Goal: Task Accomplishment & Management: Complete application form

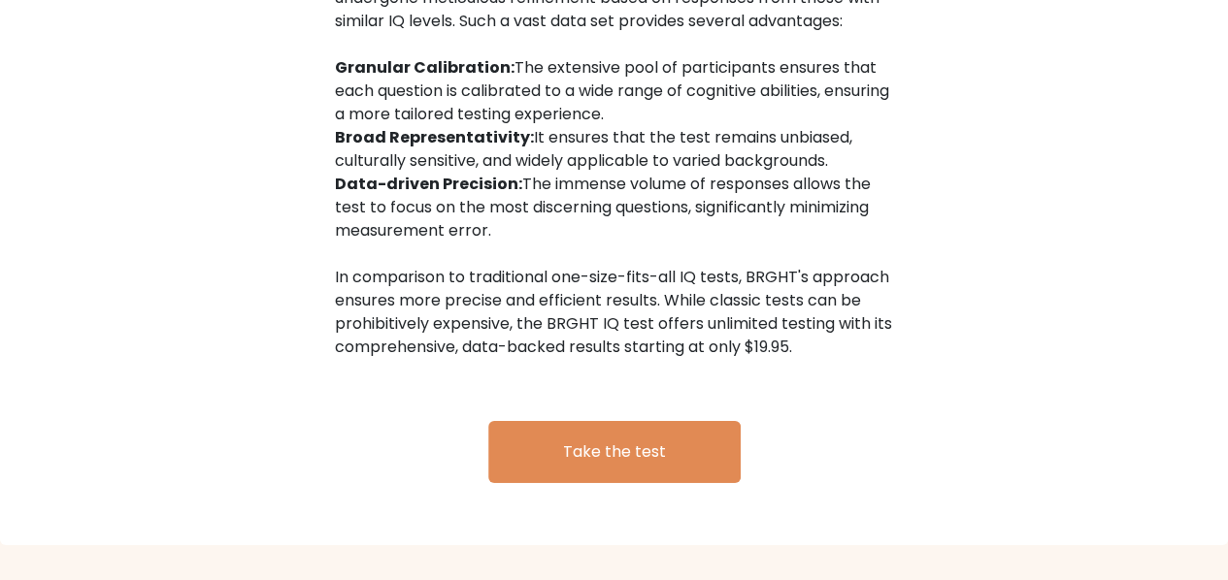
scroll to position [3141, 0]
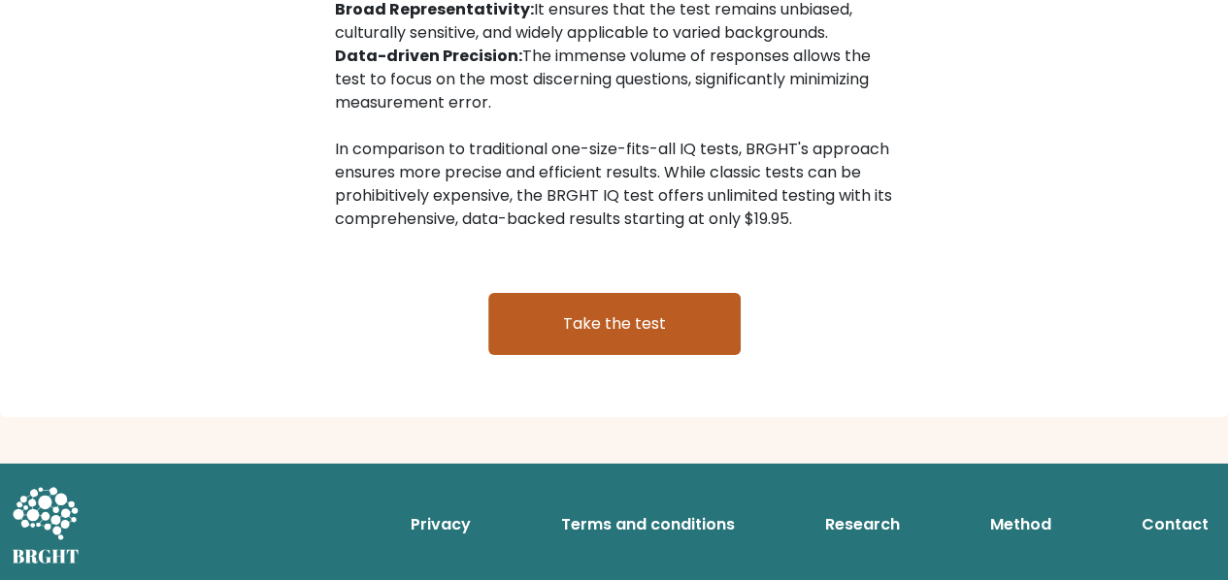
click at [604, 303] on link "Take the test" at bounding box center [614, 324] width 252 height 62
click at [611, 320] on link "Take the test" at bounding box center [614, 324] width 252 height 62
click at [611, 328] on link "Take the test" at bounding box center [614, 324] width 252 height 62
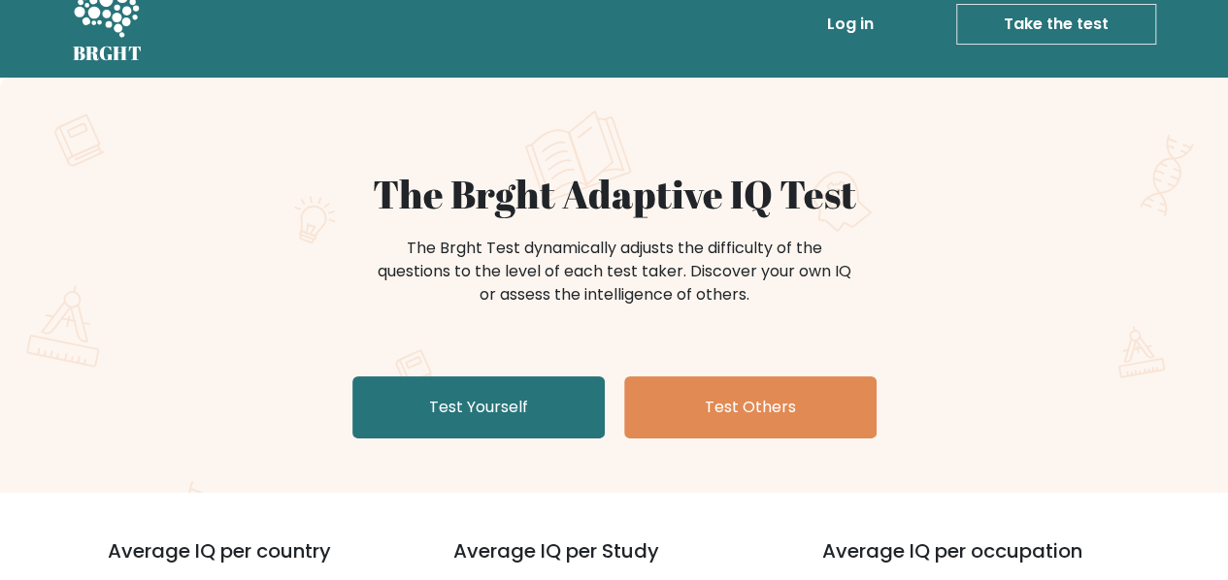
scroll to position [0, 0]
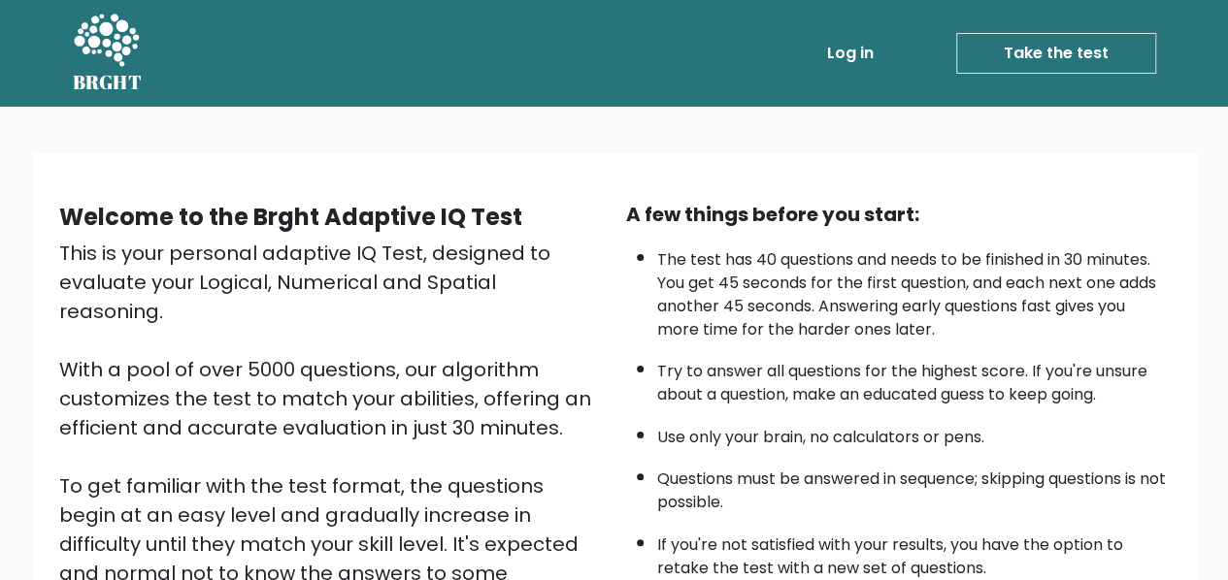
click at [1063, 73] on ul "Log in Take the test Take the test" at bounding box center [950, 53] width 412 height 56
click at [1059, 50] on link "Take the test" at bounding box center [1056, 53] width 200 height 41
drag, startPoint x: 863, startPoint y: 481, endPoint x: 777, endPoint y: 176, distance: 317.7
click at [777, 176] on div "Welcome to the Brght Adaptive IQ Test This is your personal adaptive IQ Test, d…" at bounding box center [614, 459] width 1165 height 613
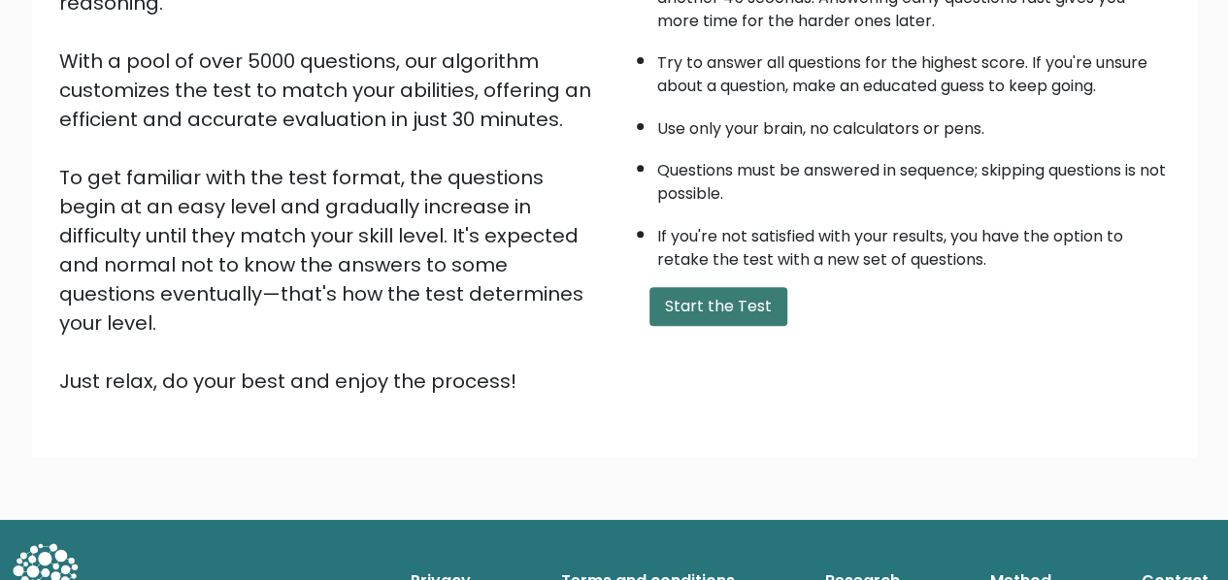
click at [749, 288] on button "Start the Test" at bounding box center [718, 306] width 138 height 39
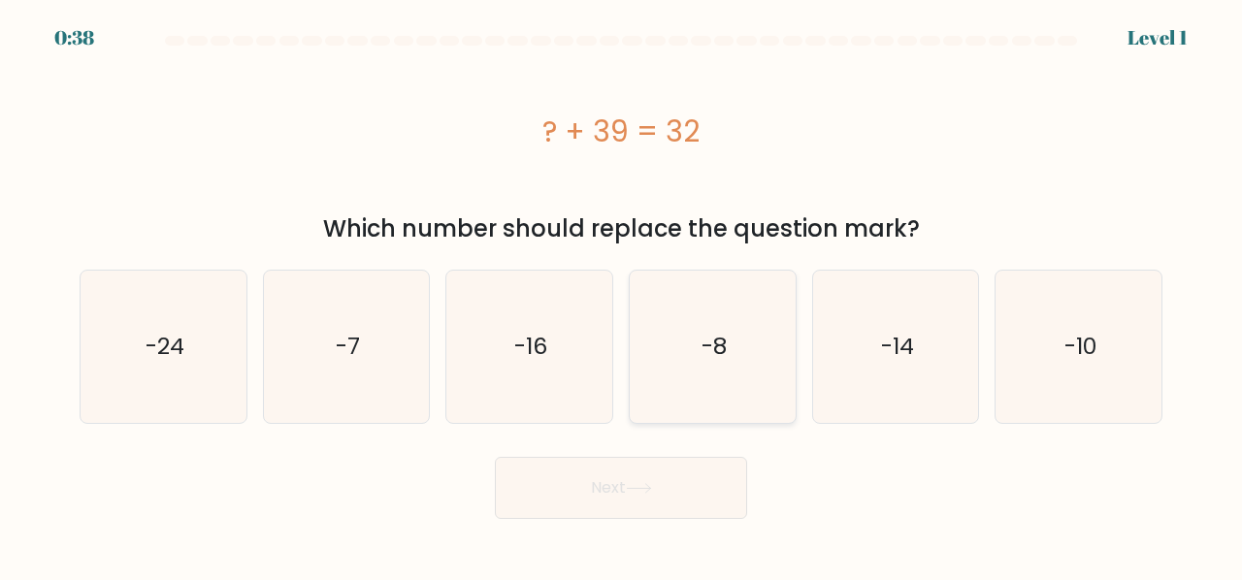
click at [711, 339] on text "-8" at bounding box center [714, 347] width 25 height 32
click at [622, 295] on input "d. -8" at bounding box center [621, 292] width 1 height 5
radio input "true"
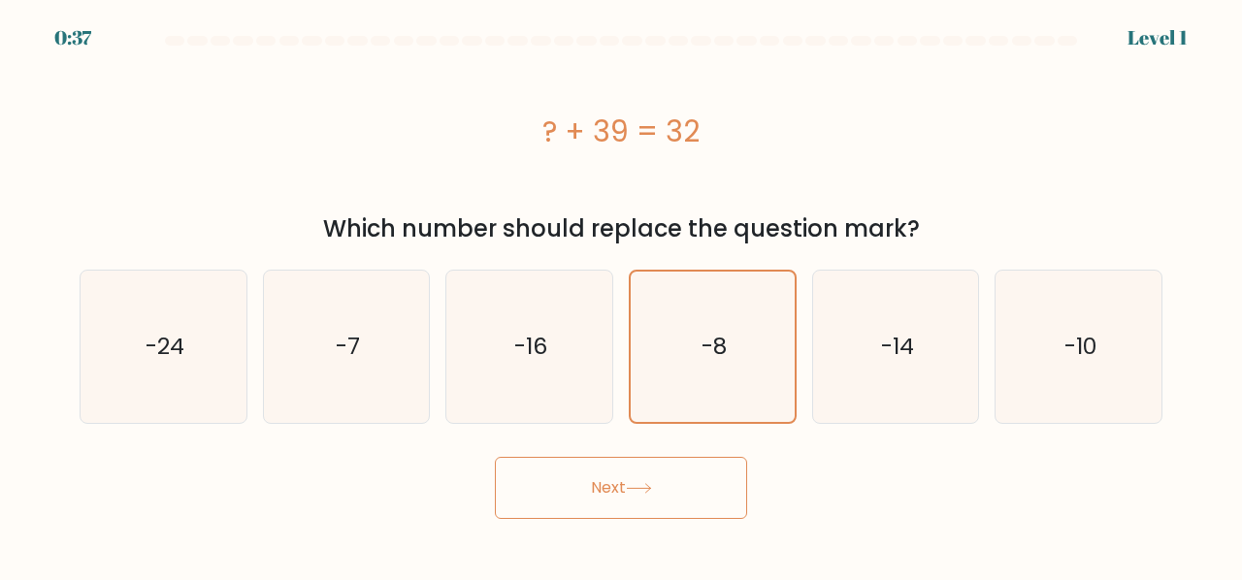
click at [672, 477] on button "Next" at bounding box center [621, 488] width 252 height 62
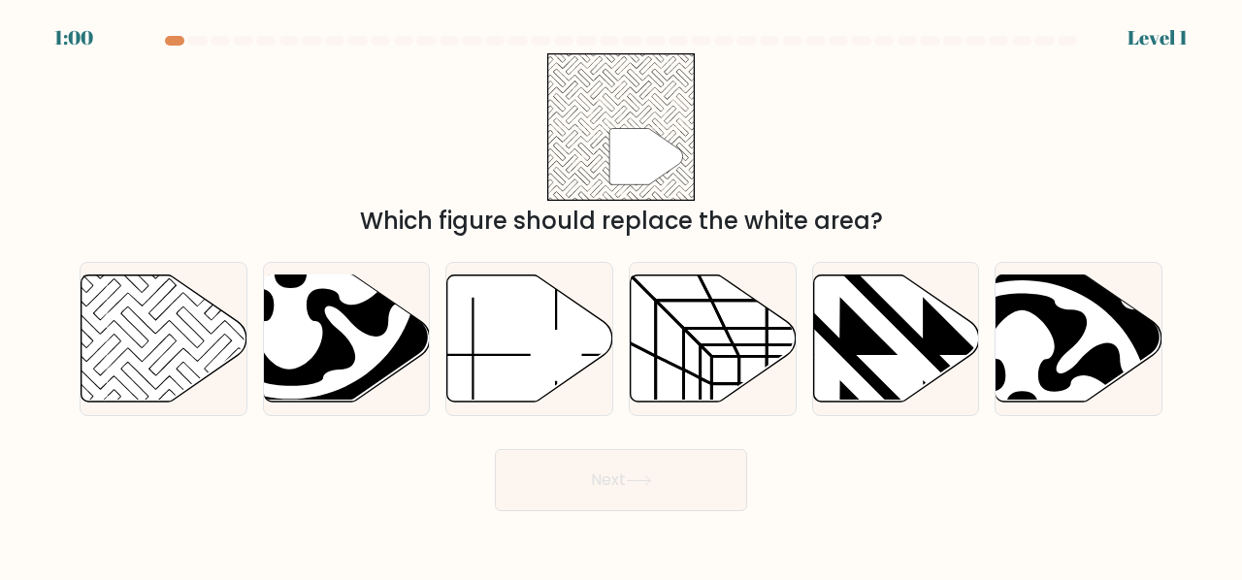
click at [571, 486] on button "Next" at bounding box center [621, 480] width 252 height 62
drag, startPoint x: 125, startPoint y: 355, endPoint x: 134, endPoint y: 360, distance: 10.0
click at [130, 356] on icon at bounding box center [165, 338] width 166 height 127
click at [621, 295] on input "a." at bounding box center [621, 292] width 1 height 5
radio input "true"
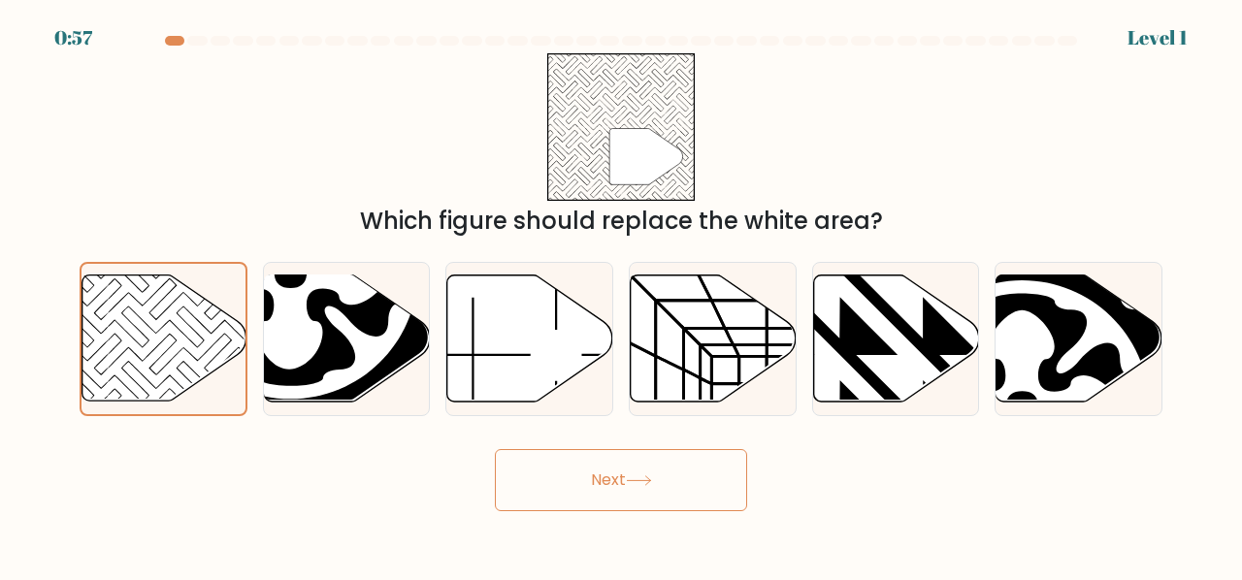
click at [623, 498] on button "Next" at bounding box center [621, 480] width 252 height 62
click at [602, 476] on button "Next" at bounding box center [621, 480] width 252 height 62
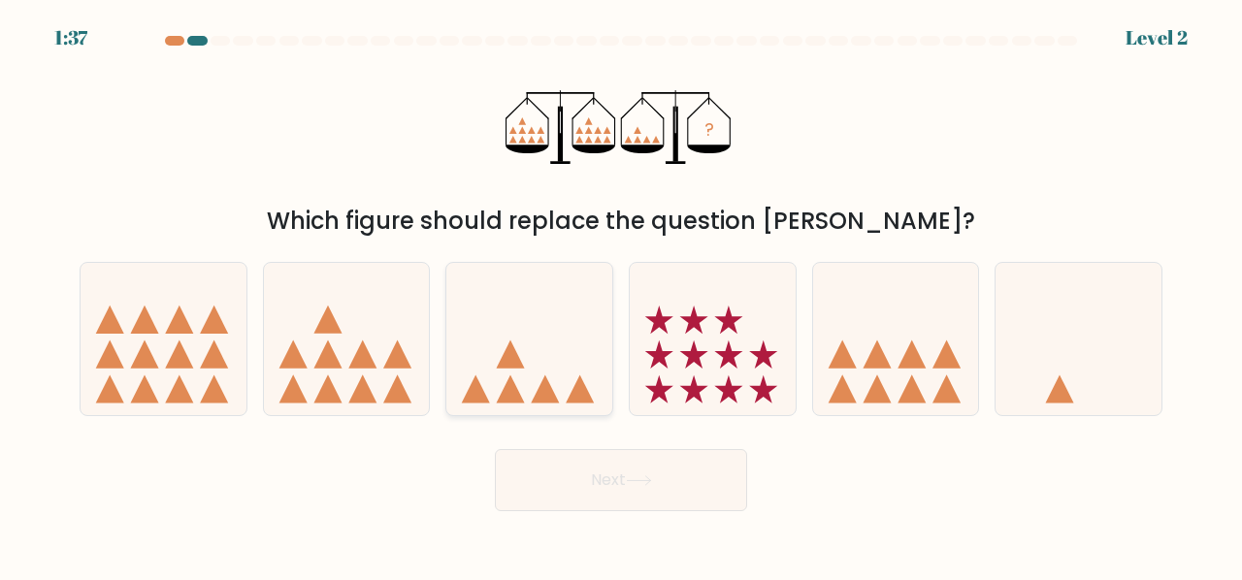
click at [526, 325] on icon at bounding box center [529, 339] width 166 height 137
click at [621, 295] on input "c." at bounding box center [621, 292] width 1 height 5
radio input "true"
click at [603, 484] on button "Next" at bounding box center [621, 480] width 252 height 62
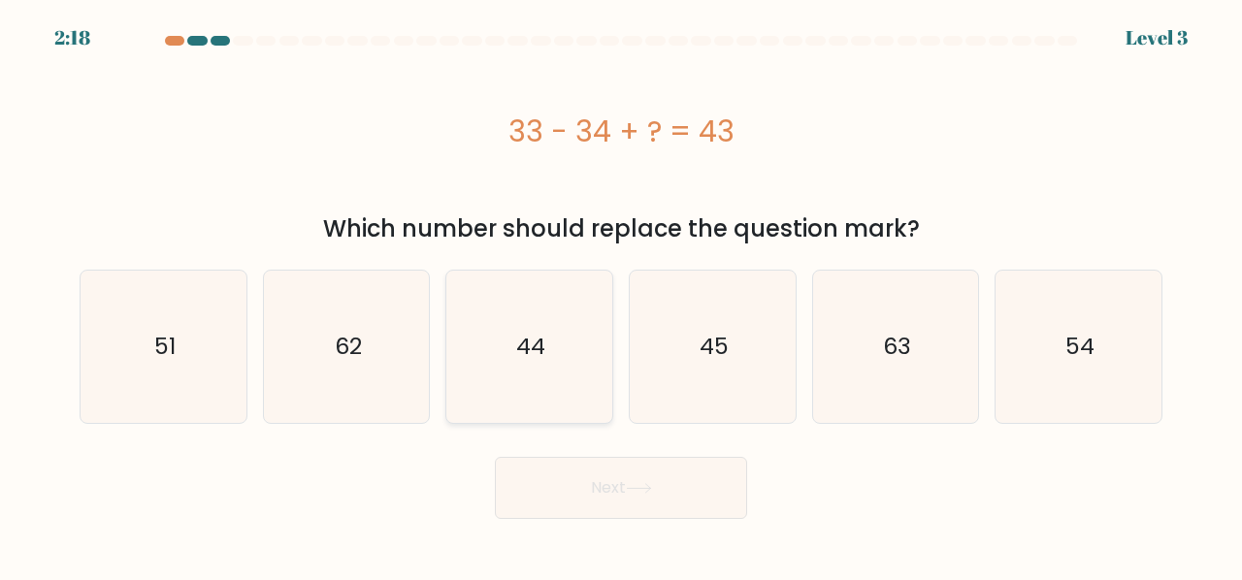
click at [513, 379] on icon "44" at bounding box center [529, 347] width 152 height 152
click at [621, 295] on input "c. 44" at bounding box center [621, 292] width 1 height 5
radio input "true"
click at [670, 473] on button "Next" at bounding box center [621, 488] width 252 height 62
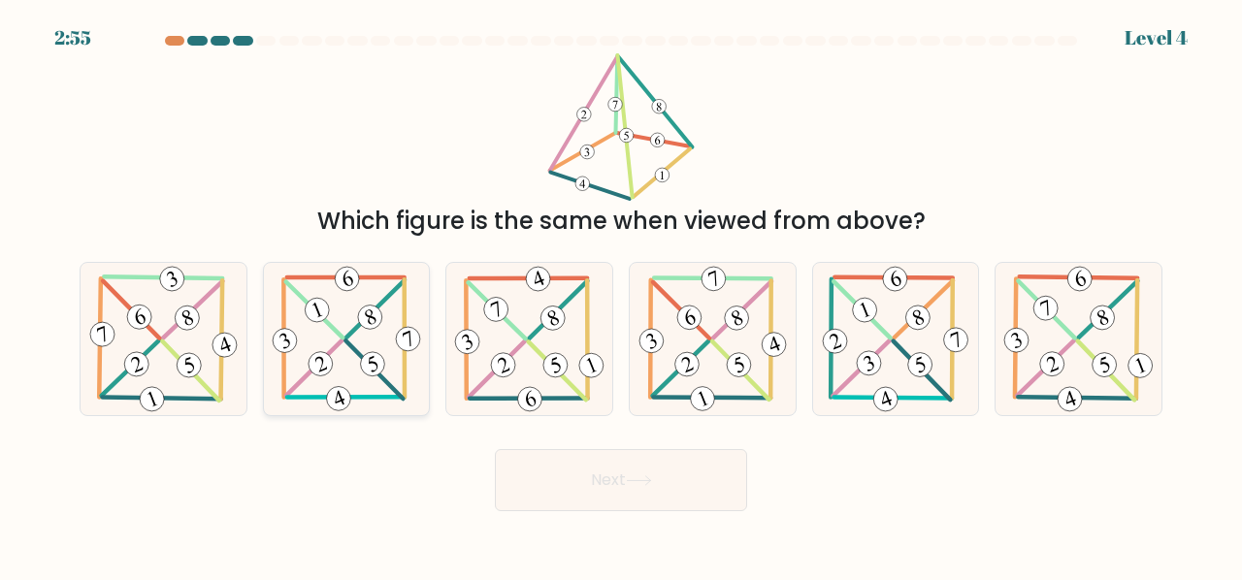
click at [382, 353] on icon at bounding box center [346, 339] width 155 height 152
click at [621, 295] on input "b." at bounding box center [621, 292] width 1 height 5
radio input "true"
click at [720, 486] on button "Next" at bounding box center [621, 480] width 252 height 62
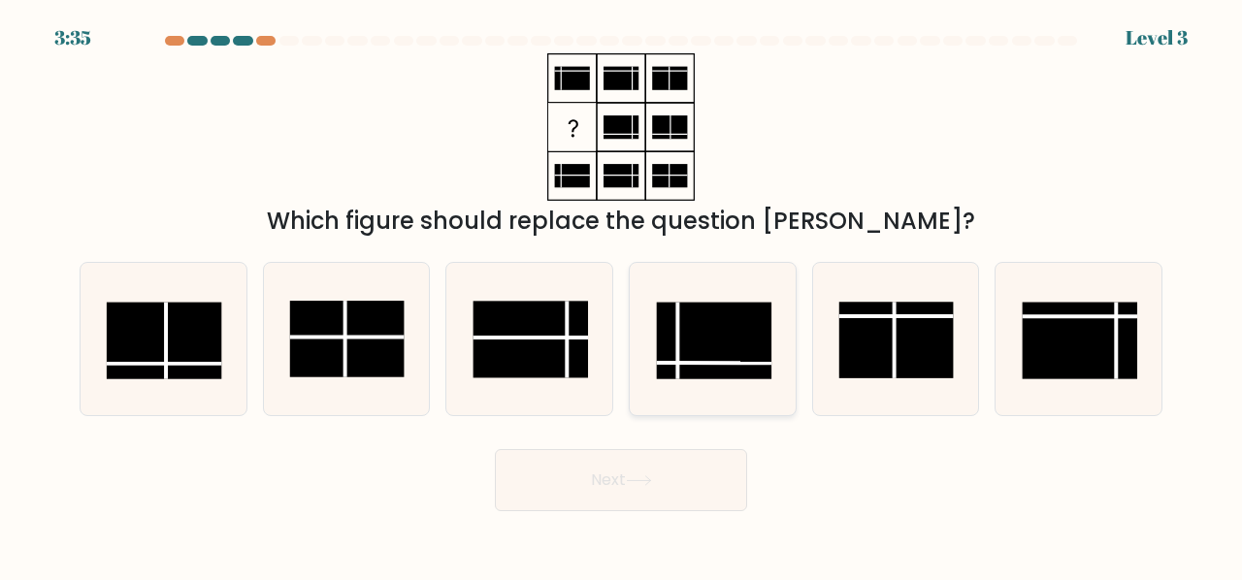
click at [693, 345] on rect at bounding box center [714, 341] width 115 height 77
click at [622, 295] on input "d." at bounding box center [621, 292] width 1 height 5
radio input "true"
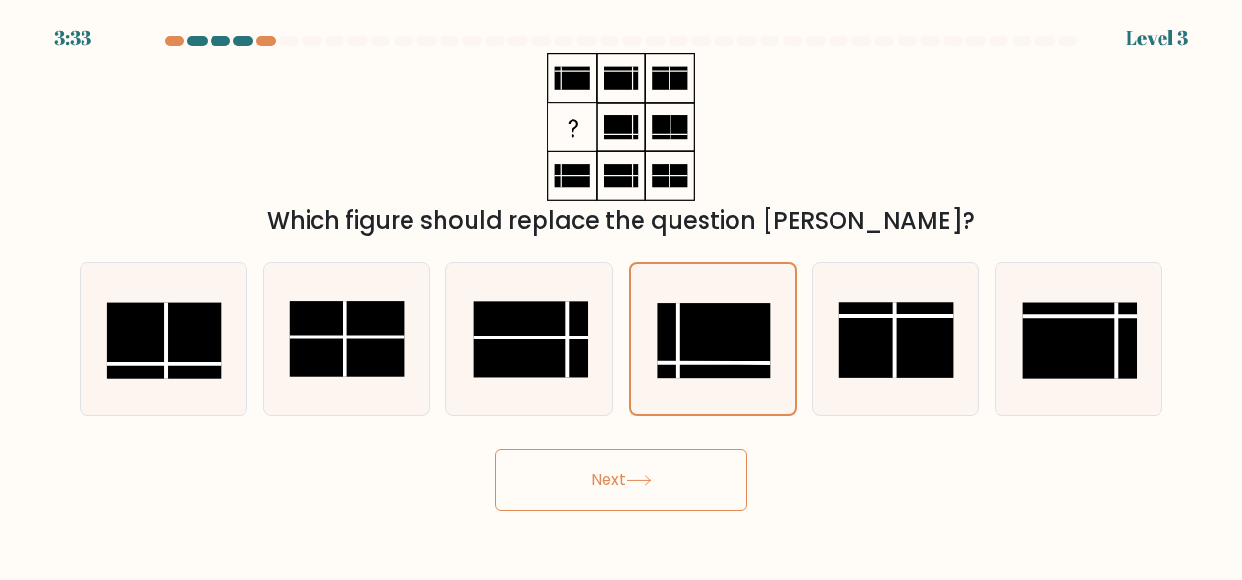
click at [674, 453] on button "Next" at bounding box center [621, 480] width 252 height 62
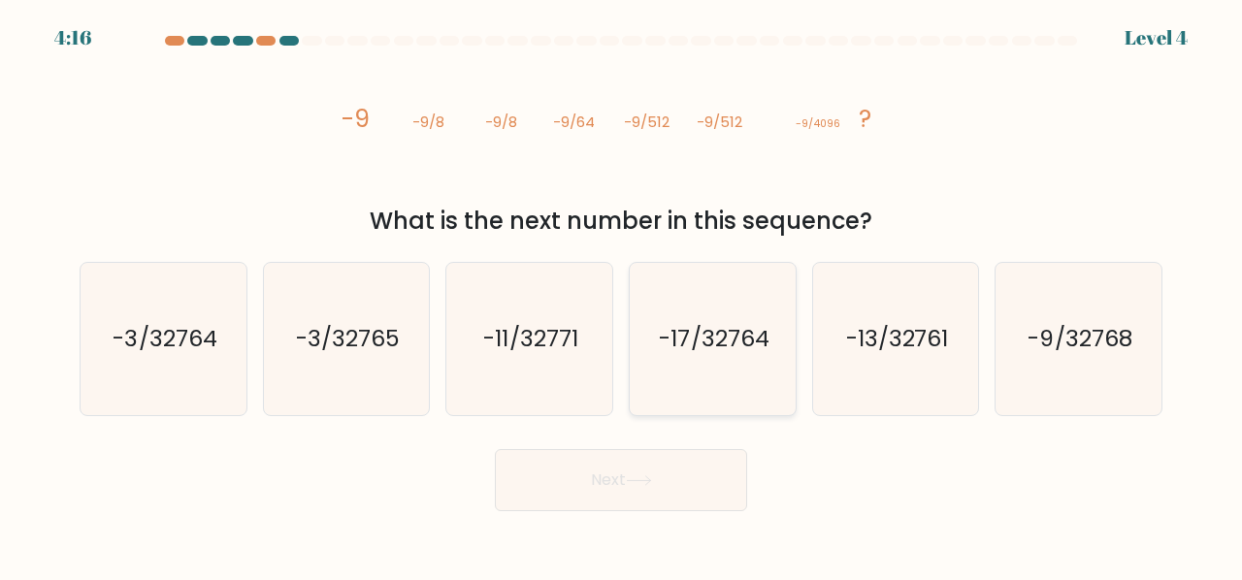
click at [716, 378] on icon "-17/32764" at bounding box center [713, 339] width 152 height 152
click at [622, 295] on input "d. -17/32764" at bounding box center [621, 292] width 1 height 5
radio input "true"
drag, startPoint x: 693, startPoint y: 455, endPoint x: 693, endPoint y: 471, distance: 15.5
click at [693, 457] on button "Next" at bounding box center [621, 480] width 252 height 62
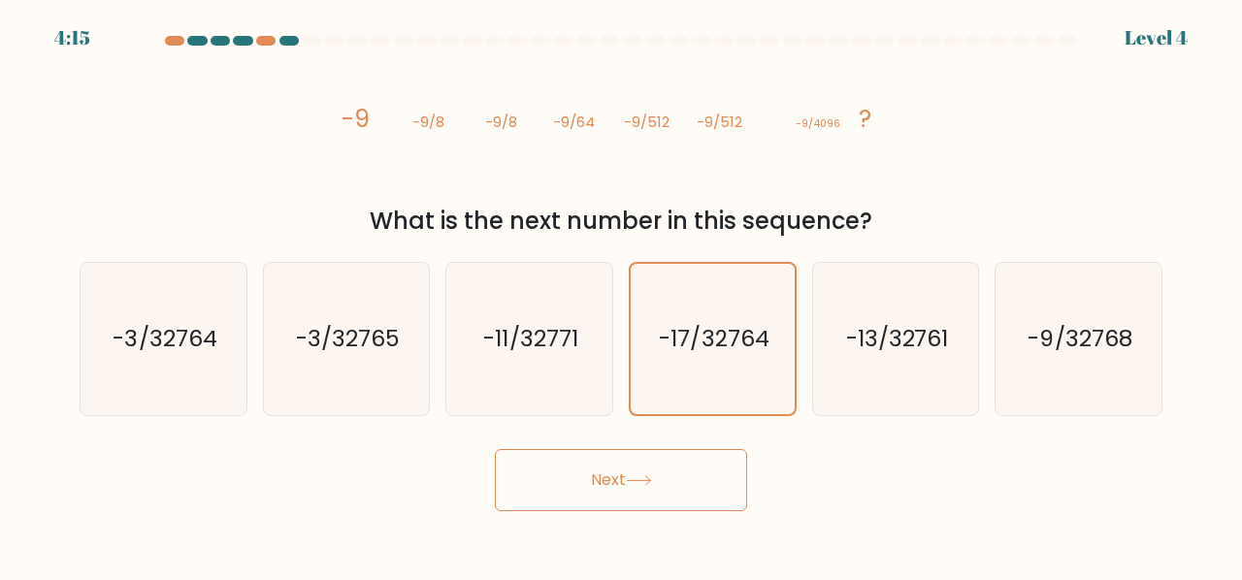
click at [693, 462] on button "Next" at bounding box center [621, 480] width 252 height 62
click at [700, 483] on button "Next" at bounding box center [621, 480] width 252 height 62
click at [629, 485] on button "Next" at bounding box center [621, 480] width 252 height 62
drag, startPoint x: 588, startPoint y: 480, endPoint x: 590, endPoint y: 492, distance: 11.8
click at [589, 487] on button "Next" at bounding box center [621, 480] width 252 height 62
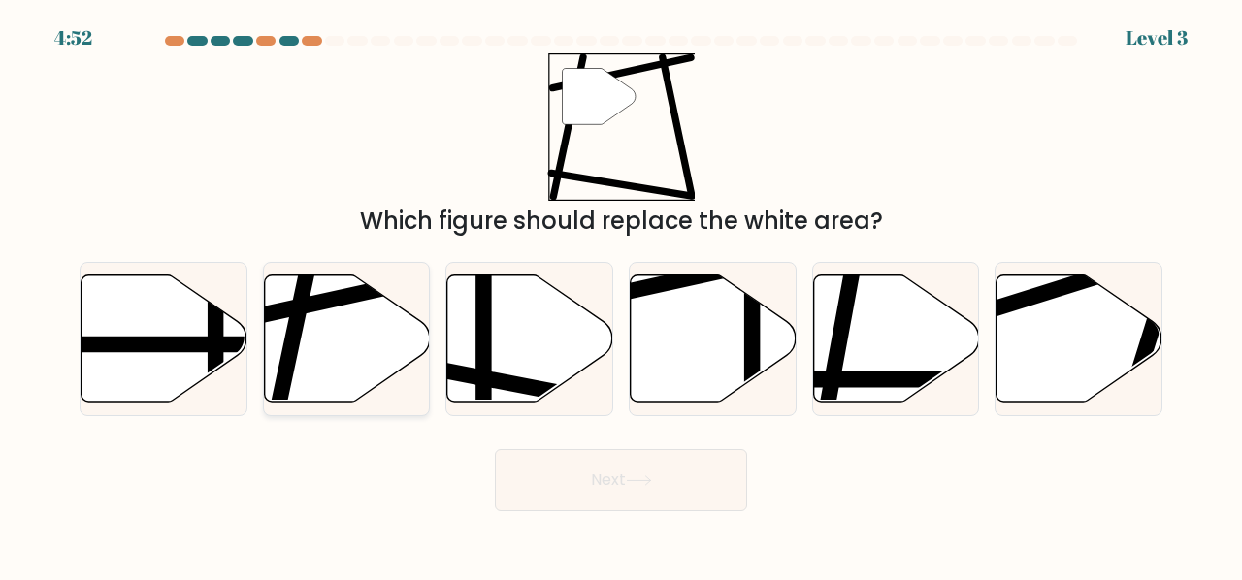
click at [321, 349] on icon at bounding box center [347, 338] width 166 height 127
click at [621, 295] on input "b." at bounding box center [621, 292] width 1 height 5
radio input "true"
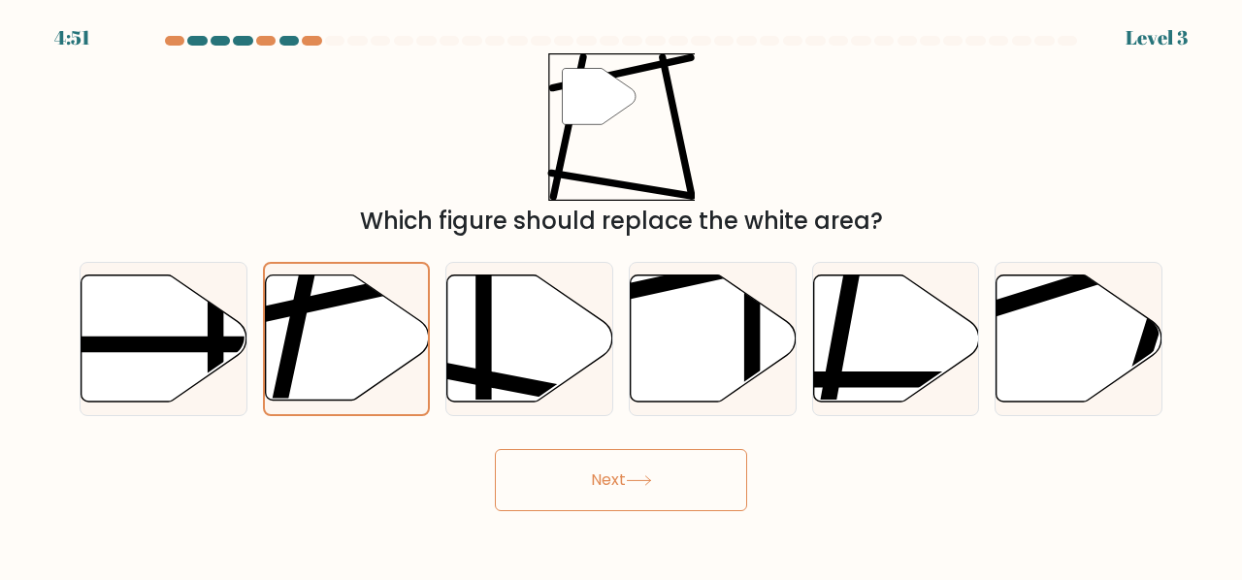
click at [604, 481] on button "Next" at bounding box center [621, 480] width 252 height 62
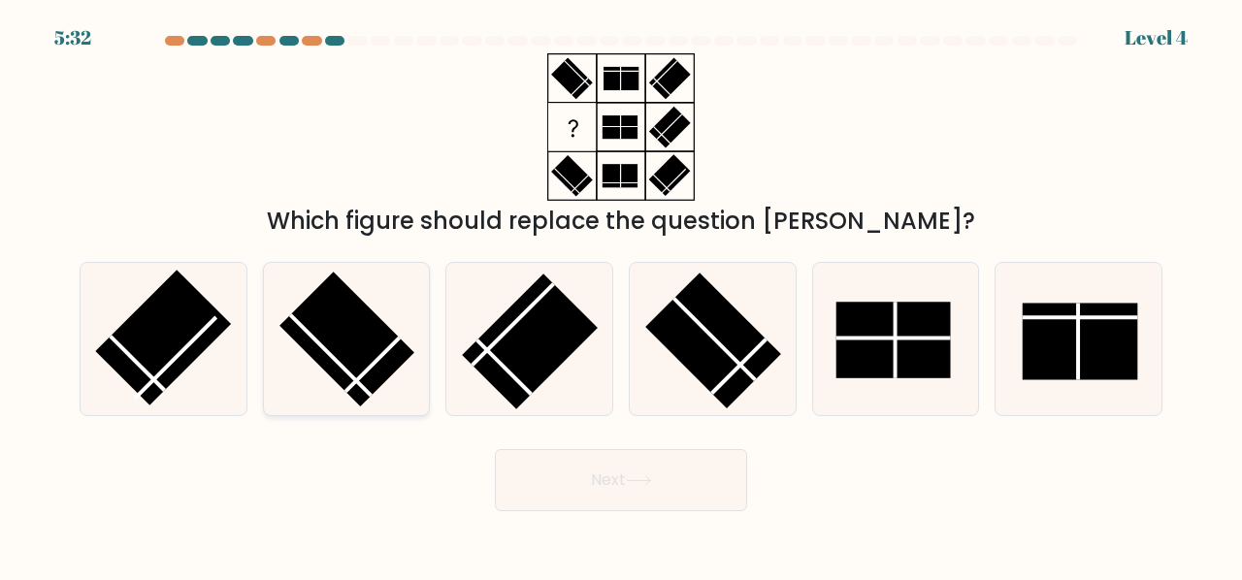
click at [307, 323] on rect at bounding box center [347, 339] width 135 height 135
click at [621, 295] on input "b." at bounding box center [621, 292] width 1 height 5
radio input "true"
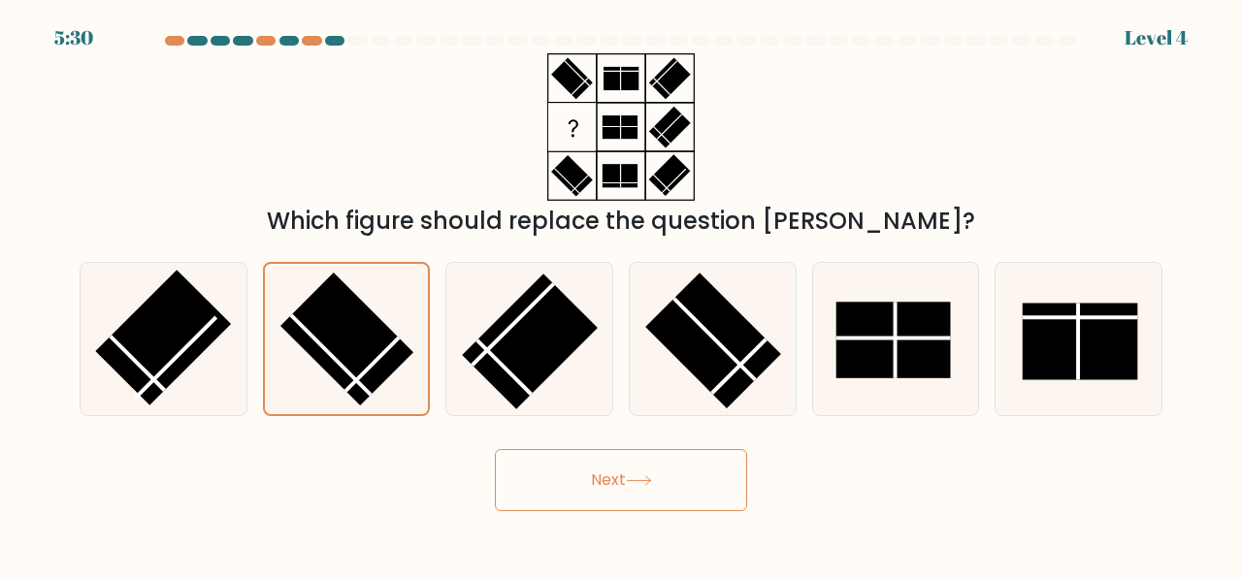
click at [565, 471] on button "Next" at bounding box center [621, 480] width 252 height 62
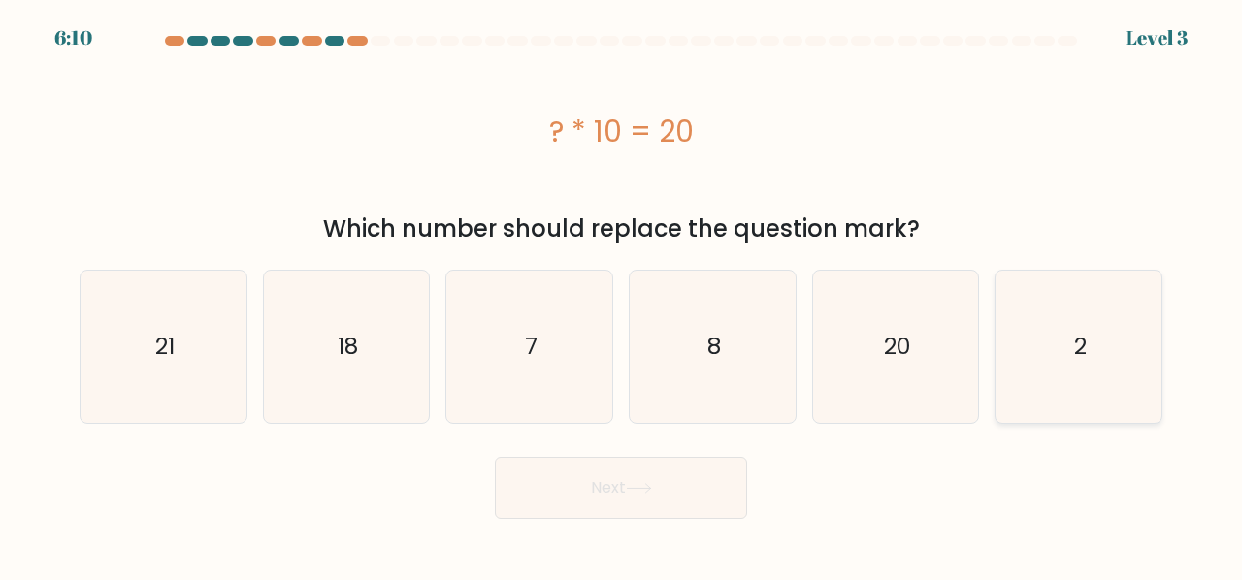
click at [1140, 351] on icon "2" at bounding box center [1079, 347] width 152 height 152
click at [622, 295] on input "f. 2" at bounding box center [621, 292] width 1 height 5
radio input "true"
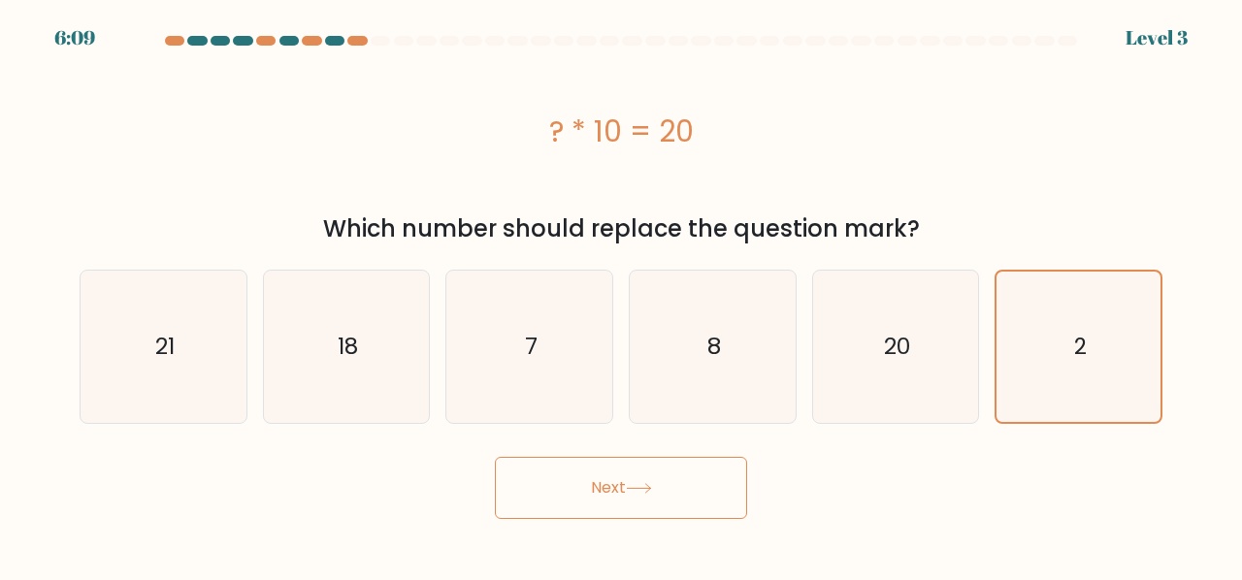
click at [647, 483] on icon at bounding box center [639, 488] width 26 height 11
click at [645, 476] on button "Next" at bounding box center [621, 488] width 252 height 62
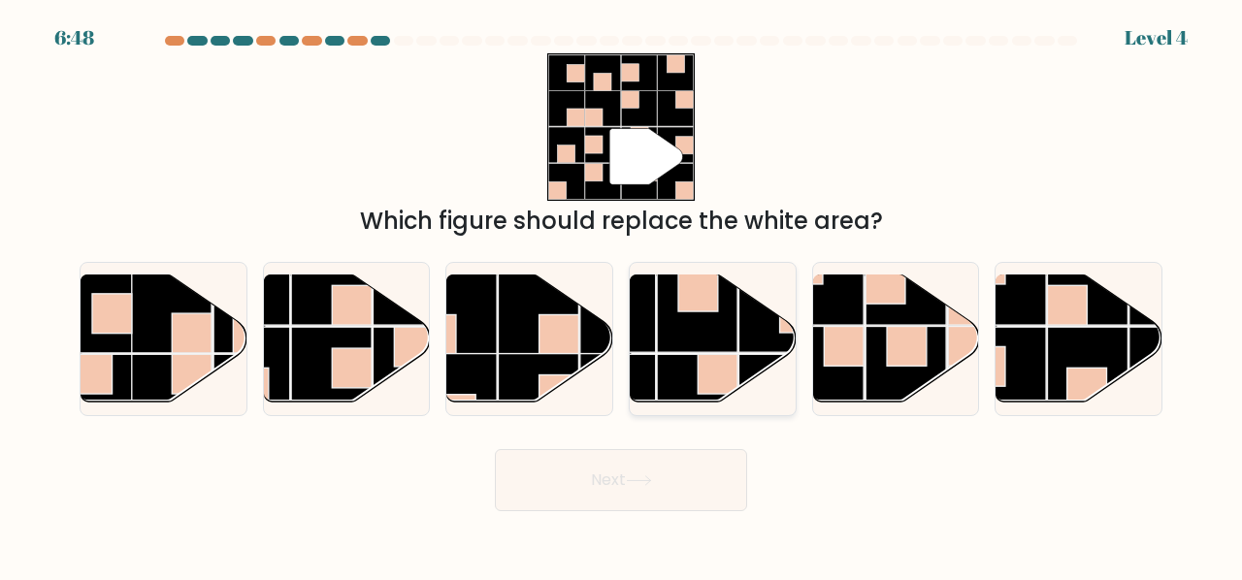
click at [691, 371] on rect at bounding box center [697, 394] width 81 height 81
click at [622, 295] on input "d." at bounding box center [621, 292] width 1 height 5
radio input "true"
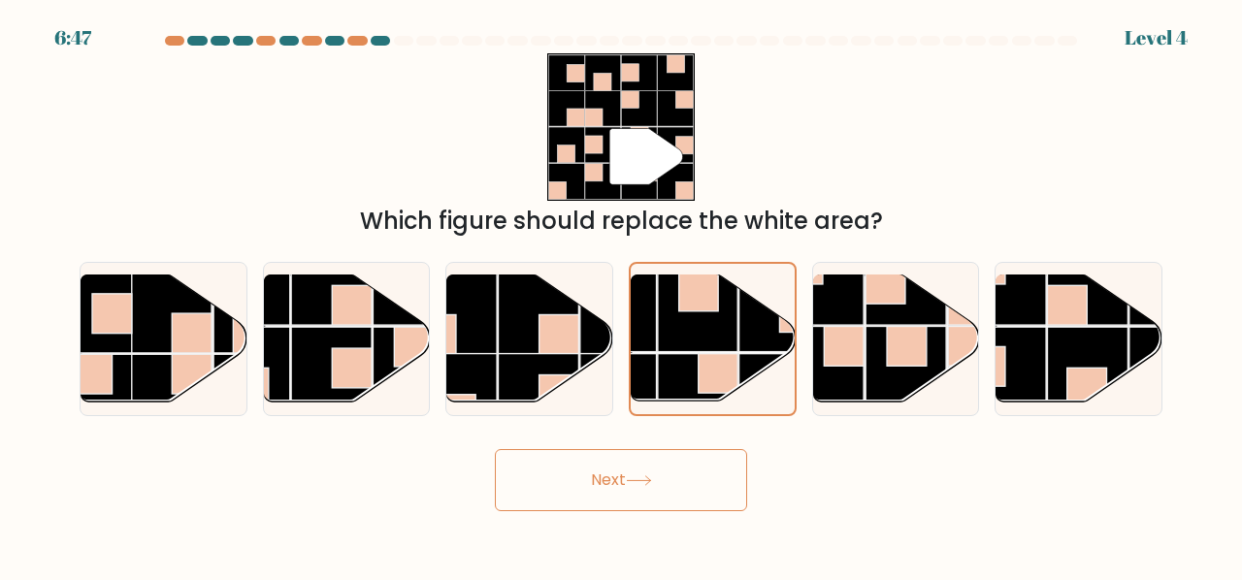
click at [674, 478] on button "Next" at bounding box center [621, 480] width 252 height 62
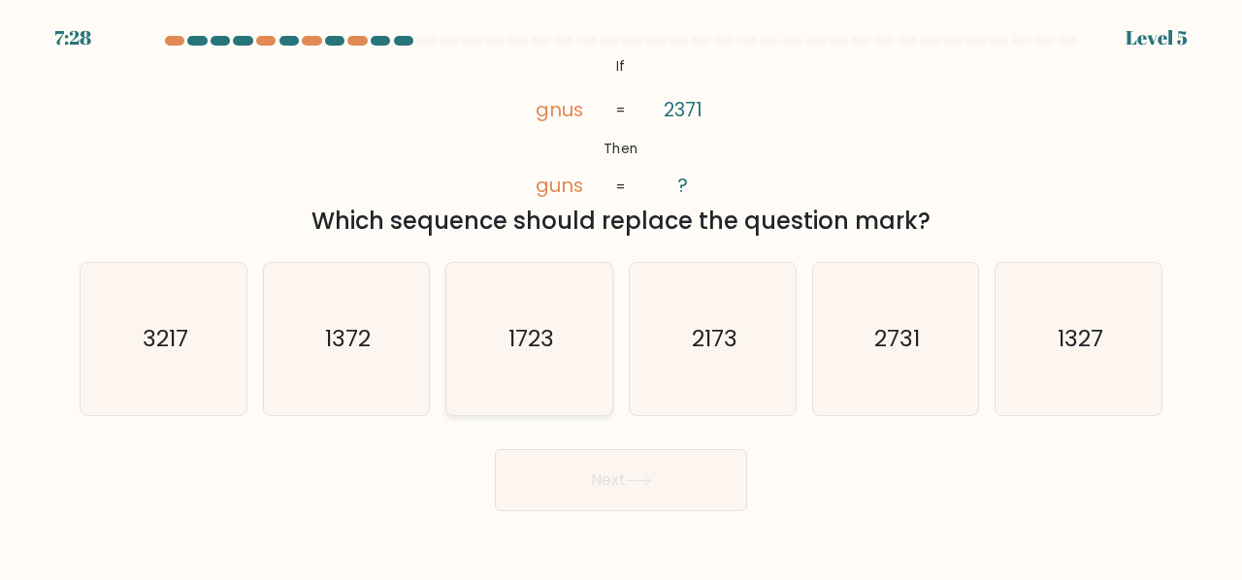
click at [498, 330] on icon "1723" at bounding box center [529, 339] width 152 height 152
click at [621, 295] on input "c. 1723" at bounding box center [621, 292] width 1 height 5
radio input "true"
click at [625, 477] on button "Next" at bounding box center [621, 480] width 252 height 62
click at [619, 475] on button "Next" at bounding box center [621, 480] width 252 height 62
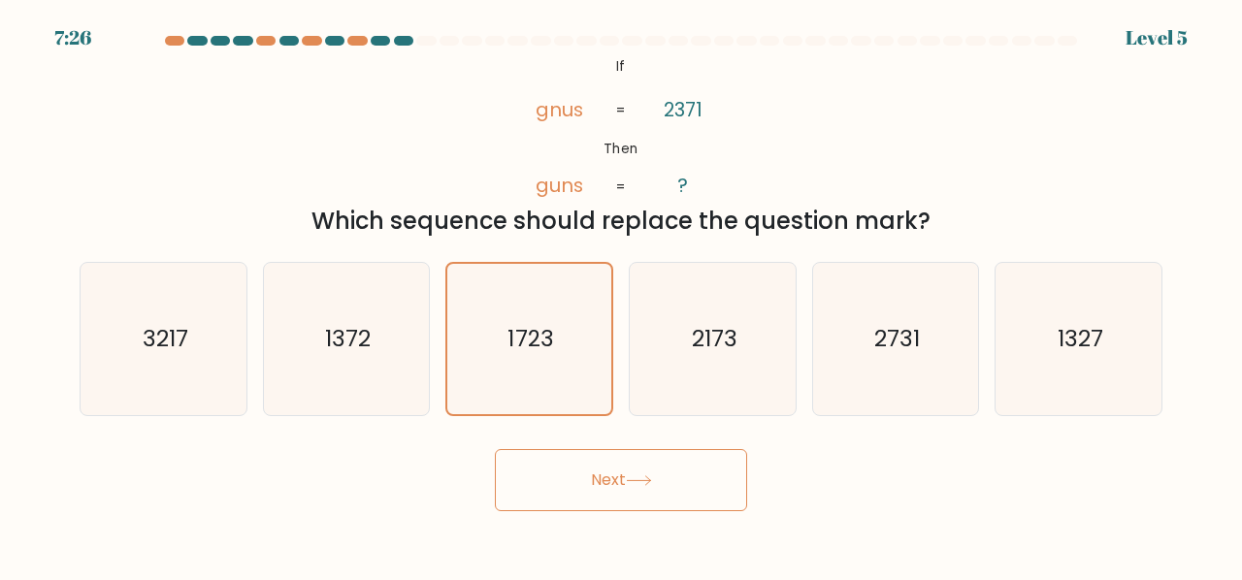
click at [619, 475] on button "Next" at bounding box center [621, 480] width 252 height 62
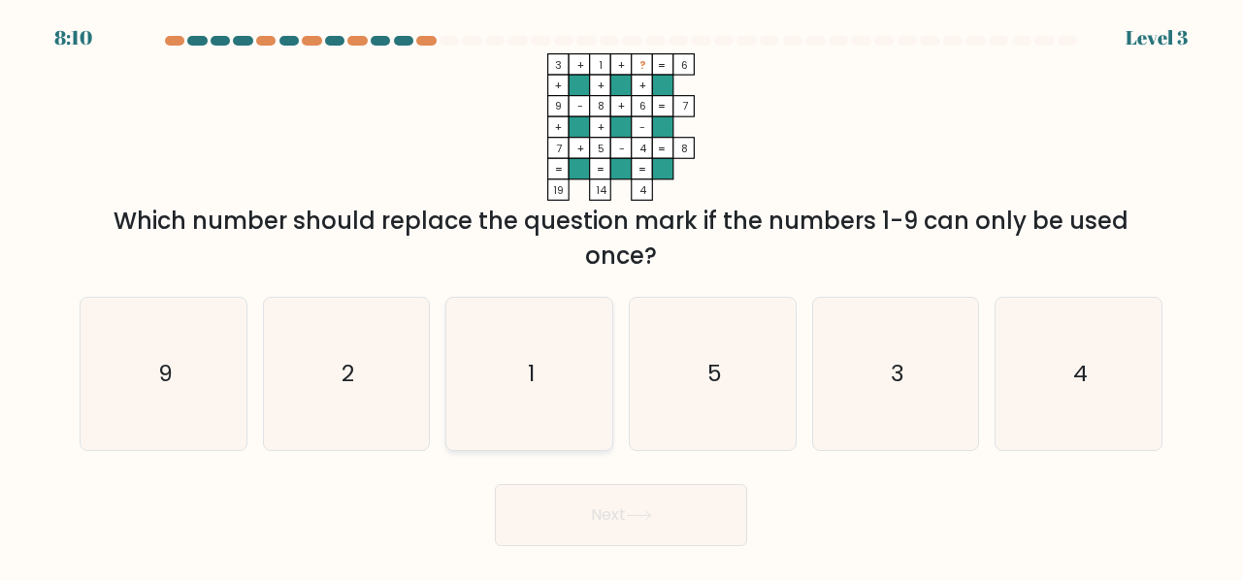
click at [569, 352] on icon "1" at bounding box center [529, 374] width 152 height 152
click at [621, 295] on input "c. 1" at bounding box center [621, 292] width 1 height 5
radio input "true"
click at [660, 396] on icon "5" at bounding box center [713, 374] width 152 height 152
click at [622, 295] on input "d. 5" at bounding box center [621, 292] width 1 height 5
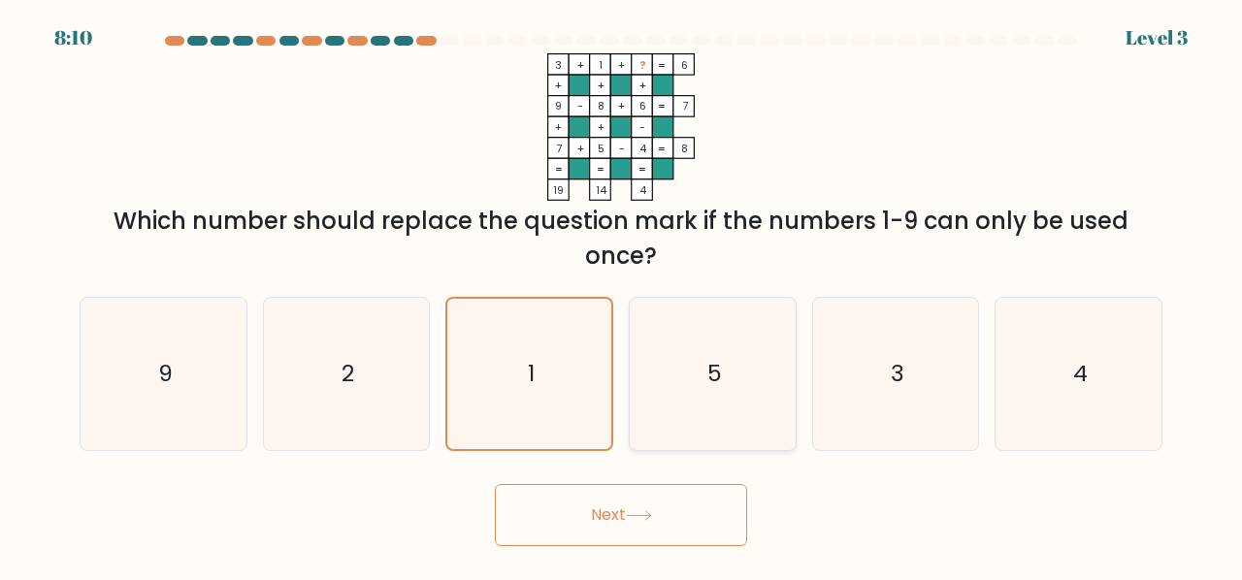
radio input "true"
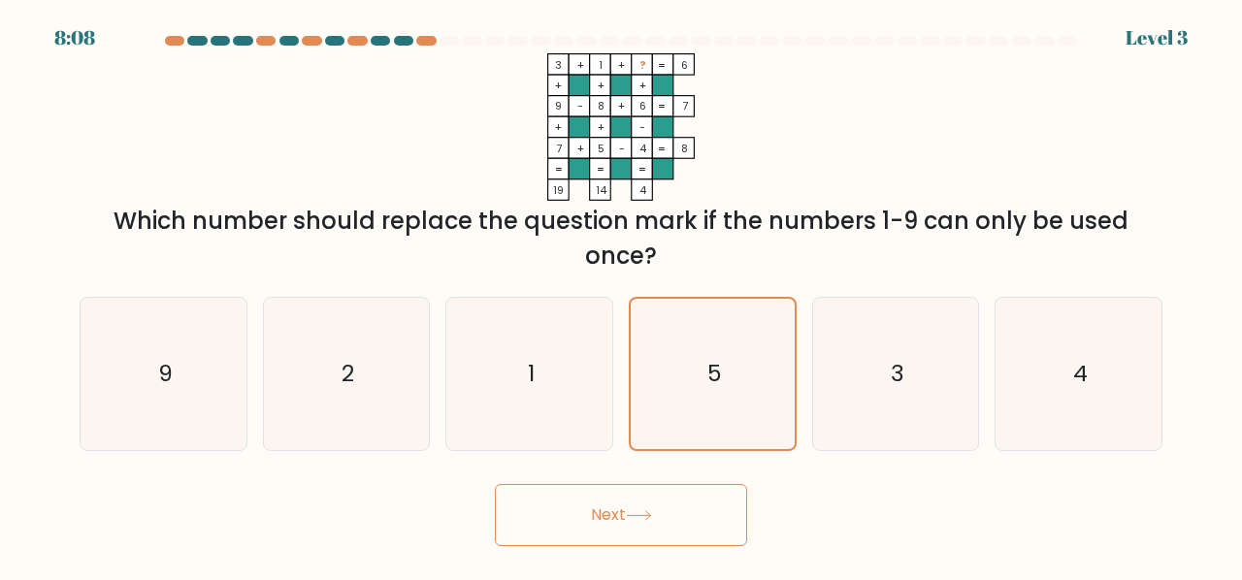
click at [693, 501] on button "Next" at bounding box center [621, 515] width 252 height 62
drag, startPoint x: 693, startPoint y: 501, endPoint x: 679, endPoint y: 493, distance: 15.7
click at [693, 501] on button "Next" at bounding box center [621, 515] width 252 height 62
drag, startPoint x: 674, startPoint y: 488, endPoint x: 669, endPoint y: 504, distance: 16.3
click at [674, 488] on button "Next" at bounding box center [621, 515] width 252 height 62
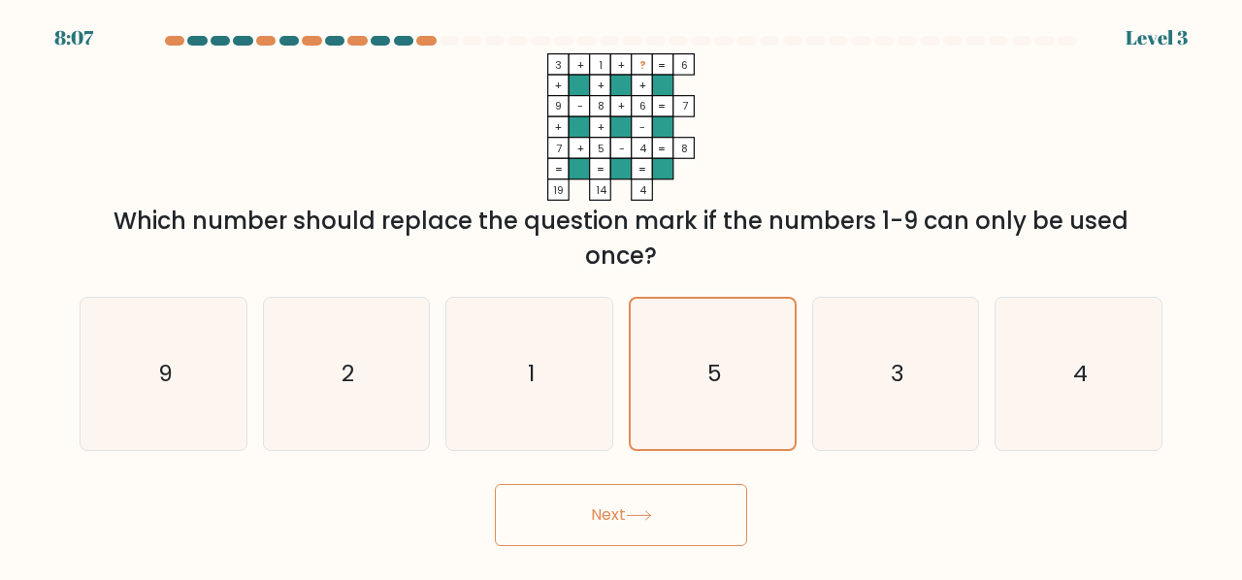
click at [672, 492] on button "Next" at bounding box center [621, 515] width 252 height 62
click at [649, 480] on div "Next" at bounding box center [621, 511] width 1107 height 72
click at [636, 482] on div "Next" at bounding box center [621, 511] width 1107 height 72
drag, startPoint x: 636, startPoint y: 482, endPoint x: 633, endPoint y: 497, distance: 14.8
click at [633, 494] on div "Next" at bounding box center [621, 511] width 1107 height 72
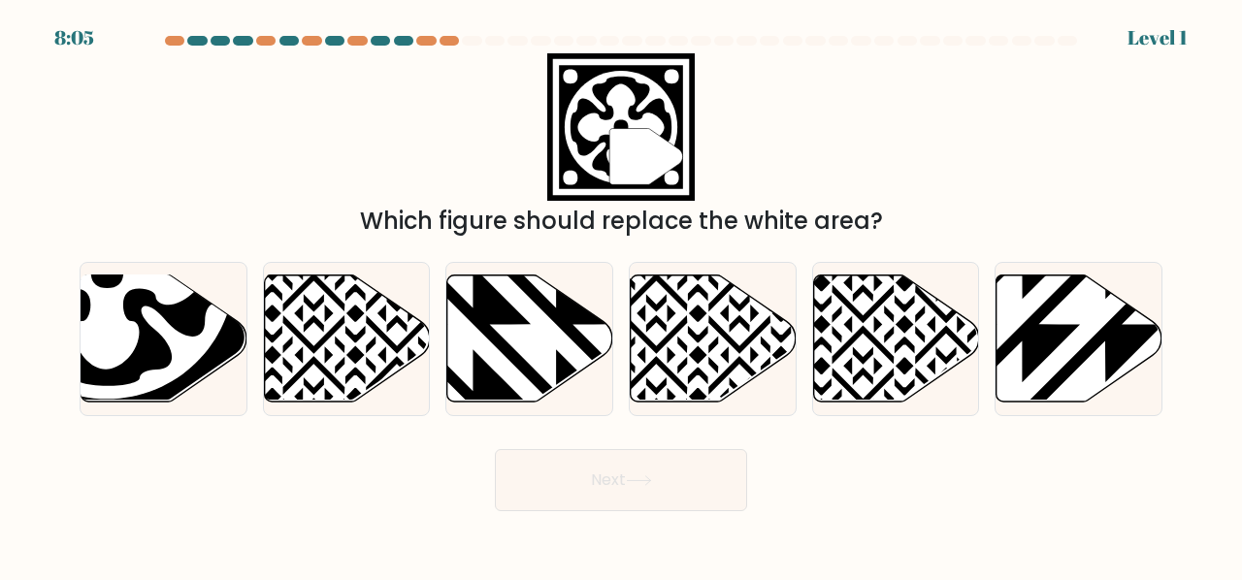
click at [625, 516] on body "8:05 Level 1" at bounding box center [621, 290] width 1242 height 580
click at [106, 302] on icon at bounding box center [108, 271] width 196 height 195
click at [621, 295] on input "a." at bounding box center [621, 292] width 1 height 5
radio input "true"
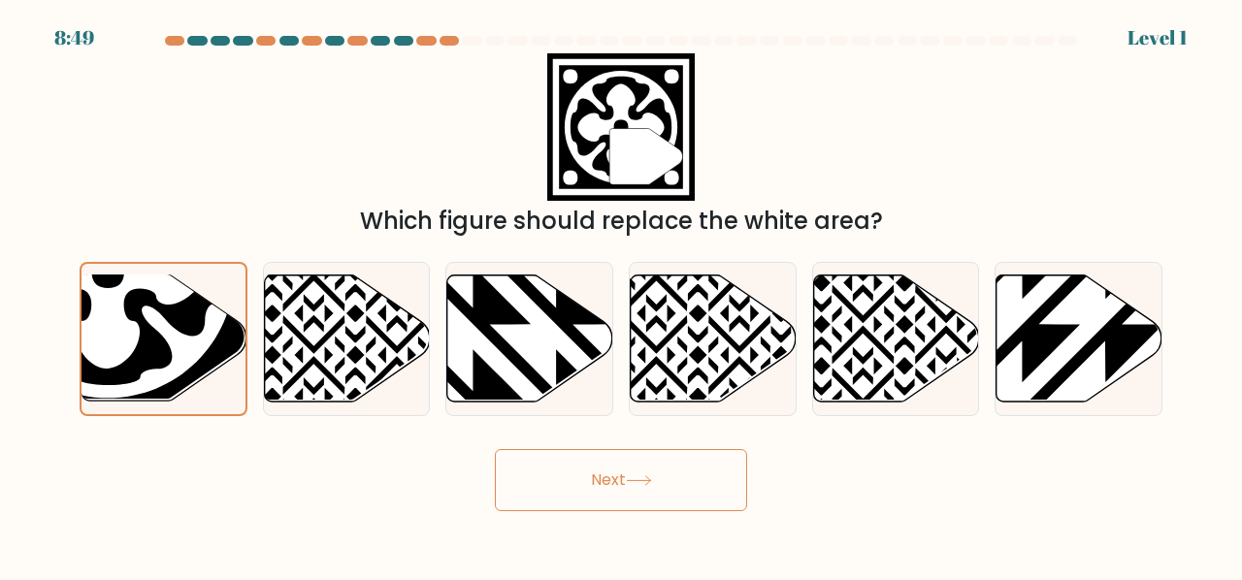
click at [614, 469] on button "Next" at bounding box center [621, 480] width 252 height 62
click at [614, 475] on button "Next" at bounding box center [621, 480] width 252 height 62
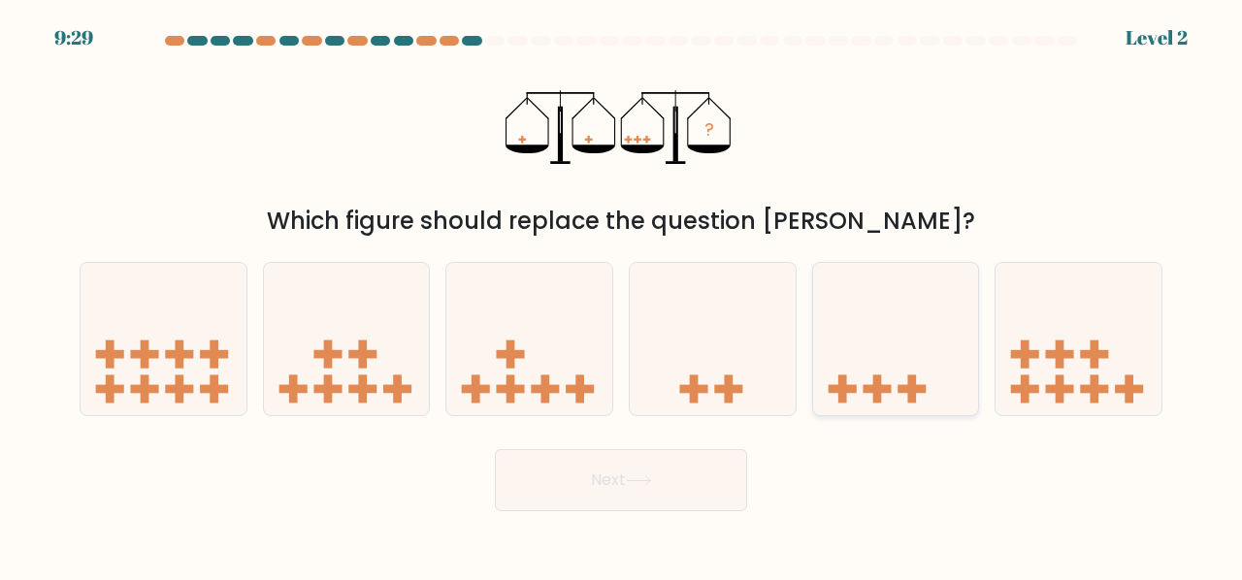
click at [922, 352] on icon at bounding box center [896, 339] width 166 height 137
click at [622, 295] on input "e." at bounding box center [621, 292] width 1 height 5
radio input "true"
click at [687, 509] on button "Next" at bounding box center [621, 480] width 252 height 62
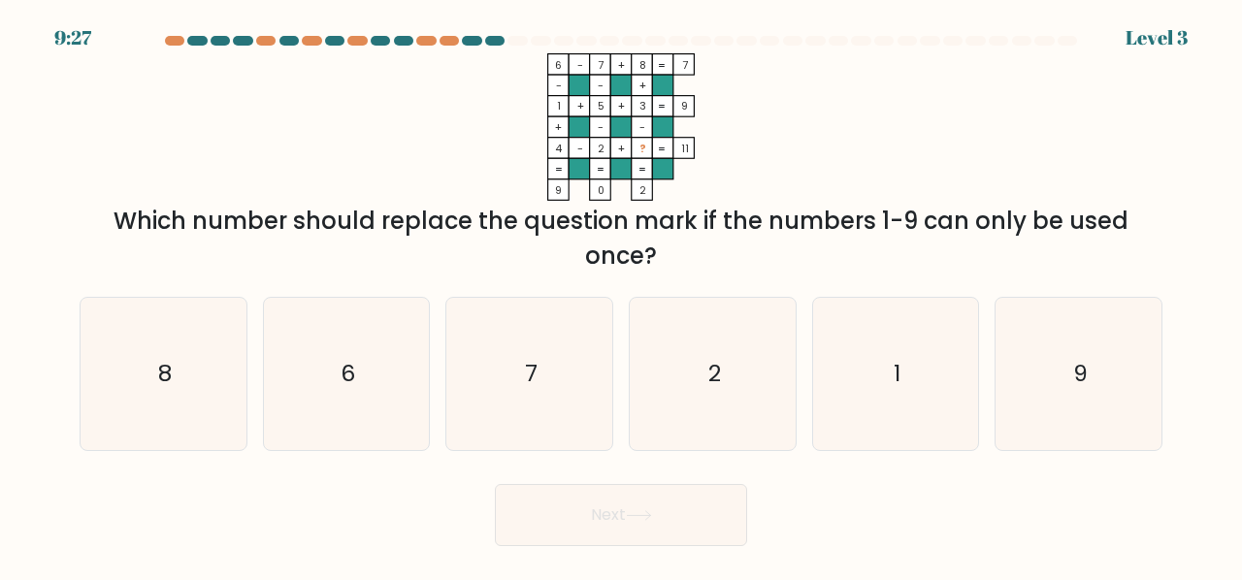
click at [683, 472] on form at bounding box center [621, 291] width 1242 height 511
click at [276, 333] on icon "6" at bounding box center [347, 374] width 152 height 152
click at [621, 295] on input "b. 6" at bounding box center [621, 292] width 1 height 5
radio input "true"
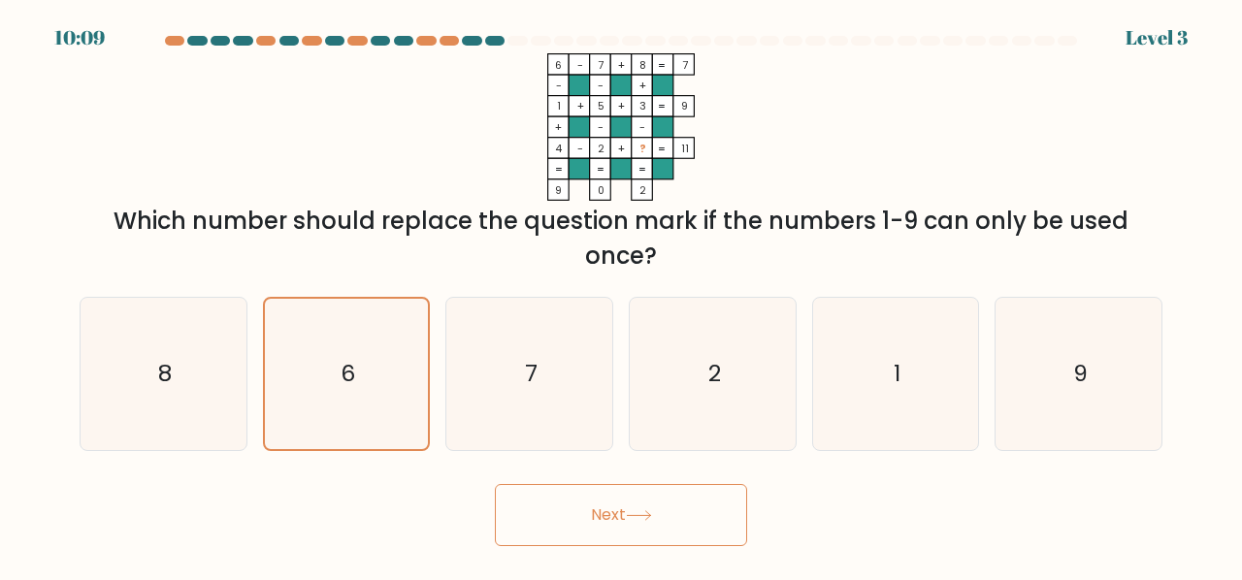
click at [593, 523] on button "Next" at bounding box center [621, 515] width 252 height 62
click at [588, 521] on button "Next" at bounding box center [621, 515] width 252 height 62
click at [578, 517] on button "Next" at bounding box center [621, 515] width 252 height 62
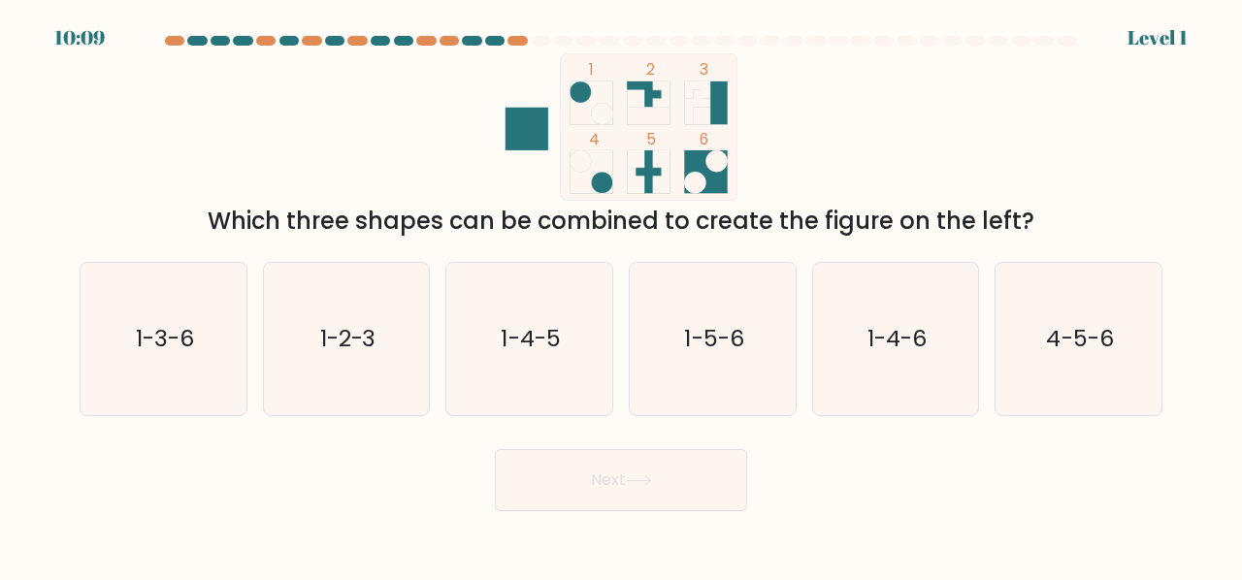
drag, startPoint x: 575, startPoint y: 508, endPoint x: 565, endPoint y: 497, distance: 14.4
click at [565, 497] on button "Next" at bounding box center [621, 480] width 252 height 62
click at [560, 500] on button "Next" at bounding box center [621, 480] width 252 height 62
click at [396, 331] on icon "1-2-3" at bounding box center [347, 339] width 152 height 152
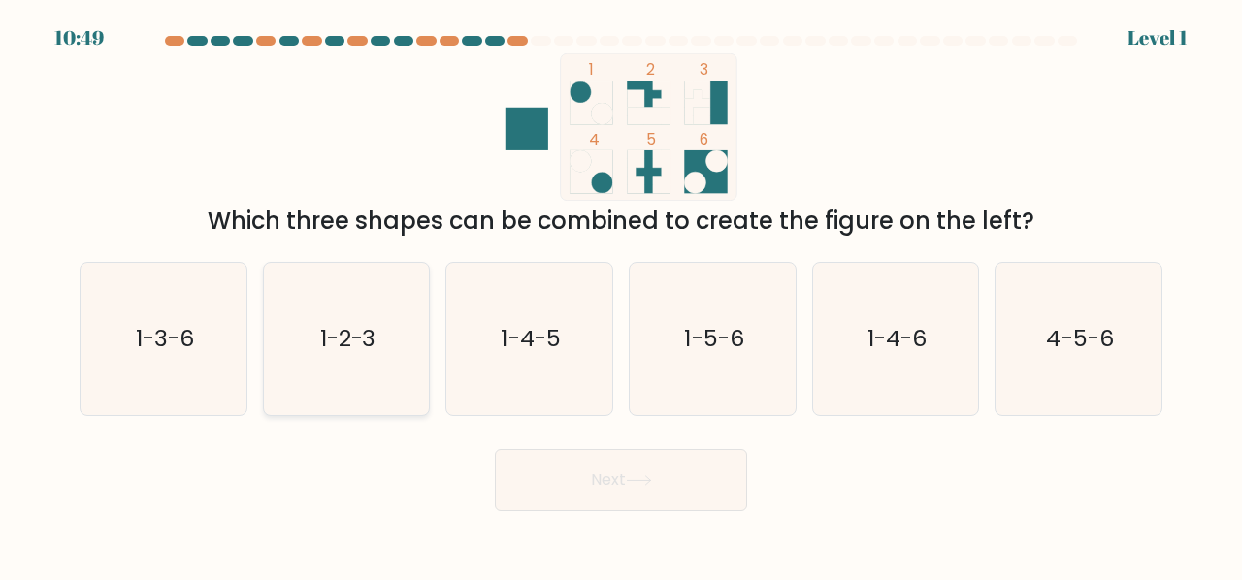
click at [621, 295] on input "b. 1-2-3" at bounding box center [621, 292] width 1 height 5
radio input "true"
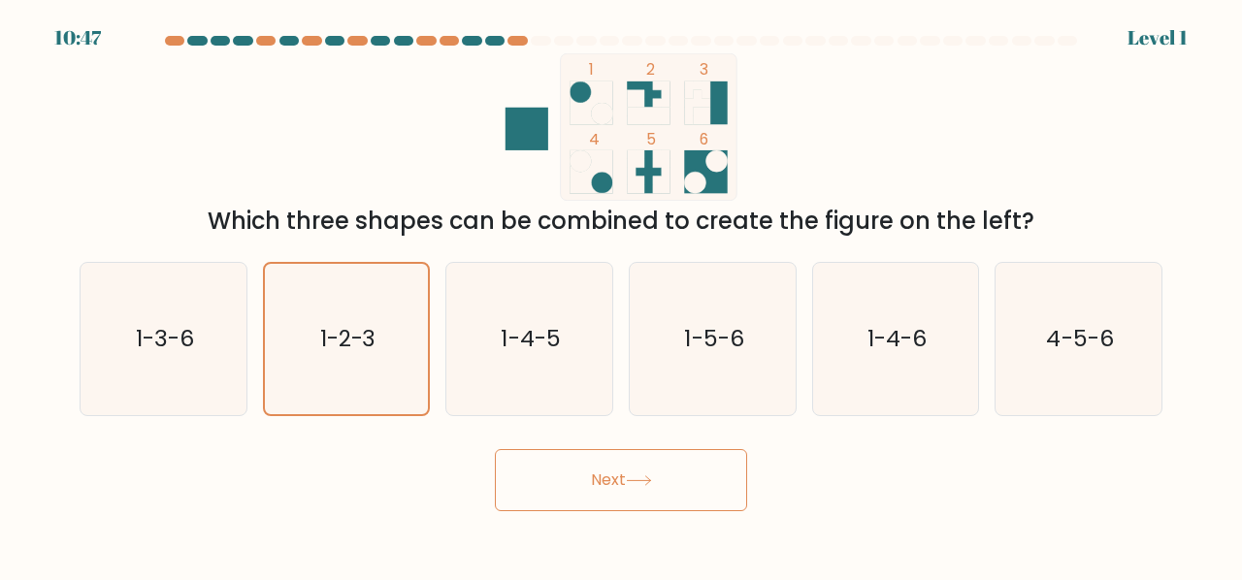
click at [602, 482] on button "Next" at bounding box center [621, 480] width 252 height 62
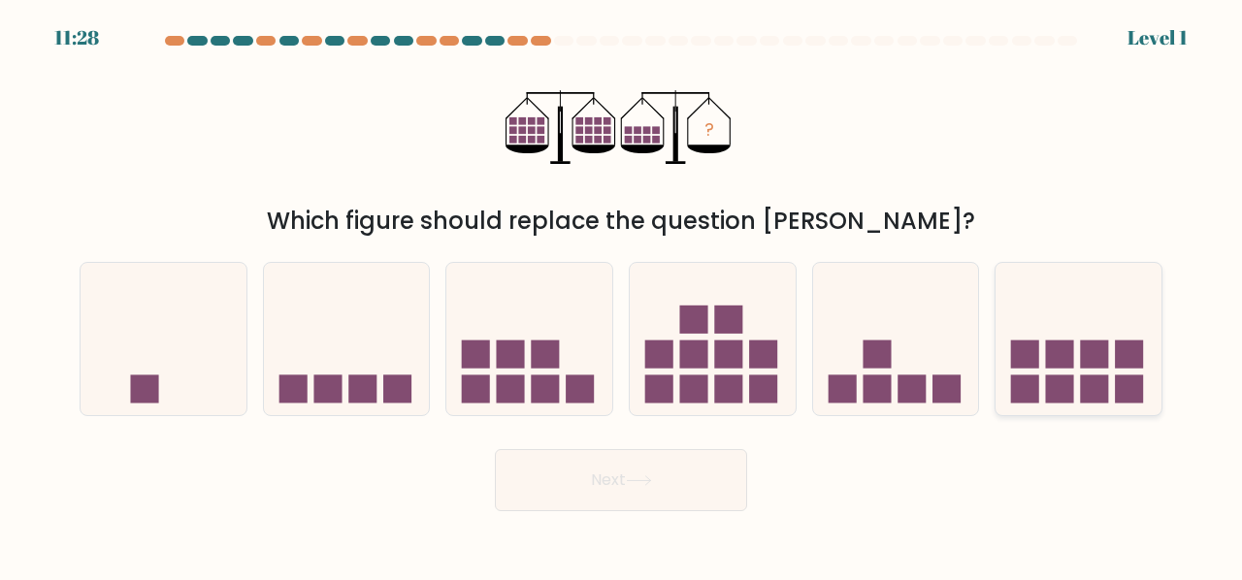
click at [1041, 326] on icon at bounding box center [1079, 339] width 166 height 137
click at [622, 295] on input "f." at bounding box center [621, 292] width 1 height 5
radio input "true"
click at [666, 485] on button "Next" at bounding box center [621, 480] width 252 height 62
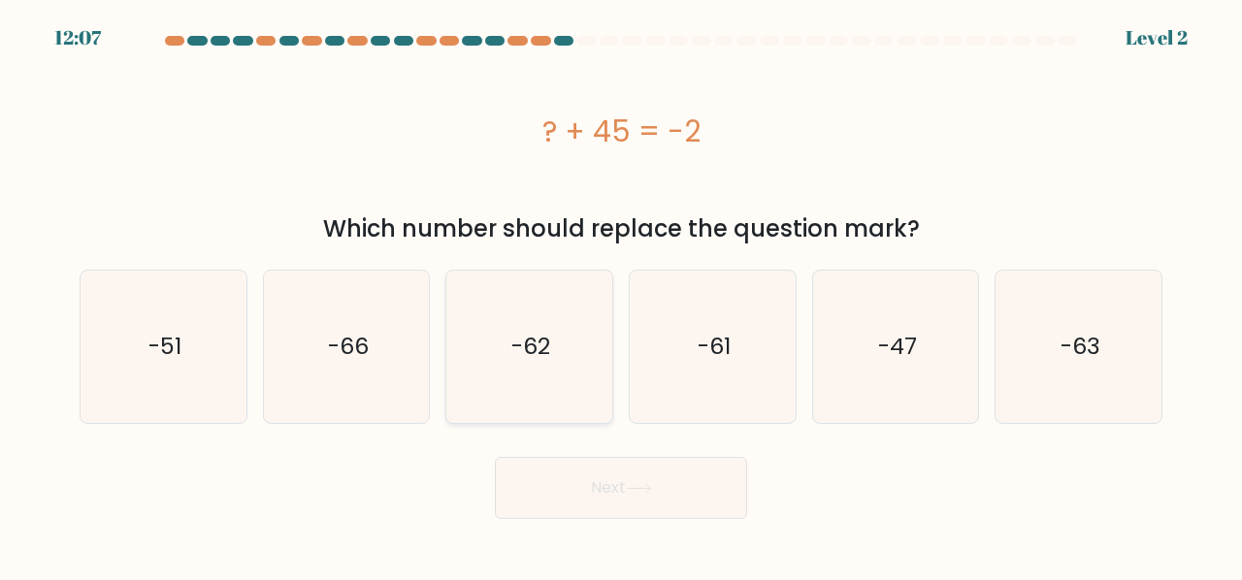
click at [535, 354] on text "-62" at bounding box center [531, 347] width 39 height 32
click at [621, 295] on input "c. -62" at bounding box center [621, 292] width 1 height 5
radio input "true"
click at [571, 482] on button "Next" at bounding box center [621, 488] width 252 height 62
click at [830, 277] on icon "-47" at bounding box center [896, 347] width 152 height 152
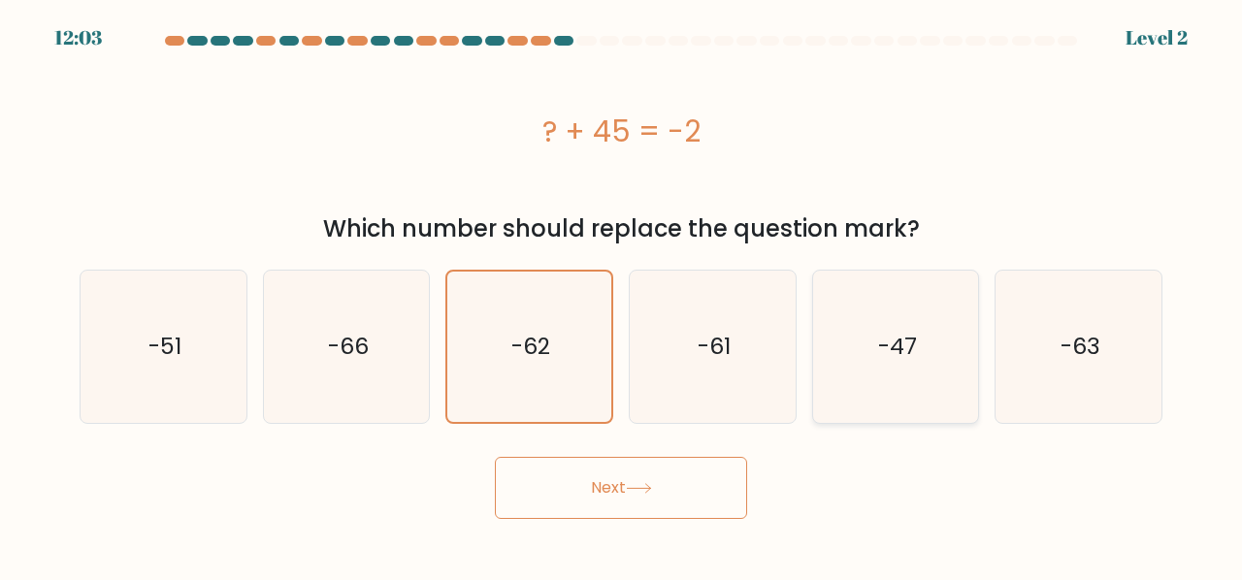
click at [622, 290] on input "e. -47" at bounding box center [621, 292] width 1 height 5
radio input "true"
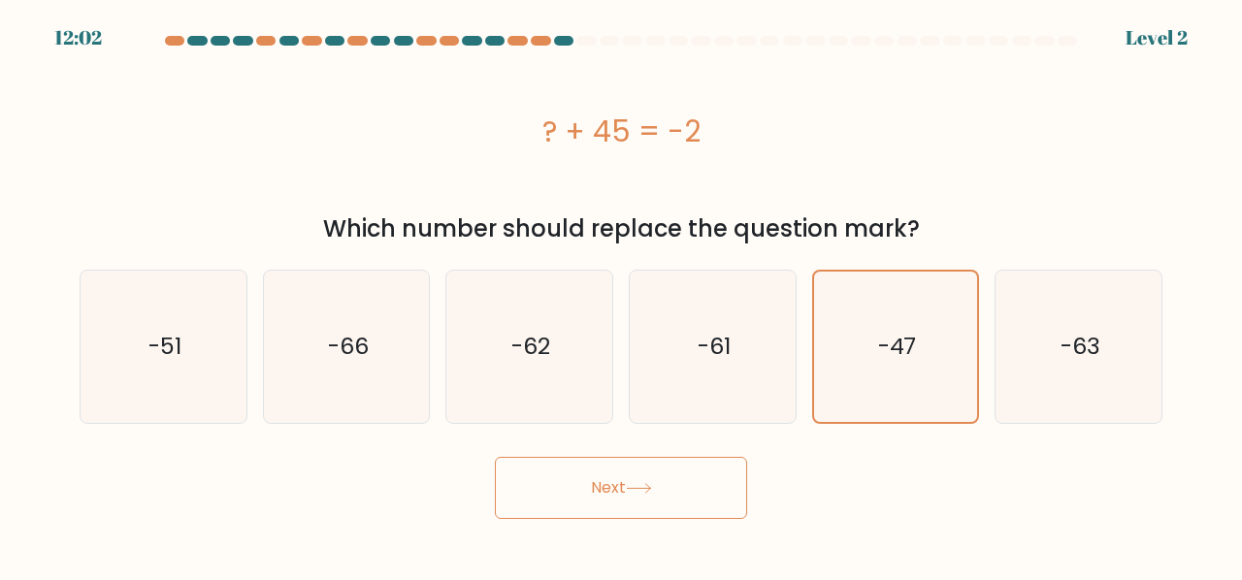
click at [625, 525] on body "12:02 Level 2" at bounding box center [621, 290] width 1242 height 580
click at [639, 463] on button "Next" at bounding box center [621, 488] width 252 height 62
click at [640, 470] on button "Next" at bounding box center [621, 488] width 252 height 62
click at [640, 462] on button "Next" at bounding box center [621, 488] width 252 height 62
click at [619, 469] on button "Next" at bounding box center [621, 488] width 252 height 62
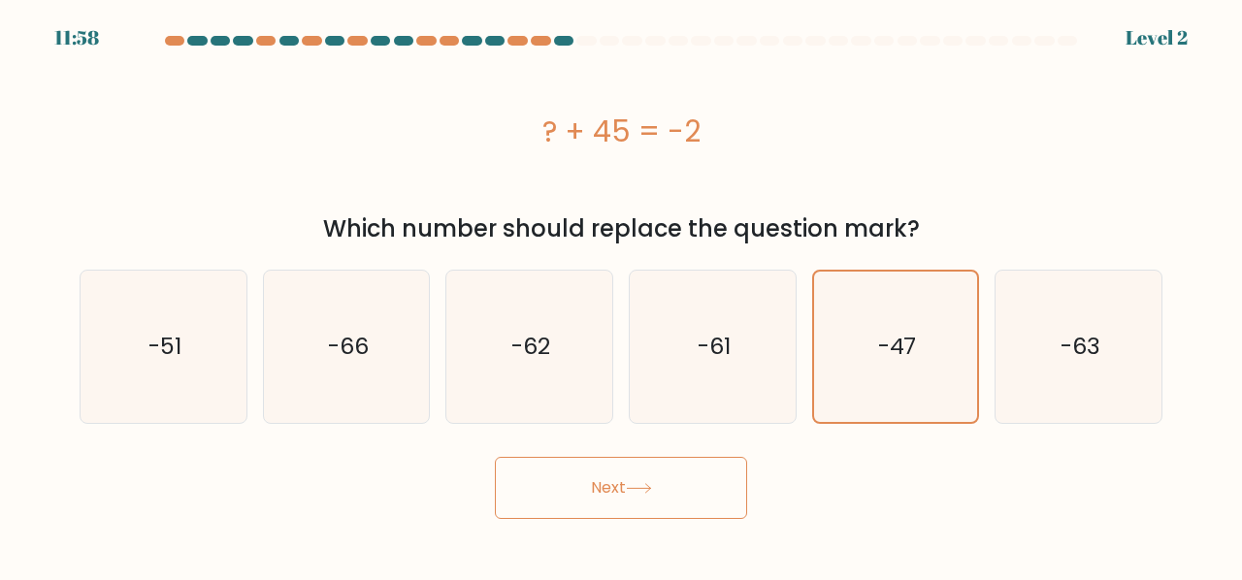
click at [619, 469] on button "Next" at bounding box center [621, 488] width 252 height 62
click at [615, 480] on button "Next" at bounding box center [621, 488] width 252 height 62
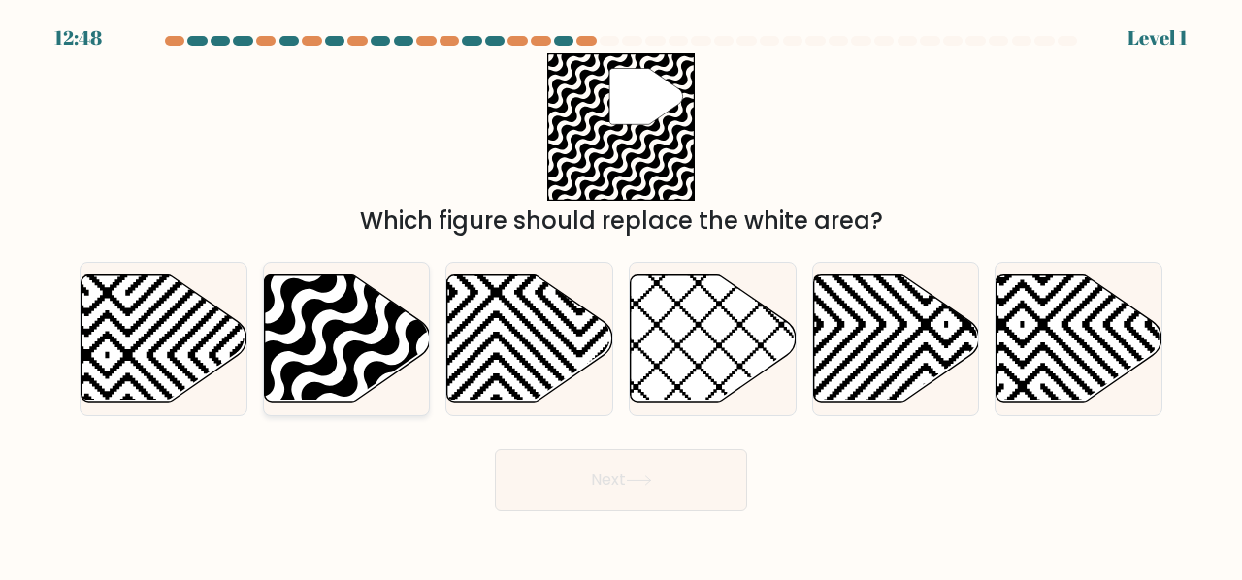
click at [360, 368] on icon at bounding box center [347, 338] width 166 height 127
click at [621, 295] on input "b." at bounding box center [621, 292] width 1 height 5
radio input "true"
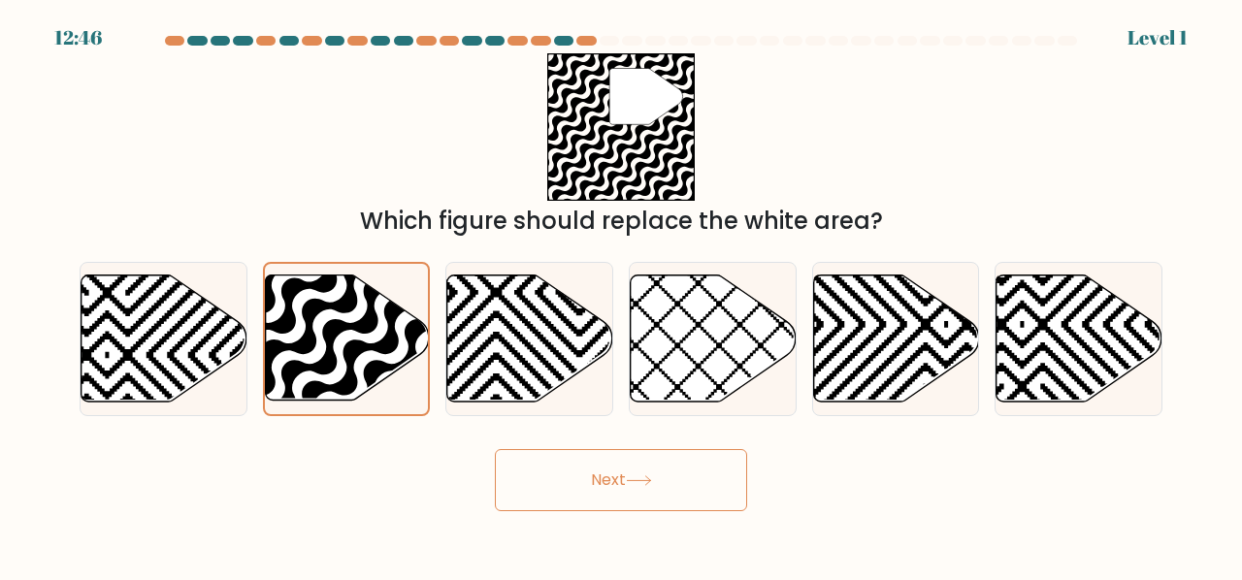
click at [612, 479] on button "Next" at bounding box center [621, 480] width 252 height 62
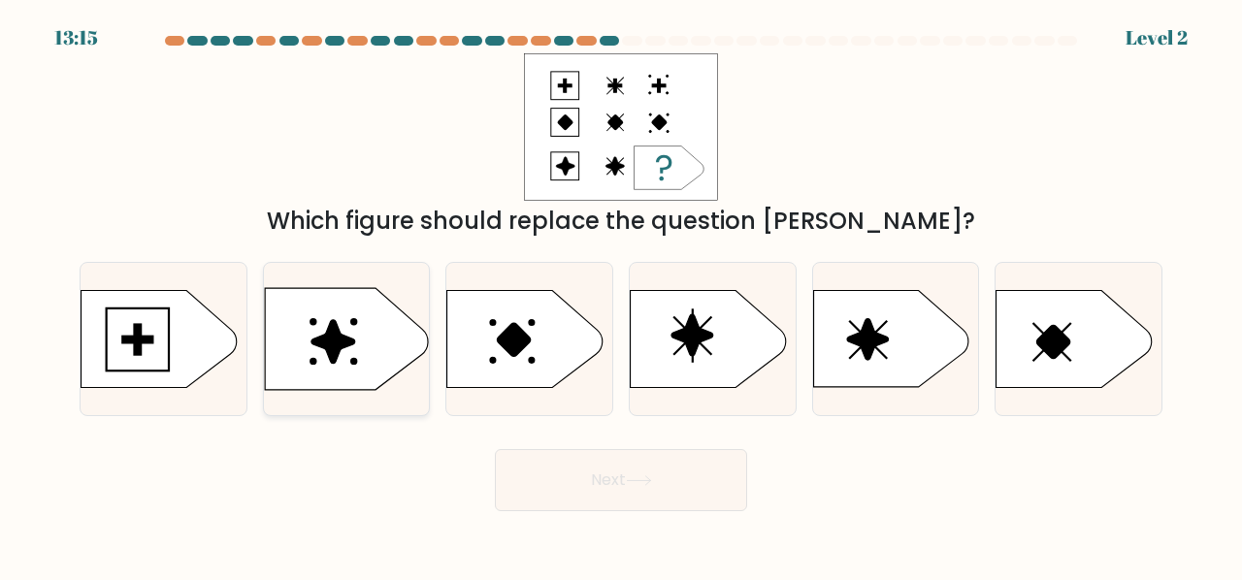
click at [404, 339] on icon at bounding box center [347, 339] width 164 height 102
click at [621, 295] on input "b." at bounding box center [621, 292] width 1 height 5
radio input "true"
click at [577, 527] on body "13:14 Level 2" at bounding box center [621, 290] width 1242 height 580
click at [579, 525] on body "13:14 Level 2" at bounding box center [621, 290] width 1242 height 580
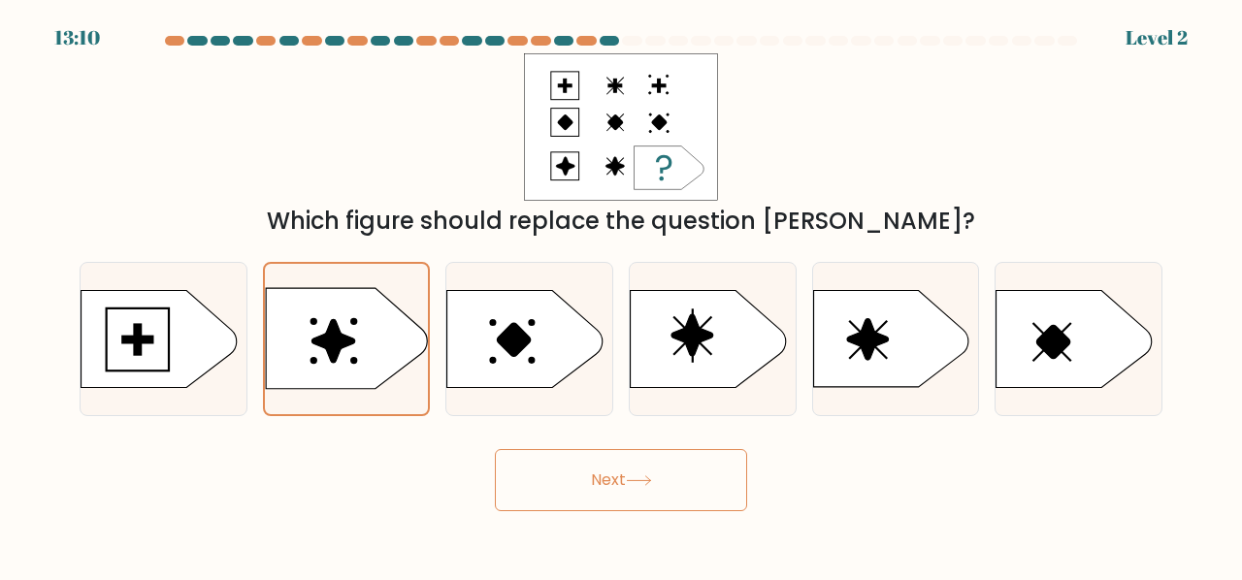
click at [590, 483] on button "Next" at bounding box center [621, 480] width 252 height 62
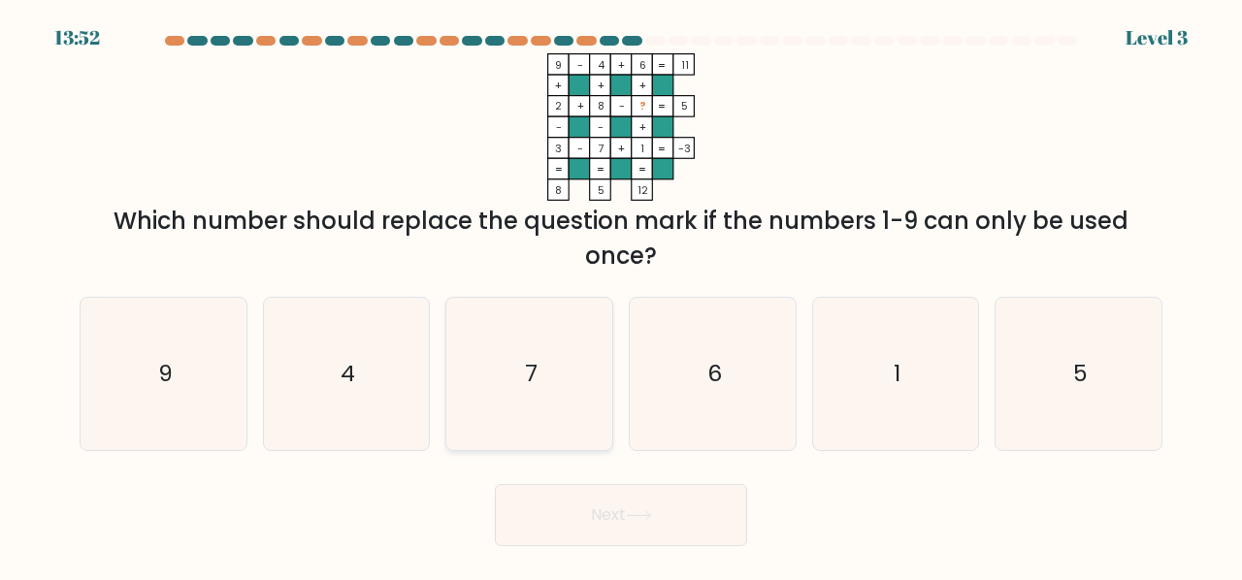
click at [485, 373] on icon "7" at bounding box center [529, 374] width 152 height 152
click at [621, 295] on input "c. 7" at bounding box center [621, 292] width 1 height 5
radio input "true"
click at [553, 513] on button "Next" at bounding box center [621, 515] width 252 height 62
click at [555, 515] on button "Next" at bounding box center [621, 515] width 252 height 62
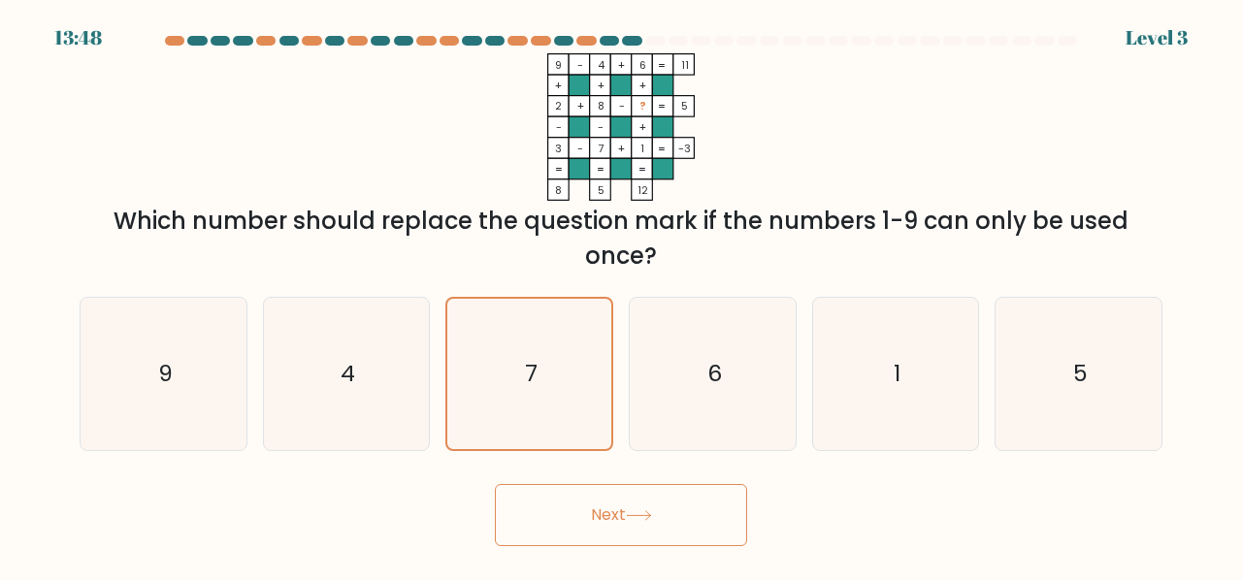
click at [553, 514] on button "Next" at bounding box center [621, 515] width 252 height 62
click at [548, 504] on button "Next" at bounding box center [621, 515] width 252 height 62
click at [548, 502] on button "Next" at bounding box center [621, 515] width 252 height 62
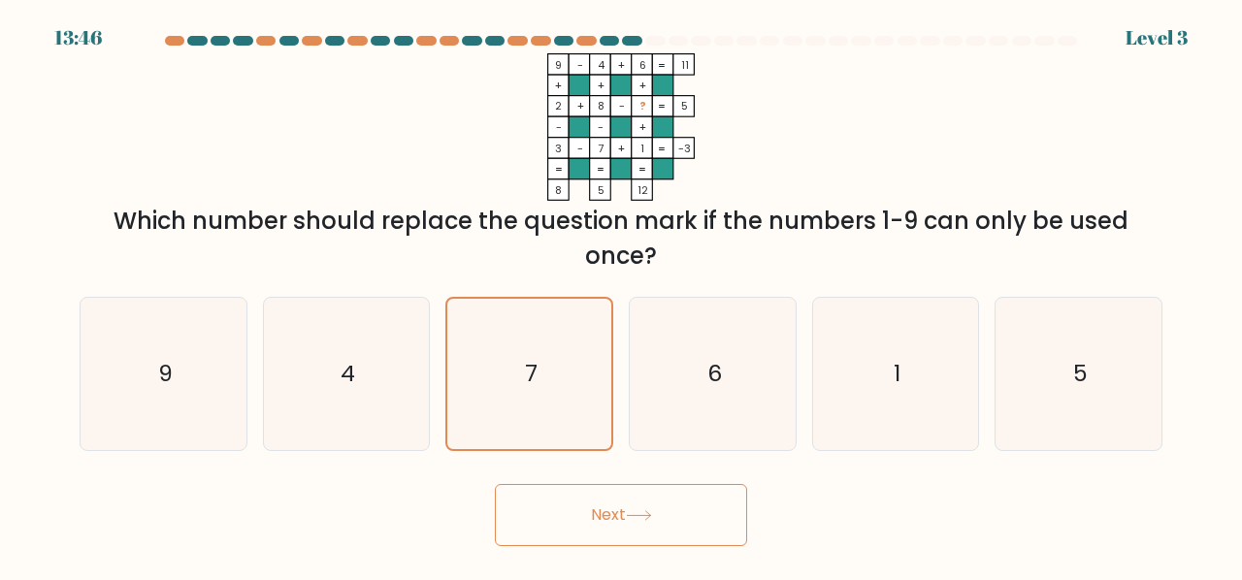
click at [547, 502] on button "Next" at bounding box center [621, 515] width 252 height 62
click at [546, 502] on button "Next" at bounding box center [621, 515] width 252 height 62
click at [575, 517] on button "Next" at bounding box center [621, 515] width 252 height 62
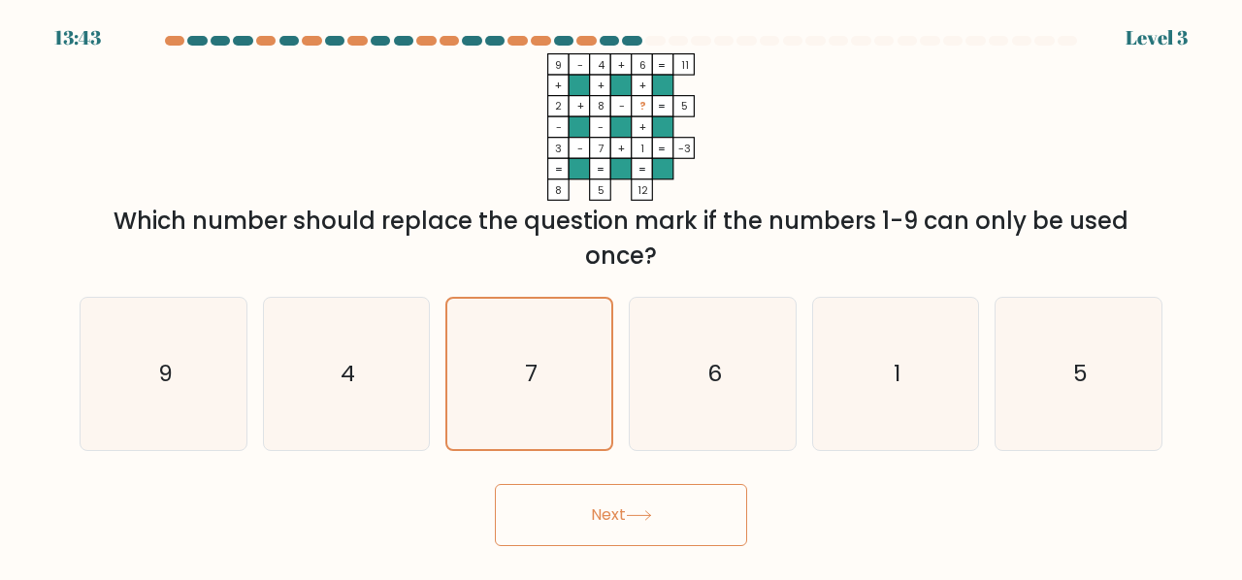
click at [660, 522] on button "Next" at bounding box center [621, 515] width 252 height 62
click at [689, 350] on icon "6" at bounding box center [713, 374] width 152 height 152
click at [622, 295] on input "d. 6" at bounding box center [621, 292] width 1 height 5
radio input "true"
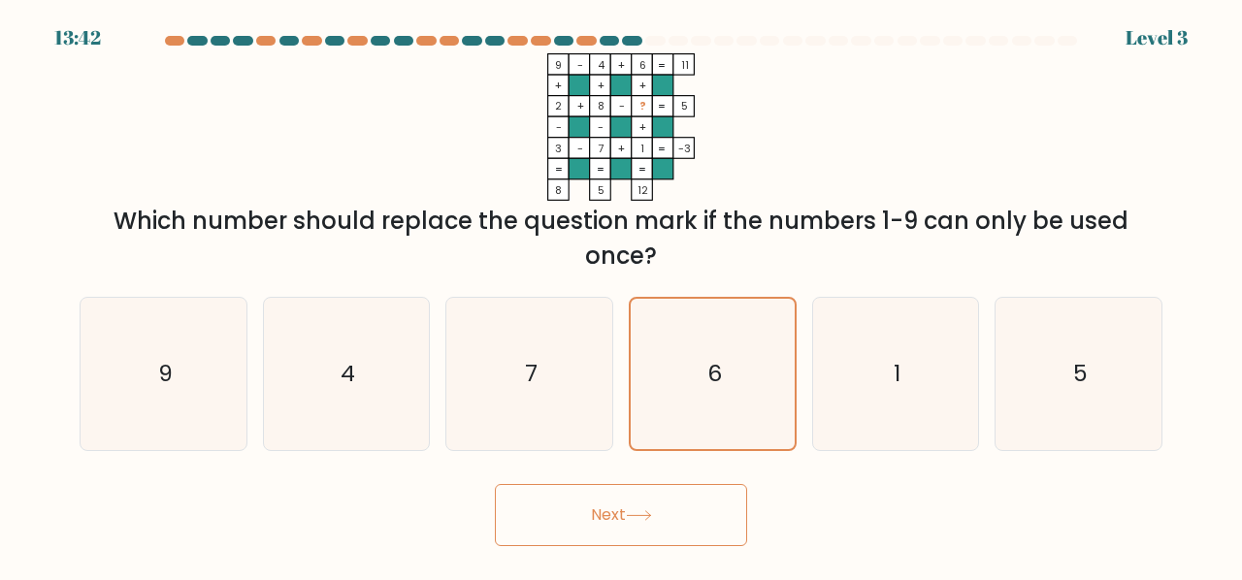
click at [650, 519] on icon at bounding box center [638, 516] width 23 height 9
click at [529, 430] on icon "7" at bounding box center [529, 374] width 152 height 152
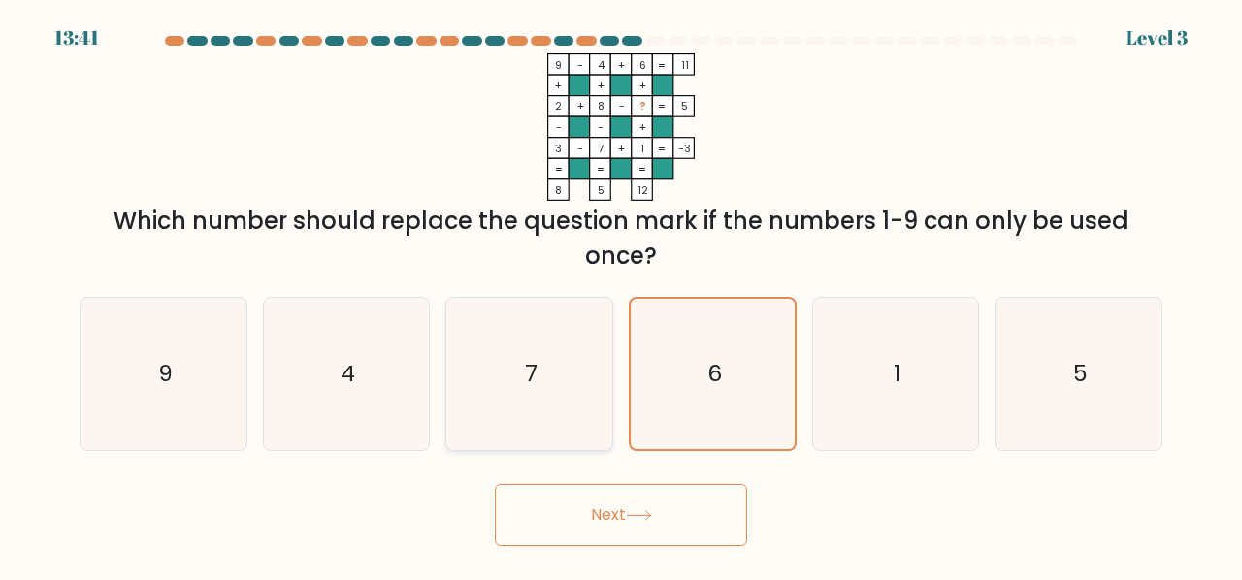
click at [621, 295] on input "c. 7" at bounding box center [621, 292] width 1 height 5
radio input "true"
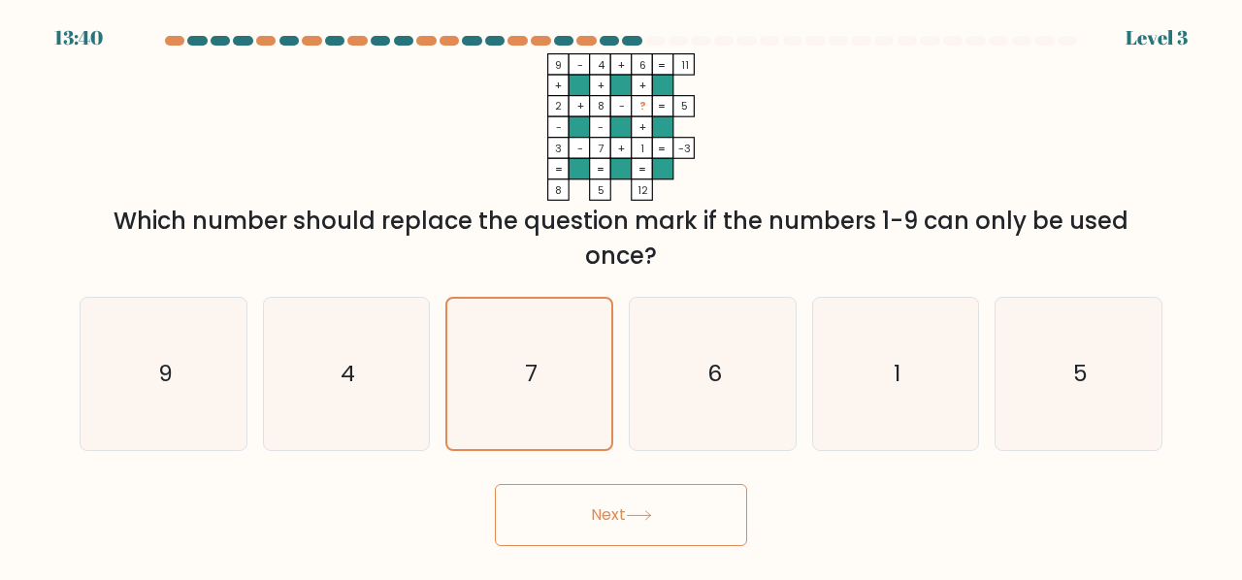
click at [557, 527] on button "Next" at bounding box center [621, 515] width 252 height 62
click at [654, 341] on icon "6" at bounding box center [713, 374] width 152 height 152
click at [622, 295] on input "d. 6" at bounding box center [621, 292] width 1 height 5
radio input "true"
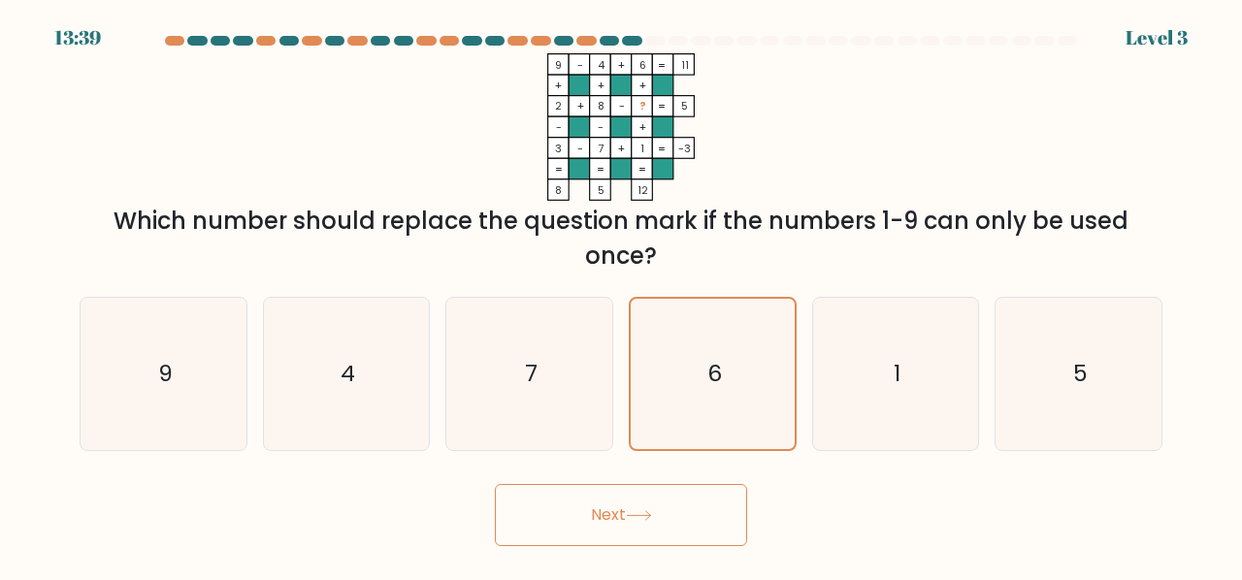
click at [307, 296] on div "a. 9 b. 4 c. 7 d." at bounding box center [621, 366] width 1099 height 170
click at [597, 398] on icon "7" at bounding box center [529, 374] width 152 height 152
click at [621, 295] on input "c. 7" at bounding box center [621, 292] width 1 height 5
radio input "true"
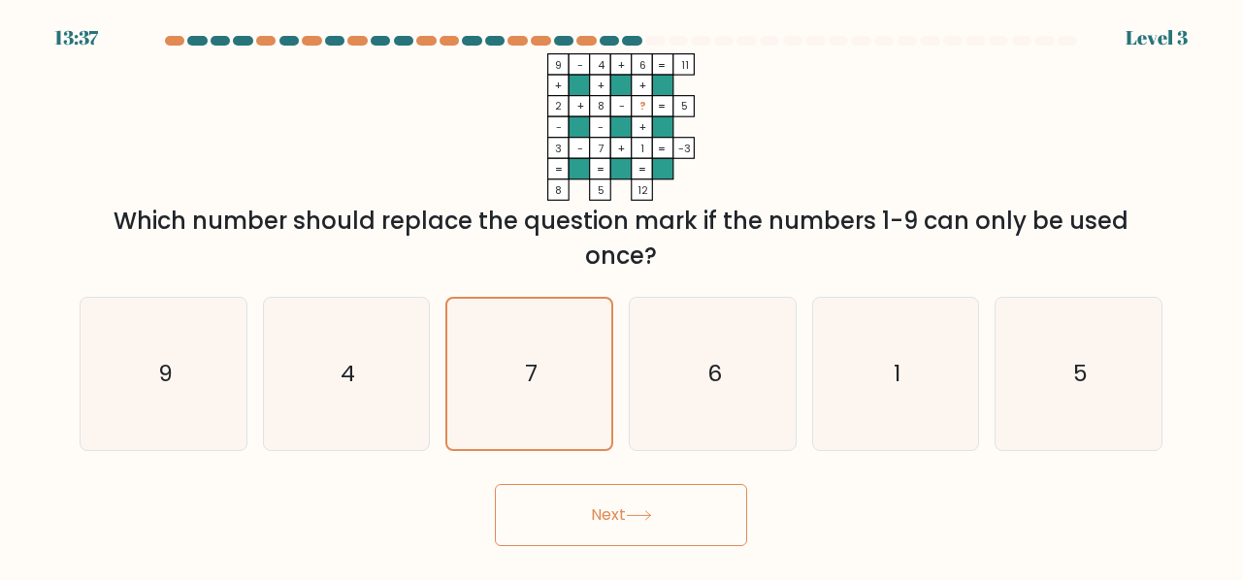
click at [661, 511] on button "Next" at bounding box center [621, 515] width 252 height 62
click at [726, 321] on icon "6" at bounding box center [713, 374] width 152 height 152
click at [622, 295] on input "d. 6" at bounding box center [621, 292] width 1 height 5
radio input "true"
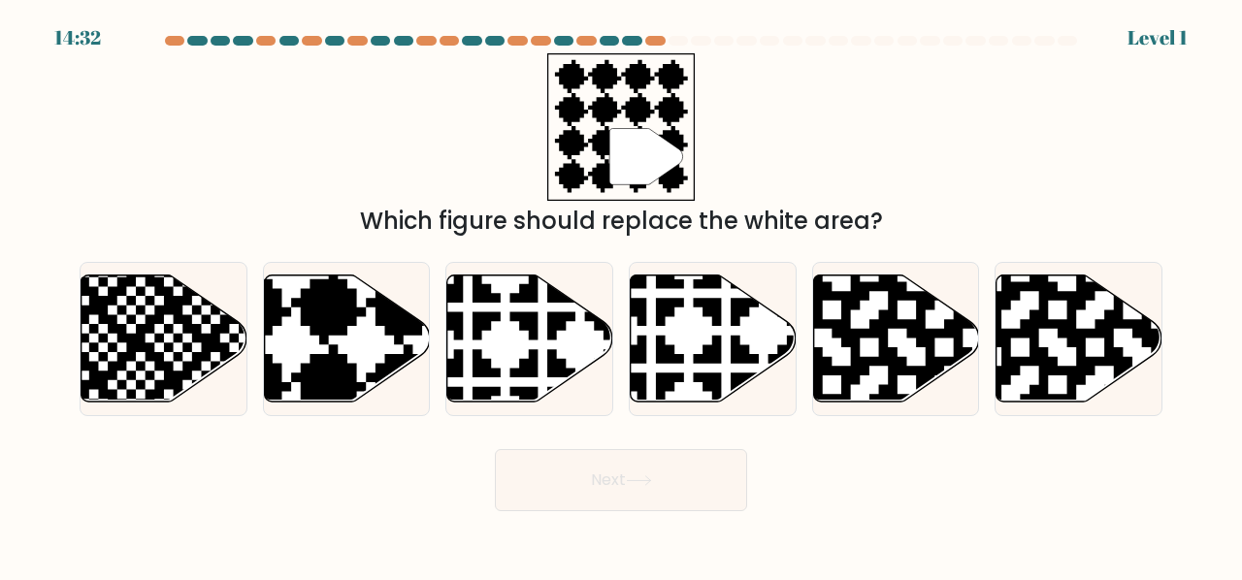
click at [257, 306] on div "b." at bounding box center [346, 339] width 183 height 154
click at [375, 337] on icon at bounding box center [347, 338] width 166 height 127
click at [621, 295] on input "b." at bounding box center [621, 292] width 1 height 5
radio input "true"
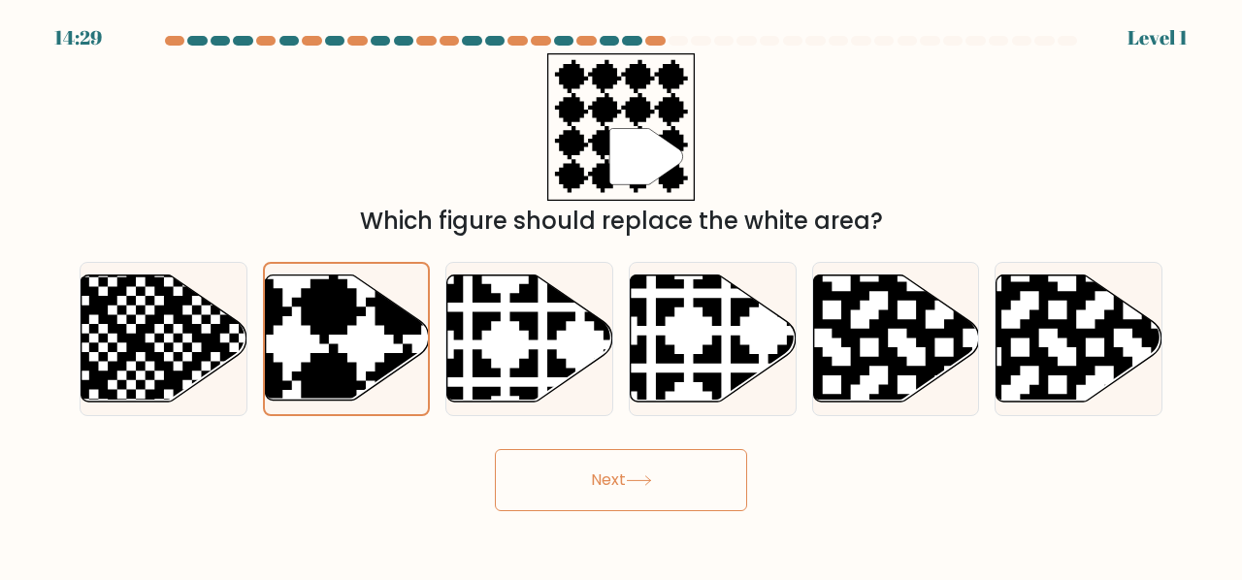
click at [588, 479] on button "Next" at bounding box center [621, 480] width 252 height 62
click at [590, 479] on button "Next" at bounding box center [621, 480] width 252 height 62
click at [561, 493] on button "Next" at bounding box center [621, 480] width 252 height 62
click at [604, 514] on body "14:25 Level 1" at bounding box center [621, 290] width 1242 height 580
click at [592, 475] on button "Next" at bounding box center [621, 480] width 252 height 62
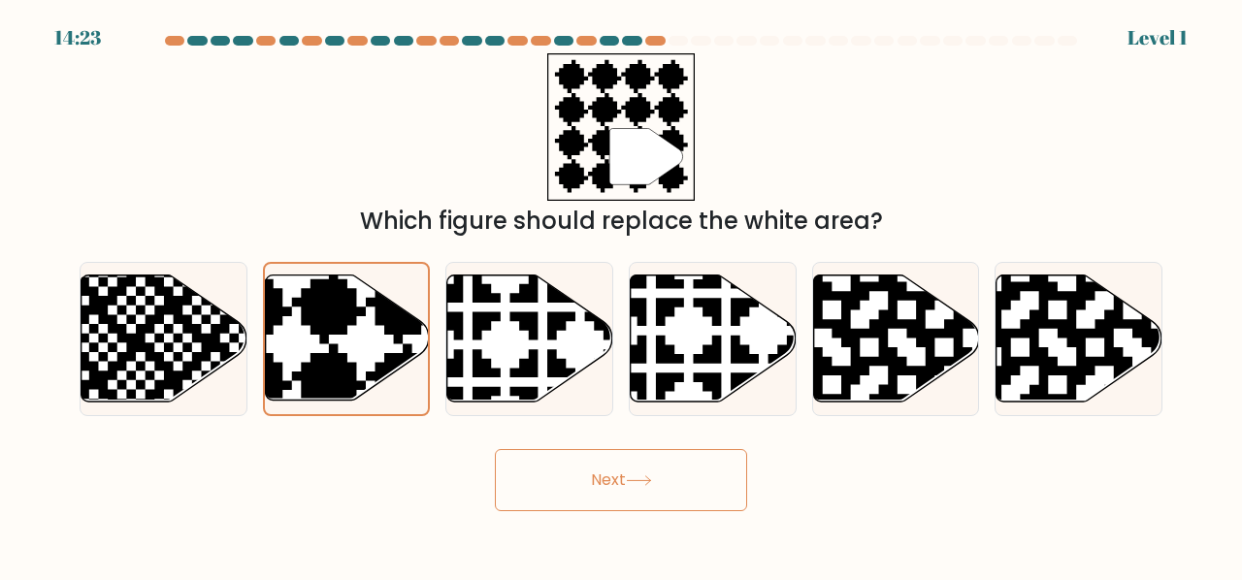
click at [592, 471] on button "Next" at bounding box center [621, 480] width 252 height 62
click at [592, 465] on button "Next" at bounding box center [621, 480] width 252 height 62
click at [590, 467] on button "Next" at bounding box center [621, 480] width 252 height 62
click at [584, 472] on button "Next" at bounding box center [621, 480] width 252 height 62
click at [582, 469] on button "Next" at bounding box center [621, 480] width 252 height 62
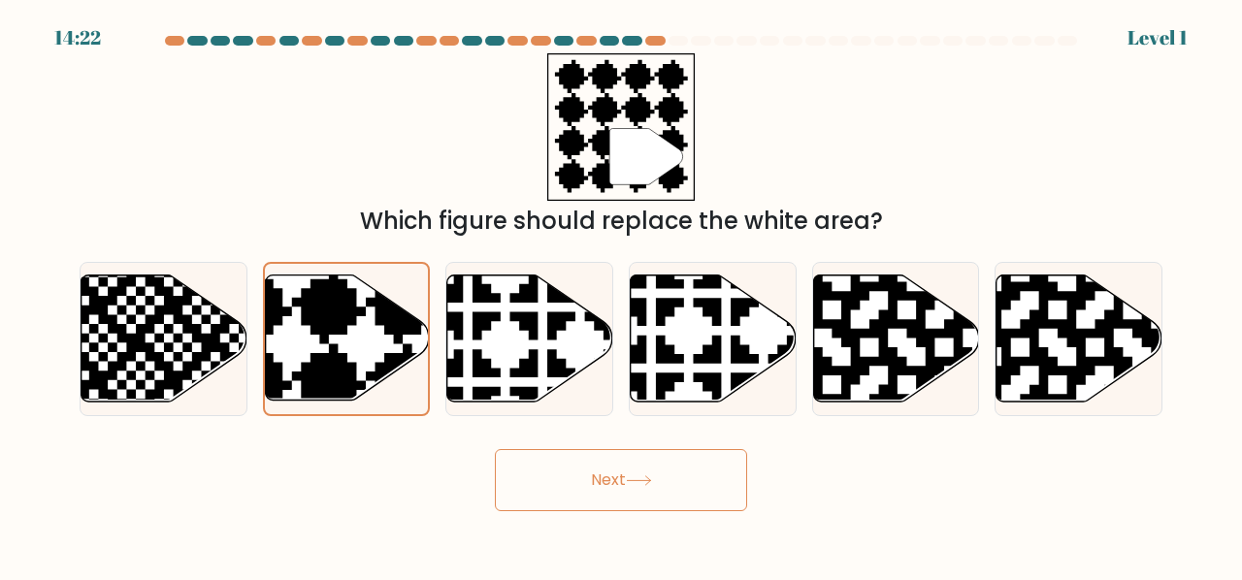
click at [582, 469] on button "Next" at bounding box center [621, 480] width 252 height 62
click at [582, 468] on button "Next" at bounding box center [621, 480] width 252 height 62
click at [474, 374] on icon at bounding box center [581, 269] width 291 height 291
click at [621, 295] on input "c." at bounding box center [621, 292] width 1 height 5
radio input "true"
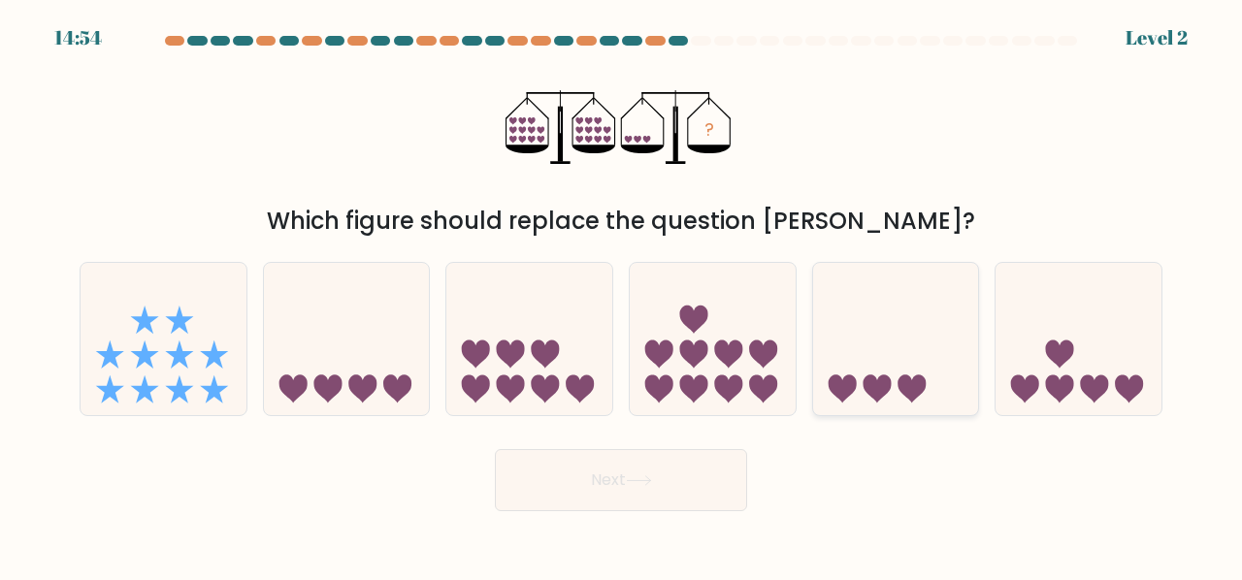
click at [874, 366] on icon at bounding box center [896, 339] width 166 height 137
click at [622, 295] on input "e." at bounding box center [621, 292] width 1 height 5
radio input "true"
click at [728, 495] on button "Next" at bounding box center [621, 480] width 252 height 62
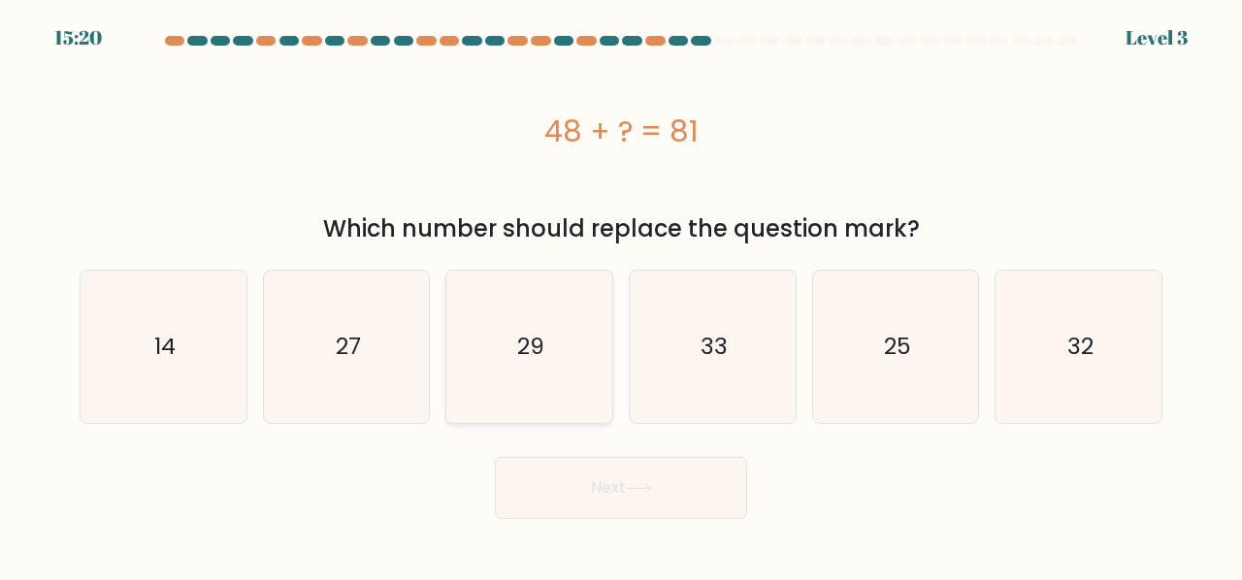
click at [474, 376] on icon "29" at bounding box center [529, 347] width 152 height 152
click at [621, 295] on input "c. 29" at bounding box center [621, 292] width 1 height 5
radio input "true"
click at [606, 504] on button "Next" at bounding box center [621, 488] width 252 height 62
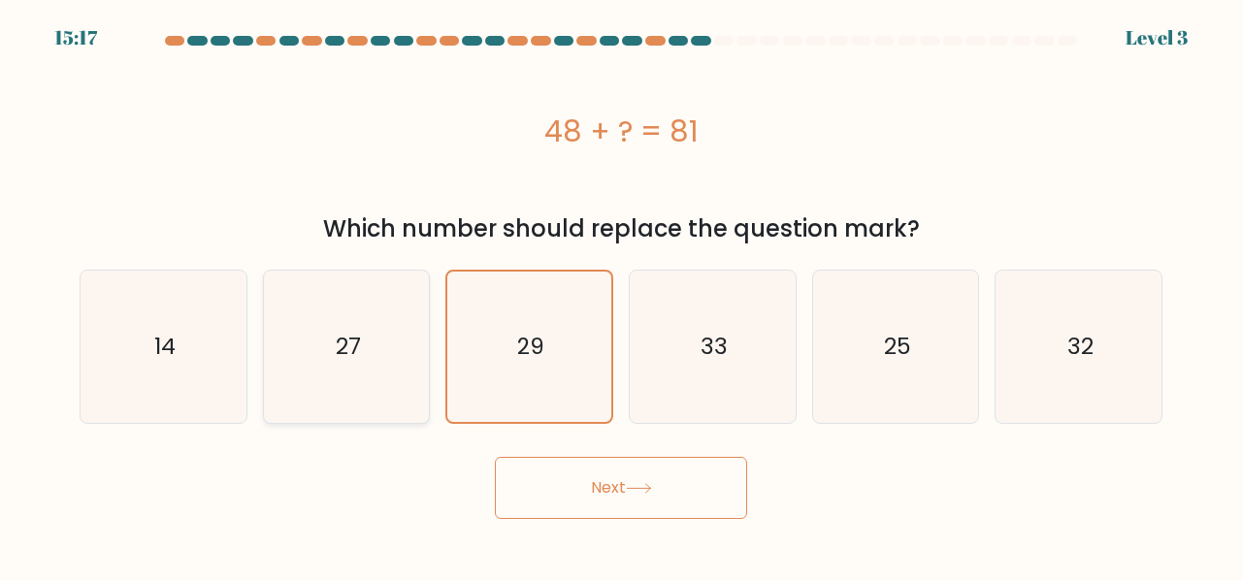
click at [369, 331] on icon "27" at bounding box center [347, 347] width 152 height 152
click at [621, 295] on input "b. 27" at bounding box center [621, 292] width 1 height 5
radio input "true"
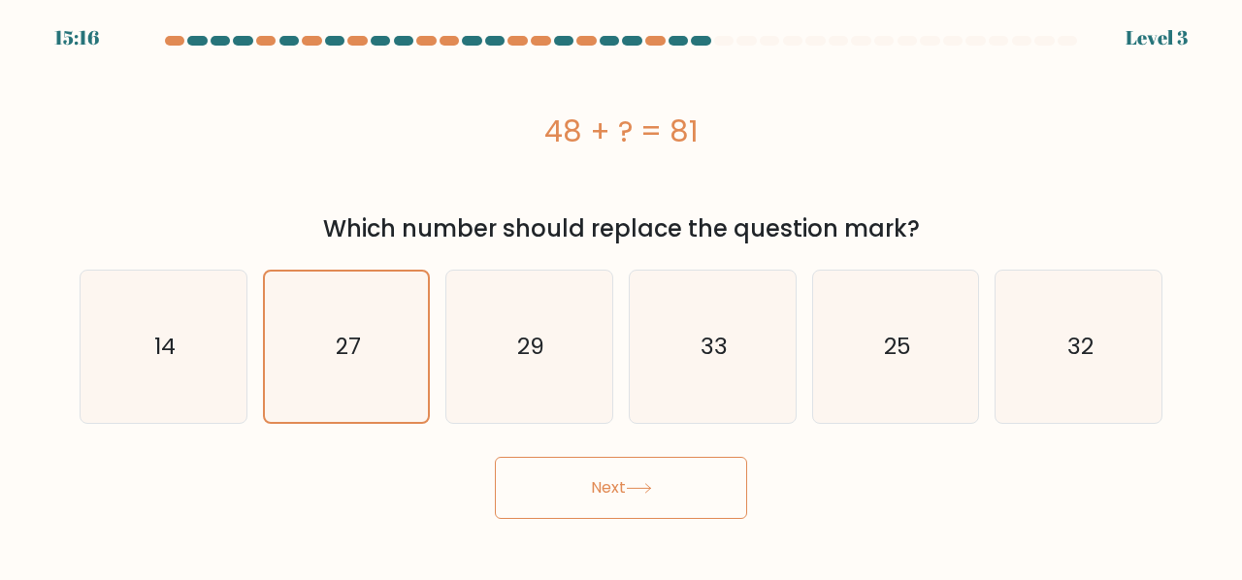
click at [694, 517] on button "Next" at bounding box center [621, 488] width 252 height 62
click at [679, 500] on button "Next" at bounding box center [621, 488] width 252 height 62
drag, startPoint x: 679, startPoint y: 494, endPoint x: 702, endPoint y: 484, distance: 24.3
click at [688, 487] on button "Next" at bounding box center [621, 488] width 252 height 62
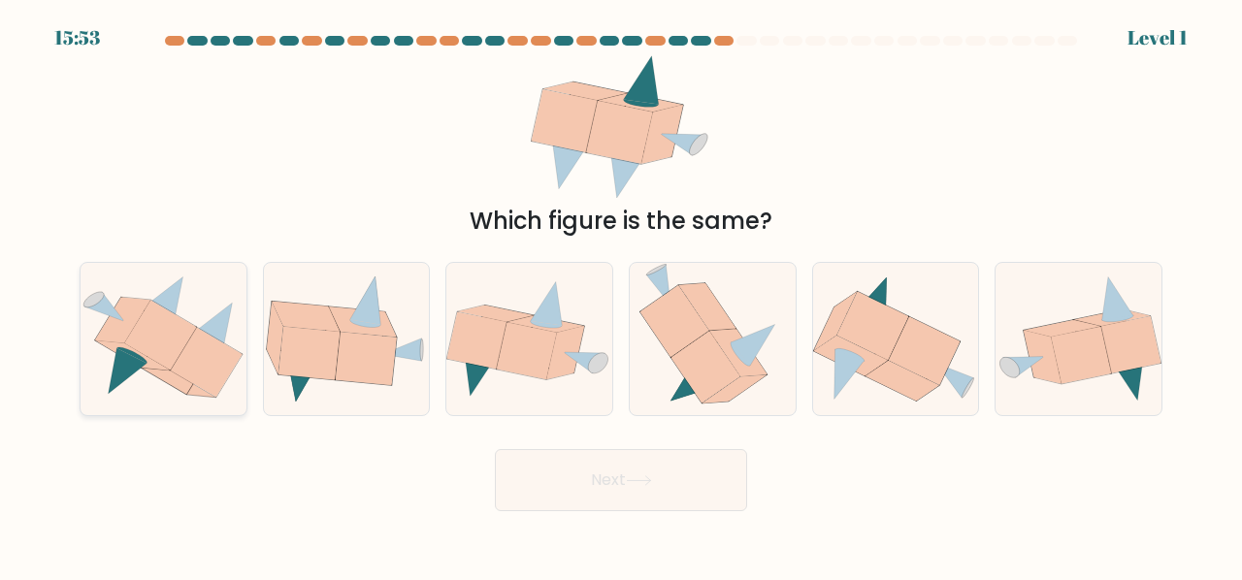
click at [188, 346] on icon at bounding box center [207, 363] width 72 height 70
click at [621, 295] on input "a." at bounding box center [621, 292] width 1 height 5
radio input "true"
click at [421, 506] on div "Next" at bounding box center [621, 476] width 1107 height 72
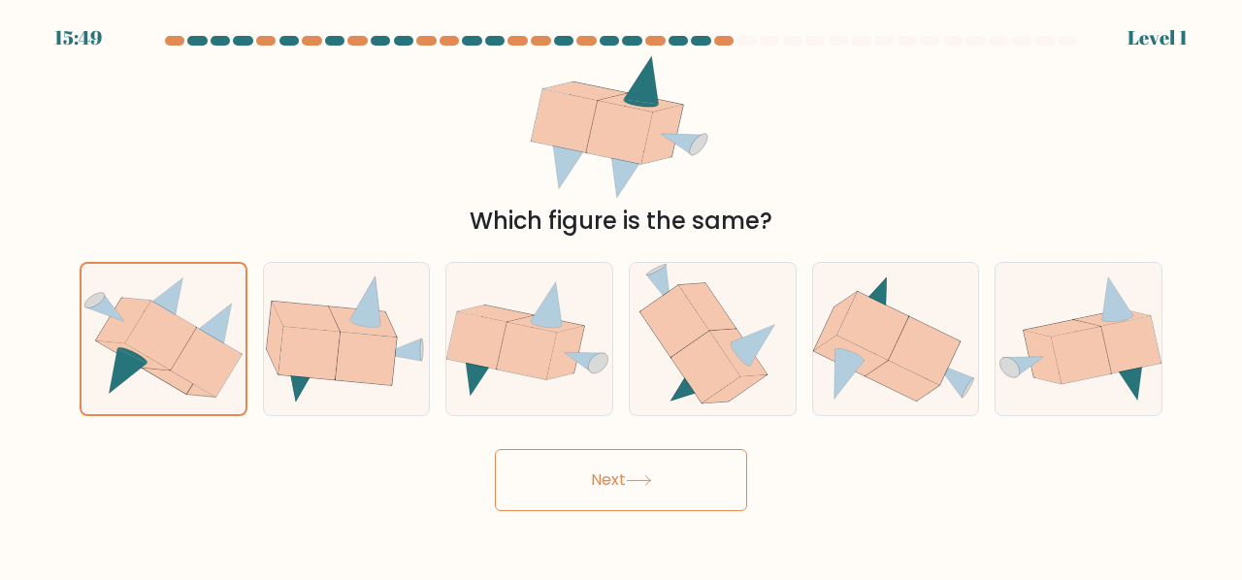
click at [634, 491] on button "Next" at bounding box center [621, 480] width 252 height 62
click at [595, 475] on button "Next" at bounding box center [621, 480] width 252 height 62
click at [571, 457] on button "Next" at bounding box center [621, 480] width 252 height 62
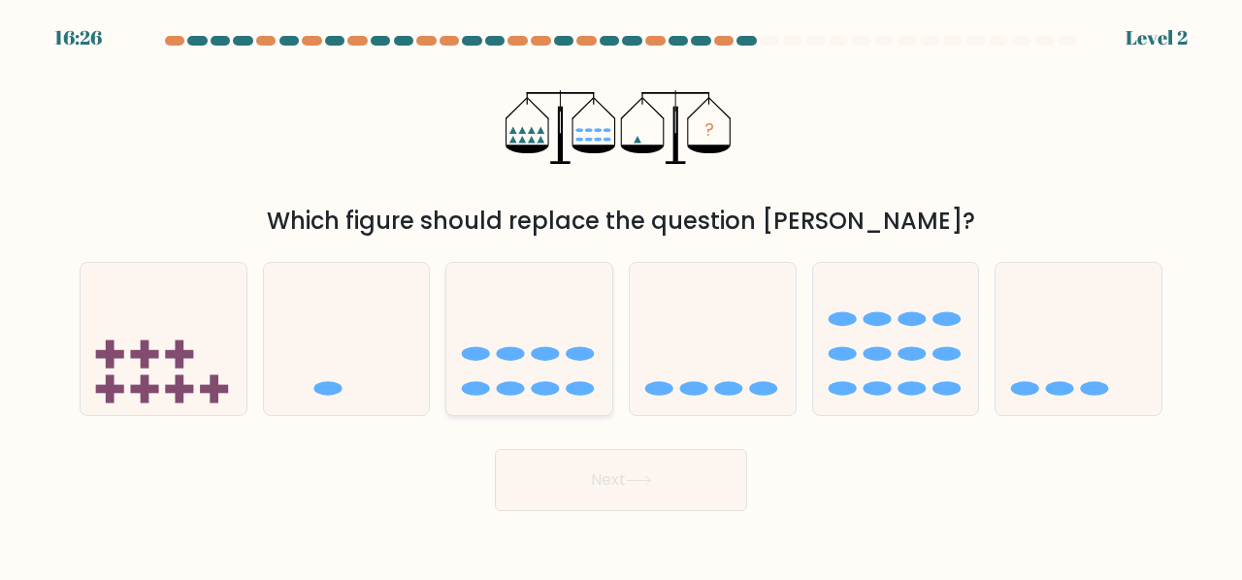
click at [575, 323] on icon at bounding box center [529, 339] width 166 height 137
click at [621, 295] on input "c." at bounding box center [621, 292] width 1 height 5
radio input "true"
click at [624, 486] on button "Next" at bounding box center [621, 480] width 252 height 62
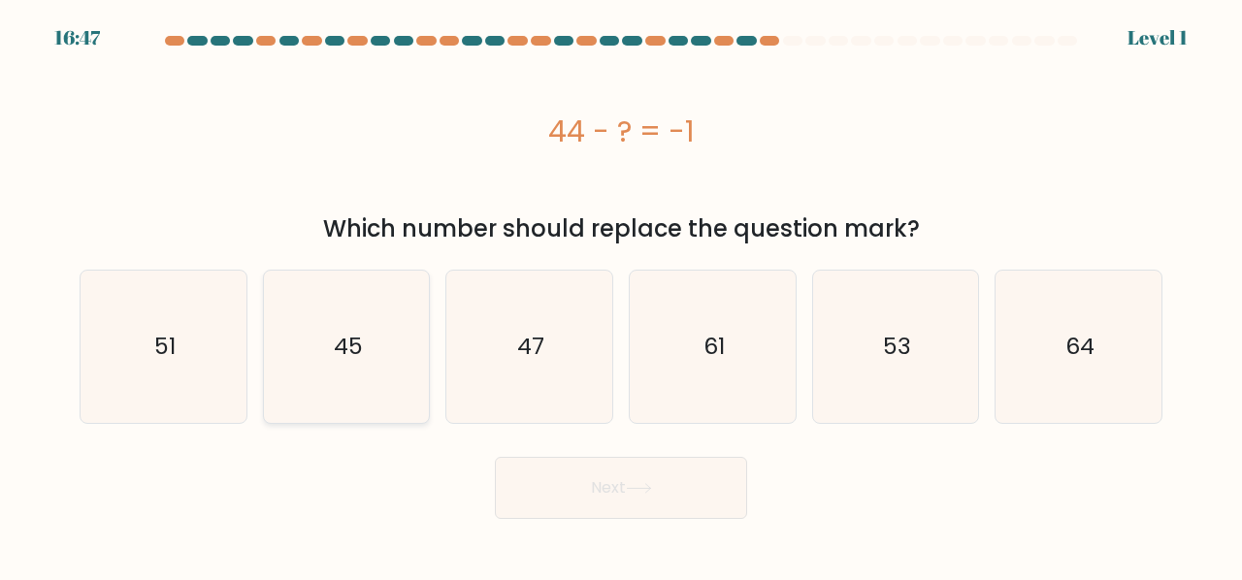
click at [402, 345] on icon "45" at bounding box center [347, 347] width 152 height 152
click at [621, 295] on input "b. 45" at bounding box center [621, 292] width 1 height 5
radio input "true"
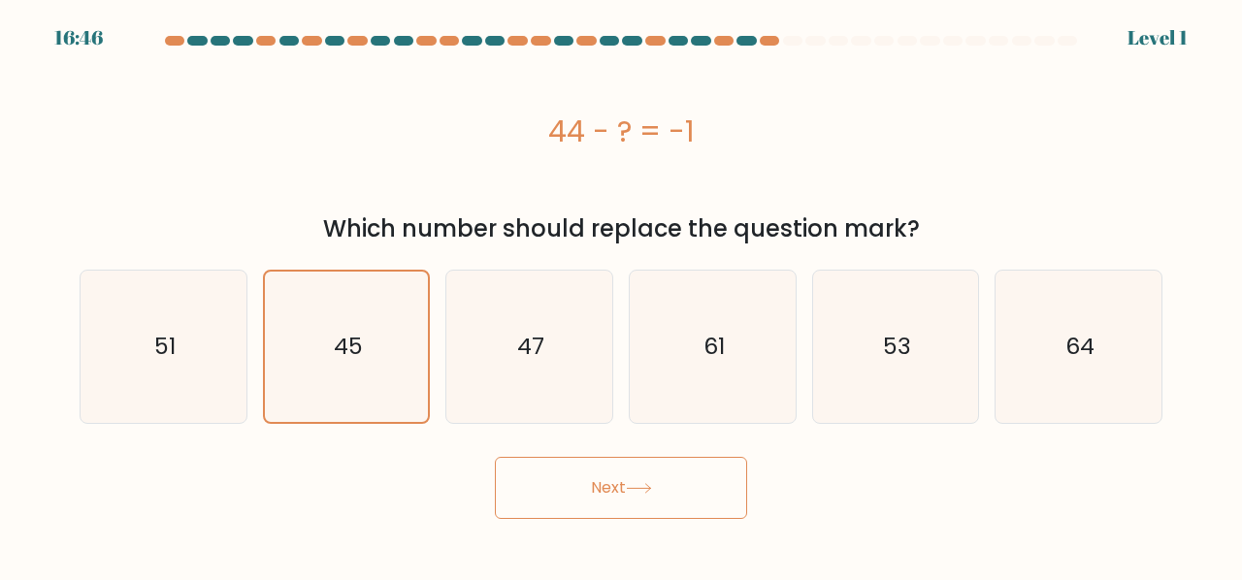
click at [641, 494] on button "Next" at bounding box center [621, 488] width 252 height 62
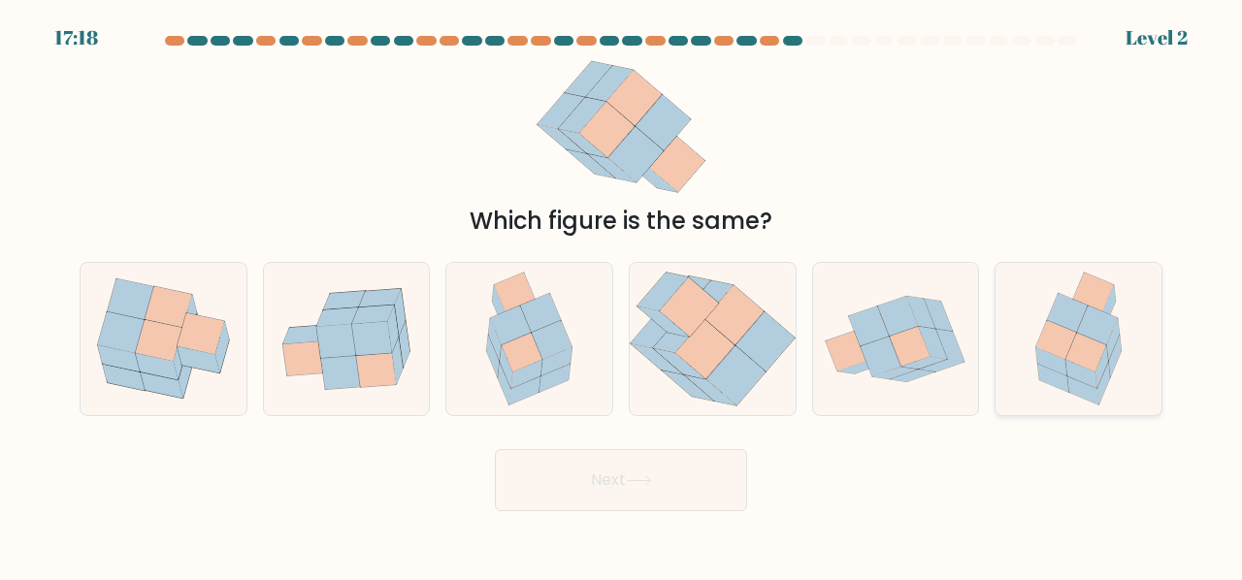
click at [1074, 361] on icon at bounding box center [1086, 353] width 41 height 39
click at [622, 295] on input "f." at bounding box center [621, 292] width 1 height 5
radio input "true"
click at [1074, 361] on icon at bounding box center [1087, 353] width 40 height 39
click at [622, 295] on input "f." at bounding box center [621, 292] width 1 height 5
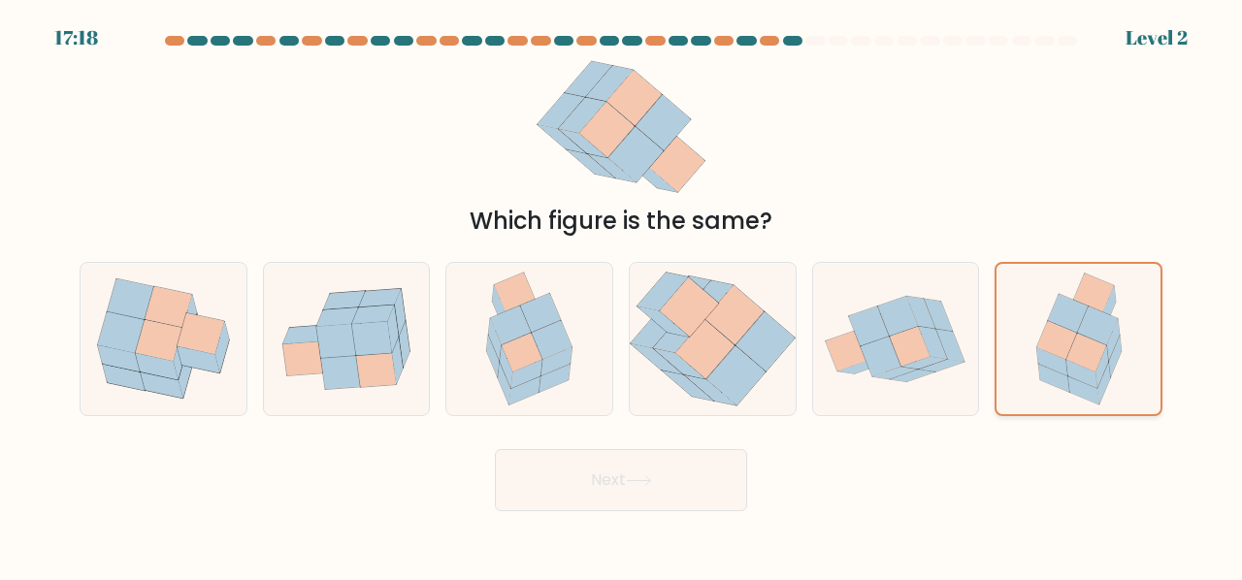
click at [1074, 361] on icon at bounding box center [1087, 353] width 40 height 39
click at [622, 295] on input "f." at bounding box center [621, 292] width 1 height 5
click at [595, 478] on button "Next" at bounding box center [621, 480] width 252 height 62
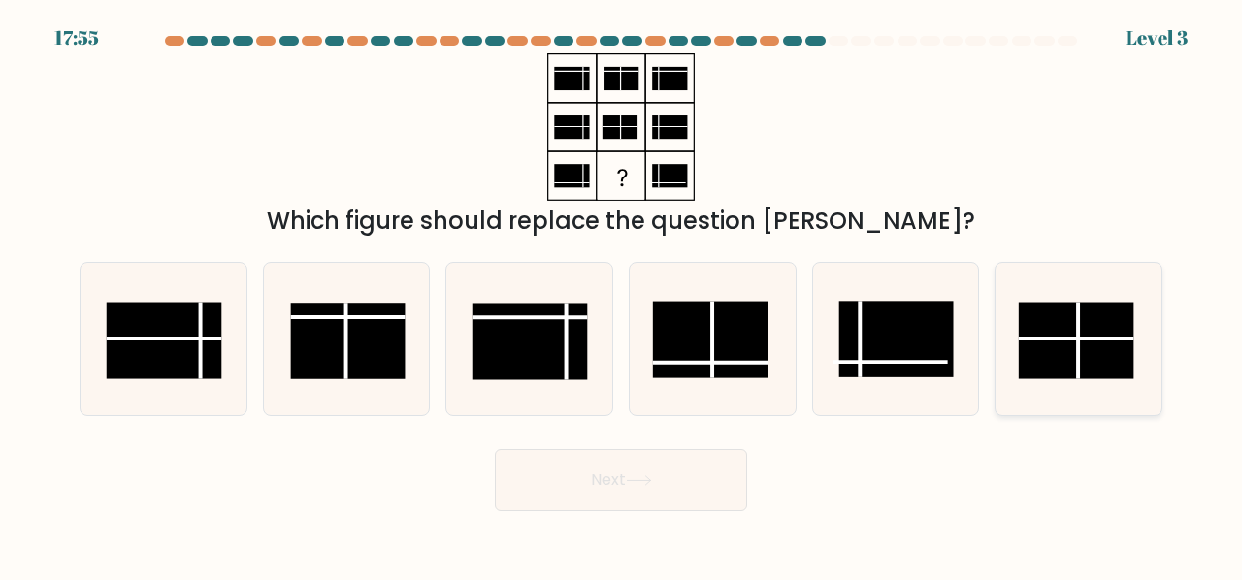
click at [1066, 347] on rect at bounding box center [1076, 341] width 115 height 77
click at [622, 295] on input "f." at bounding box center [621, 292] width 1 height 5
radio input "true"
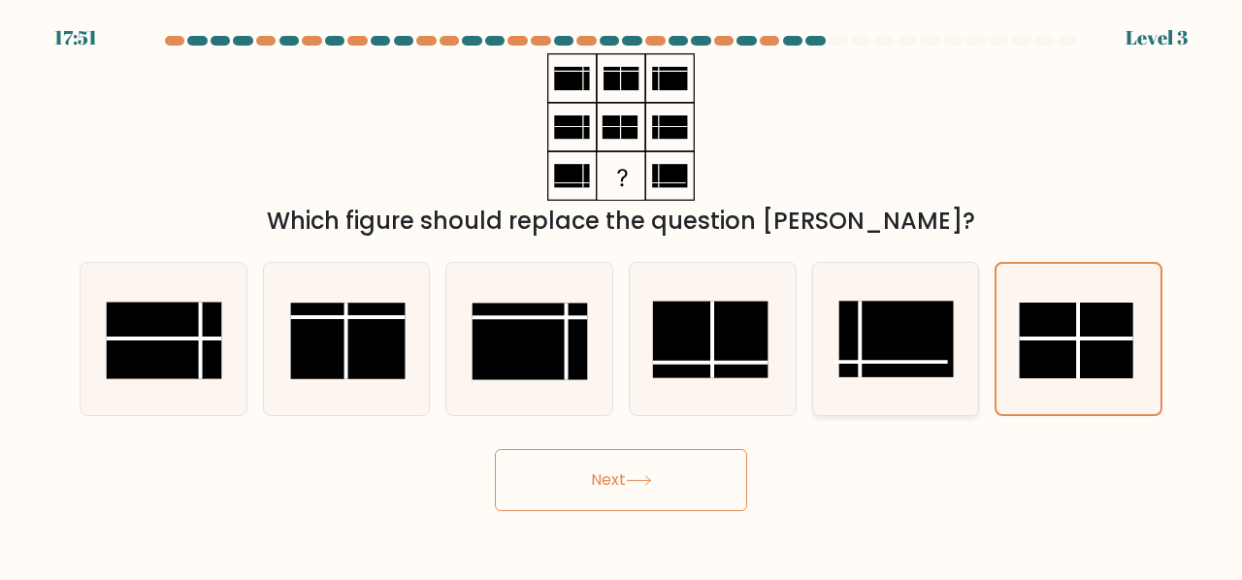
click at [840, 342] on rect at bounding box center [896, 340] width 115 height 77
click at [622, 295] on input "e." at bounding box center [621, 292] width 1 height 5
radio input "true"
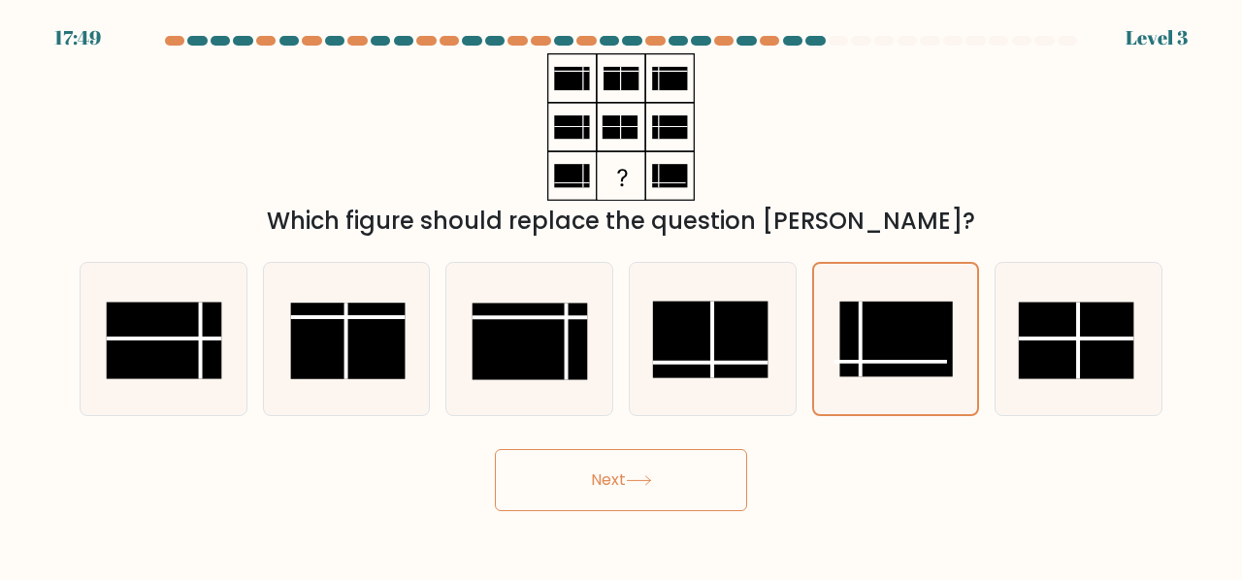
click at [638, 482] on icon at bounding box center [639, 481] width 26 height 11
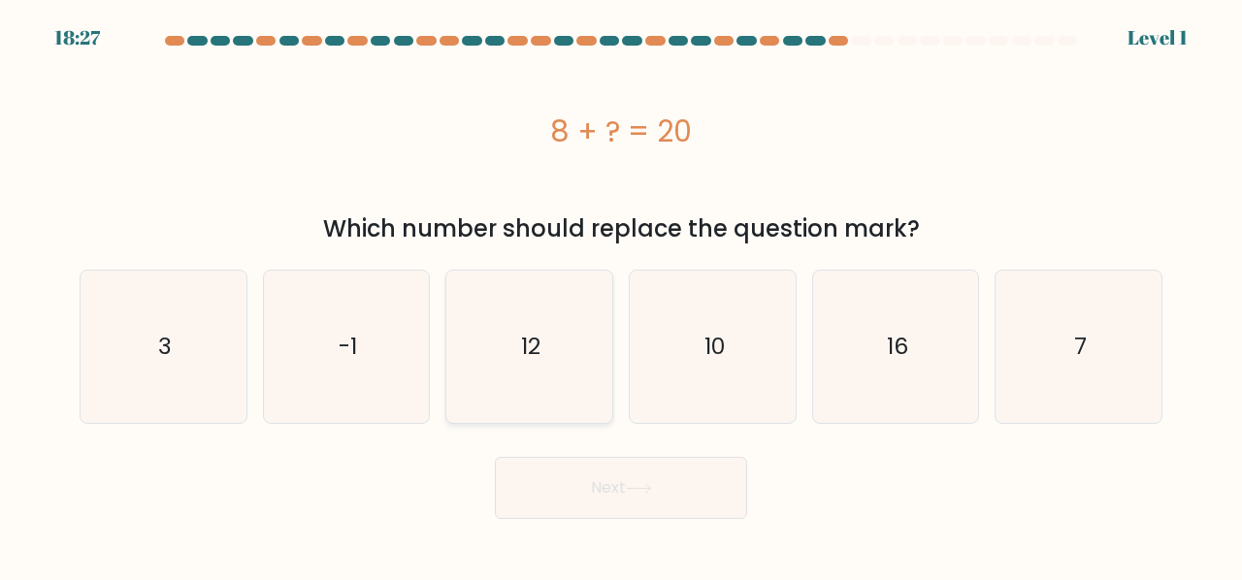
click at [530, 368] on icon "12" at bounding box center [529, 347] width 152 height 152
click at [621, 295] on input "c. 12" at bounding box center [621, 292] width 1 height 5
radio input "true"
click at [619, 488] on button "Next" at bounding box center [621, 488] width 252 height 62
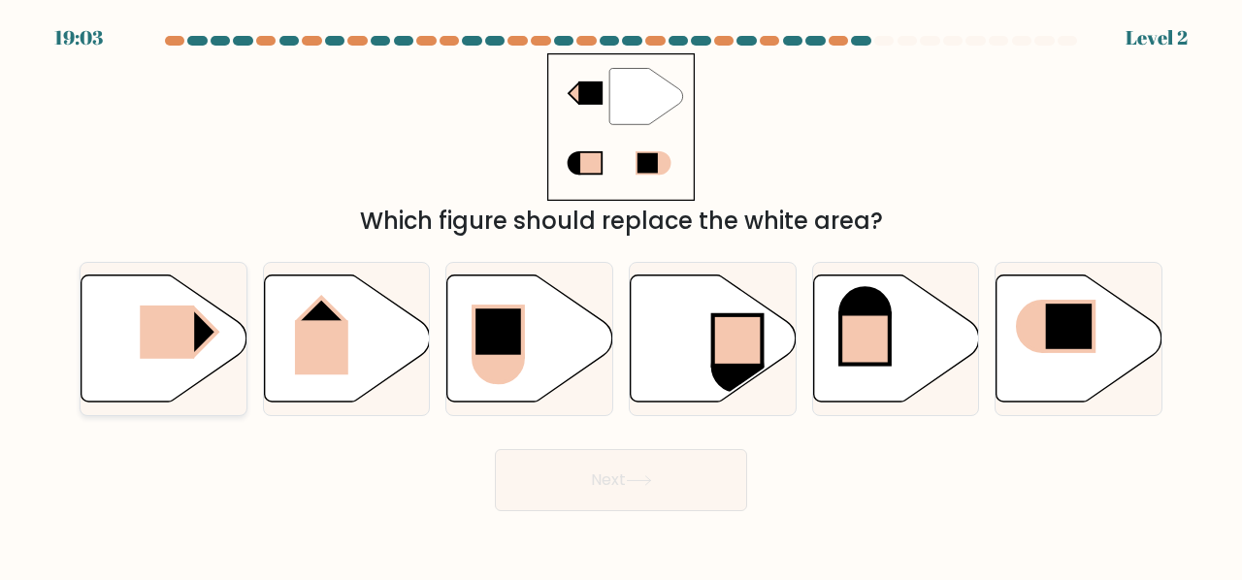
click at [136, 340] on icon at bounding box center [165, 338] width 166 height 127
click at [621, 295] on input "a." at bounding box center [621, 292] width 1 height 5
radio input "true"
click at [684, 484] on button "Next" at bounding box center [621, 480] width 252 height 62
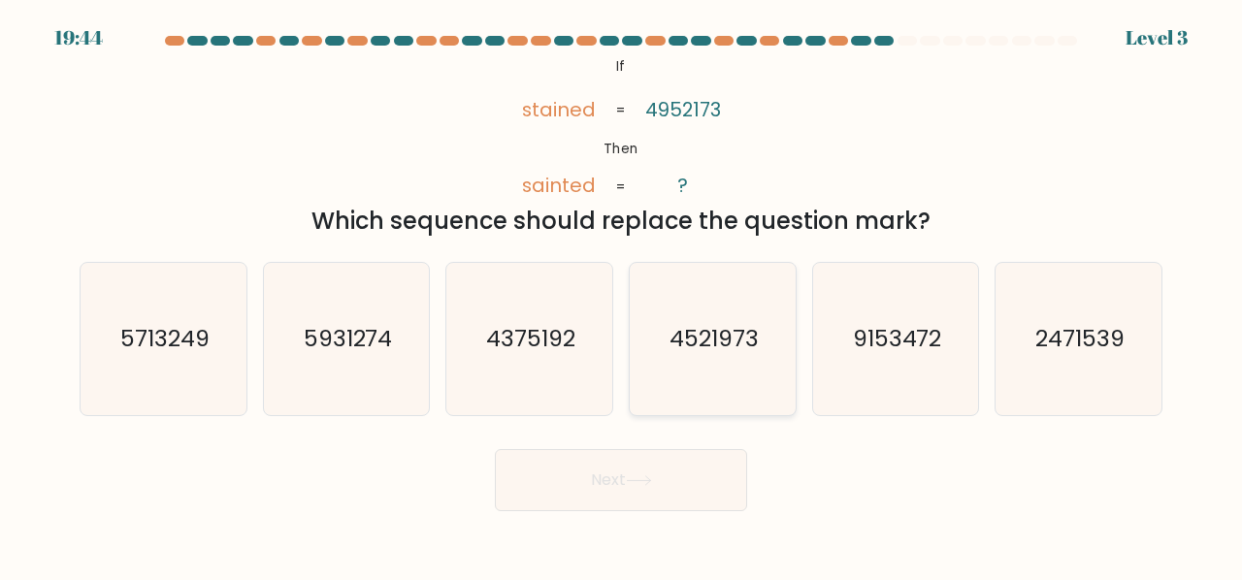
click at [716, 306] on icon "4521973" at bounding box center [713, 339] width 152 height 152
click at [622, 295] on input "d. 4521973" at bounding box center [621, 292] width 1 height 5
radio input "true"
click at [699, 476] on button "Next" at bounding box center [621, 480] width 252 height 62
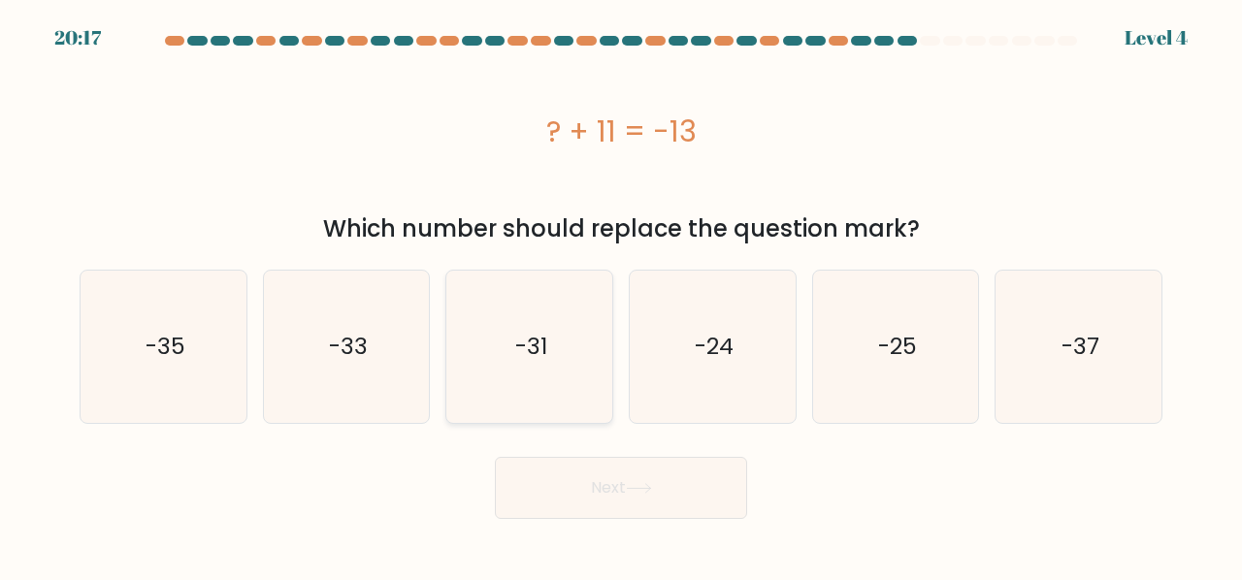
click at [495, 348] on icon "-31" at bounding box center [529, 347] width 152 height 152
click at [621, 295] on input "c. -31" at bounding box center [621, 292] width 1 height 5
radio input "true"
click at [586, 486] on button "Next" at bounding box center [621, 488] width 252 height 62
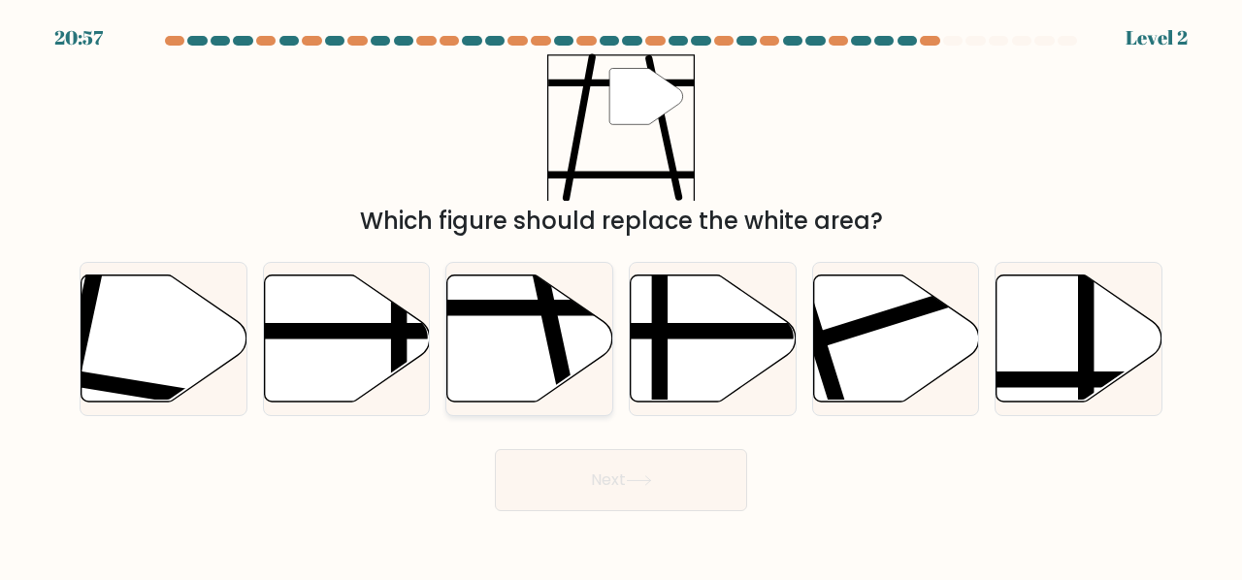
drag, startPoint x: 547, startPoint y: 265, endPoint x: 543, endPoint y: 300, distance: 35.3
click at [546, 269] on div at bounding box center [530, 339] width 168 height 154
click at [621, 290] on input "c." at bounding box center [621, 292] width 1 height 5
radio input "true"
click at [584, 458] on button "Next" at bounding box center [621, 480] width 252 height 62
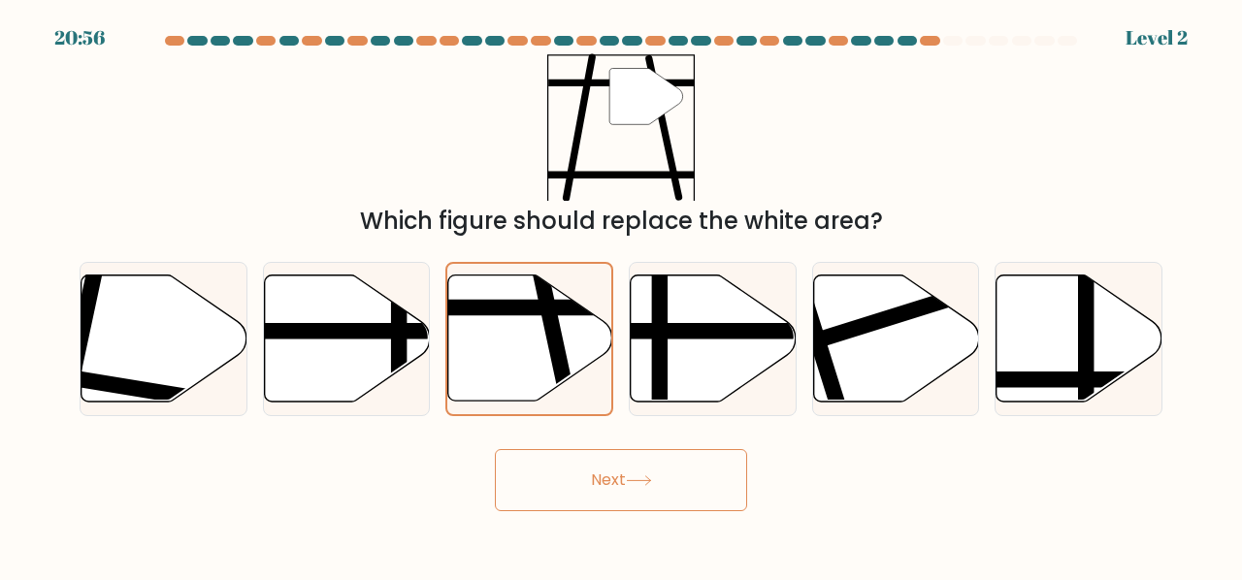
click at [580, 486] on button "Next" at bounding box center [621, 480] width 252 height 62
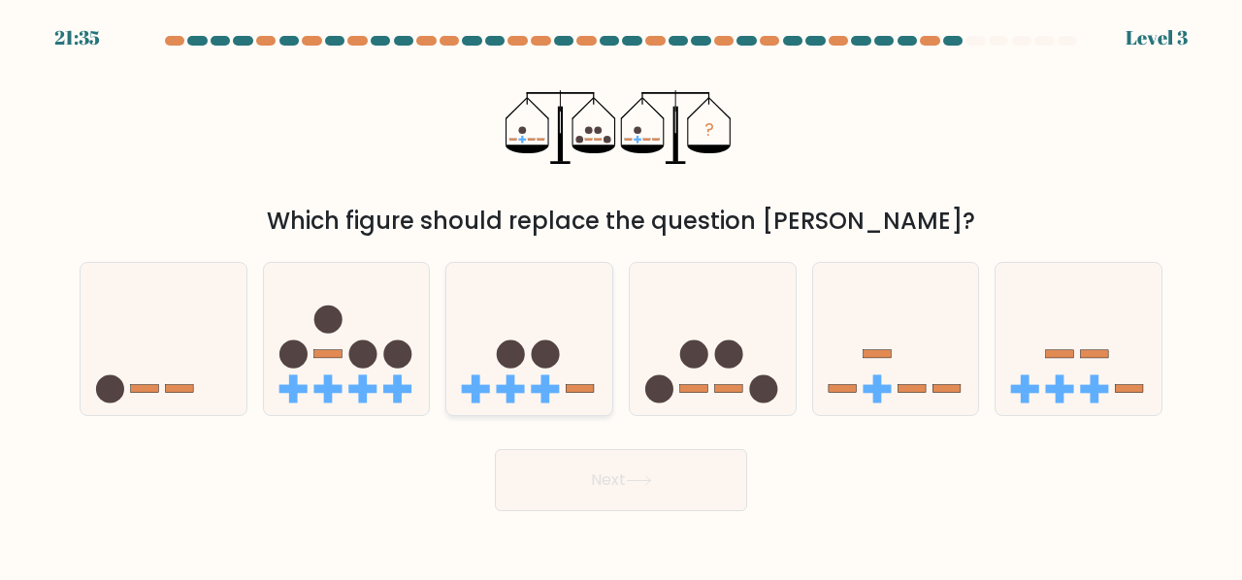
click at [504, 366] on circle at bounding box center [511, 355] width 28 height 28
click at [621, 295] on input "c." at bounding box center [621, 292] width 1 height 5
radio input "true"
click at [504, 366] on icon at bounding box center [529, 340] width 164 height 136
click at [621, 295] on input "c." at bounding box center [621, 292] width 1 height 5
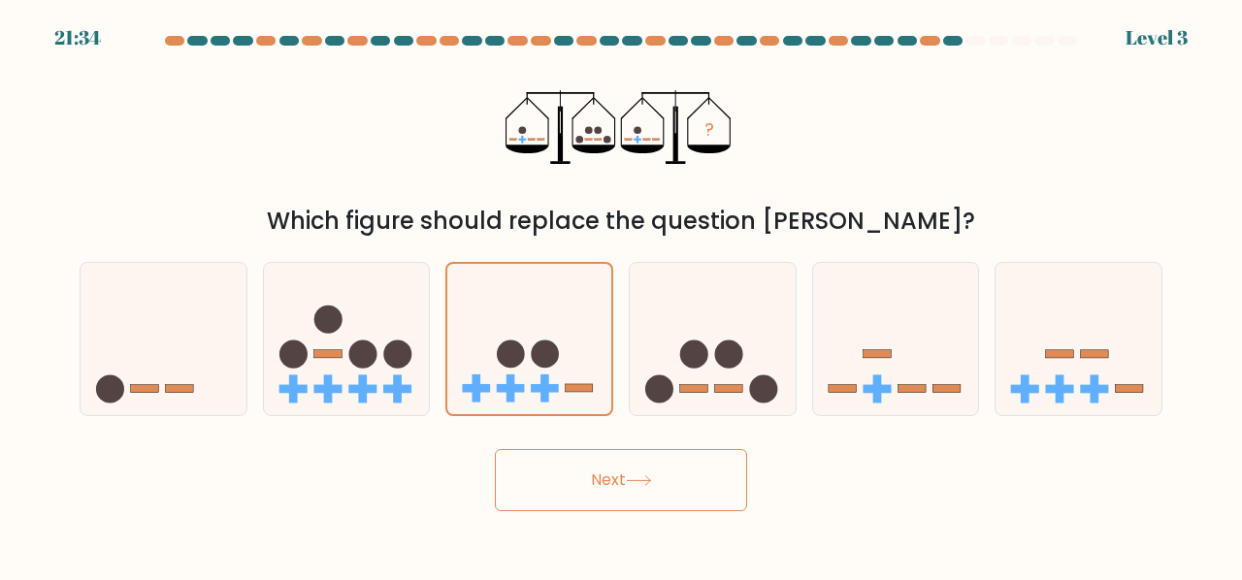
click at [540, 479] on button "Next" at bounding box center [621, 480] width 252 height 62
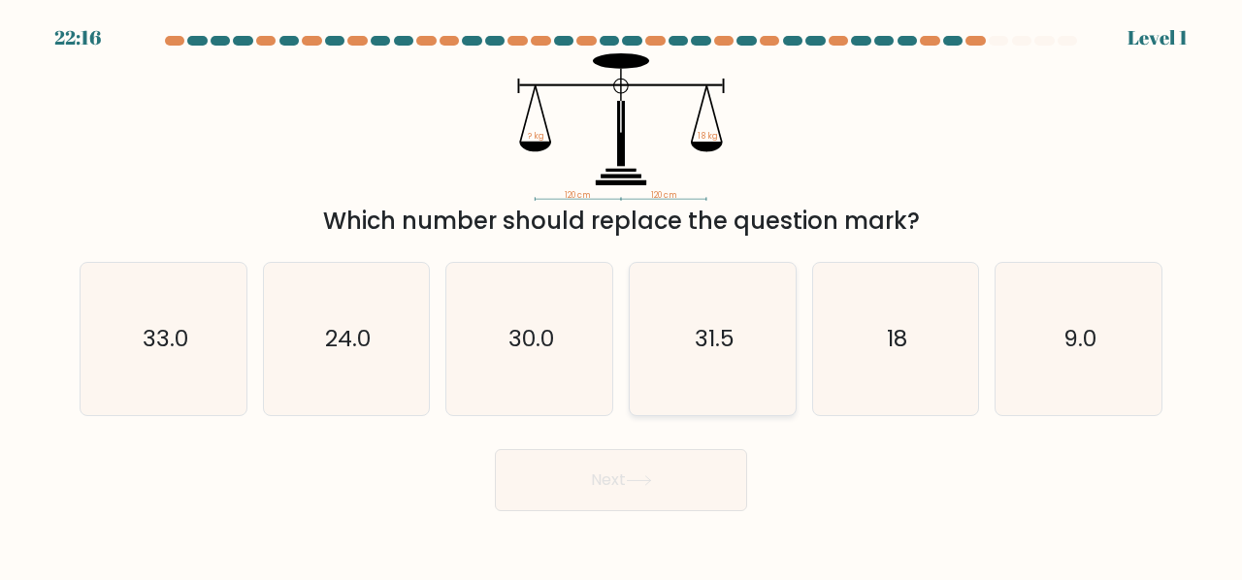
click at [660, 375] on icon "31.5" at bounding box center [713, 339] width 152 height 152
click at [622, 295] on input "d. 31.5" at bounding box center [621, 292] width 1 height 5
radio input "true"
drag, startPoint x: 660, startPoint y: 471, endPoint x: 647, endPoint y: 492, distance: 24.8
click at [652, 481] on button "Next" at bounding box center [621, 480] width 252 height 62
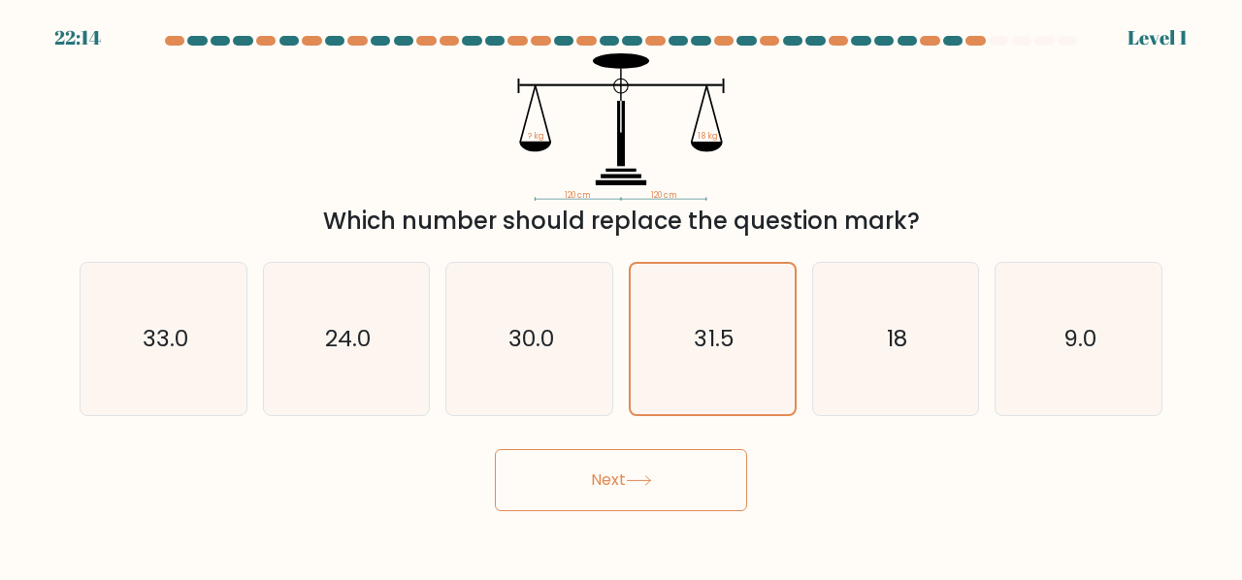
click at [646, 494] on button "Next" at bounding box center [621, 480] width 252 height 62
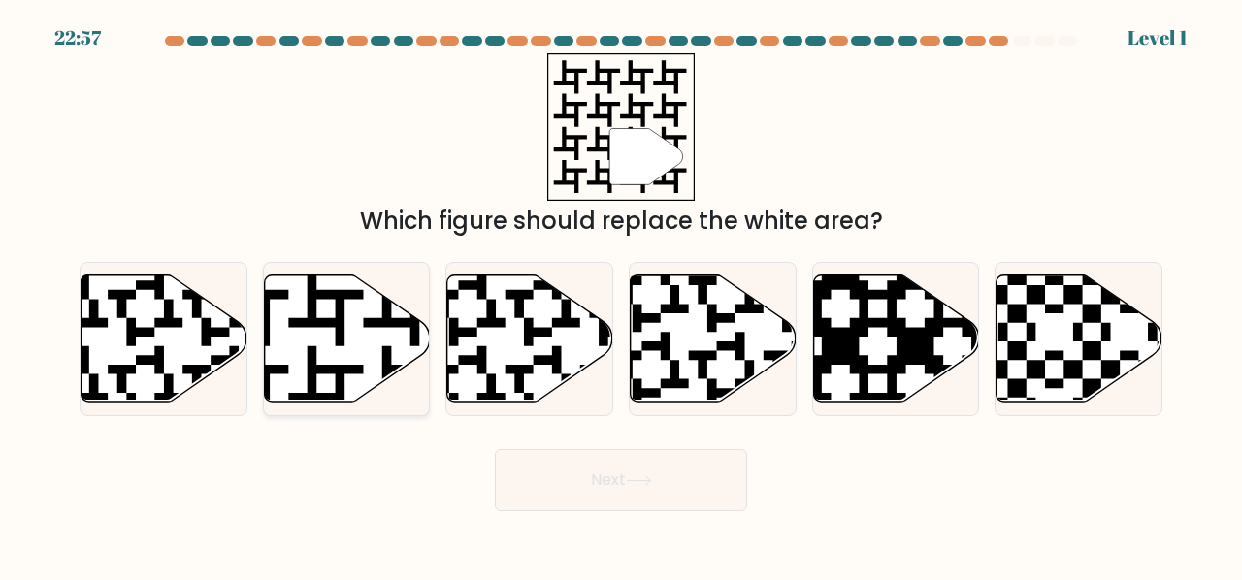
click at [348, 337] on icon at bounding box center [347, 338] width 166 height 127
click at [621, 295] on input "b." at bounding box center [621, 292] width 1 height 5
radio input "true"
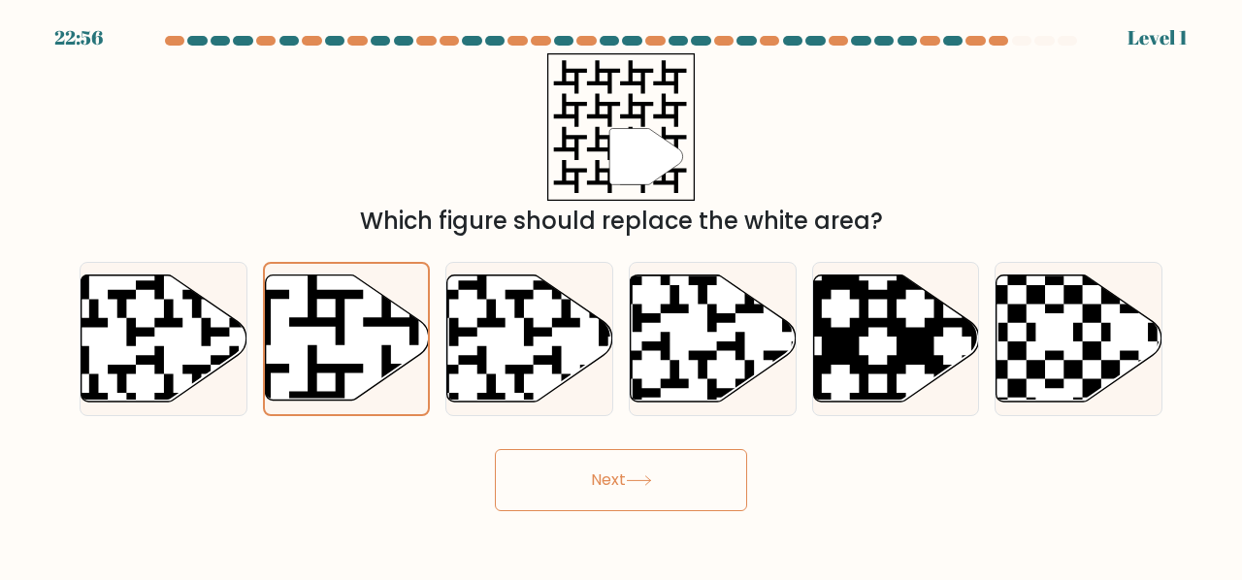
click at [684, 469] on button "Next" at bounding box center [621, 480] width 252 height 62
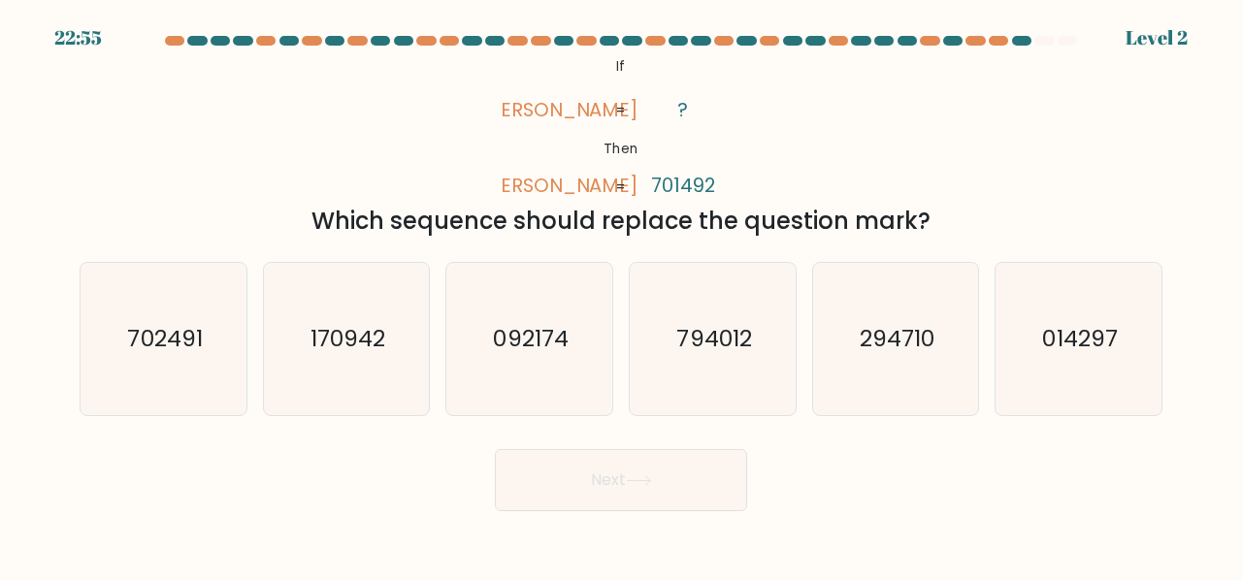
click at [684, 473] on button "Next" at bounding box center [621, 480] width 252 height 62
click at [638, 370] on icon "794012" at bounding box center [713, 339] width 152 height 152
click at [622, 295] on input "d. 794012" at bounding box center [621, 292] width 1 height 5
radio input "true"
click at [621, 482] on button "Next" at bounding box center [621, 480] width 252 height 62
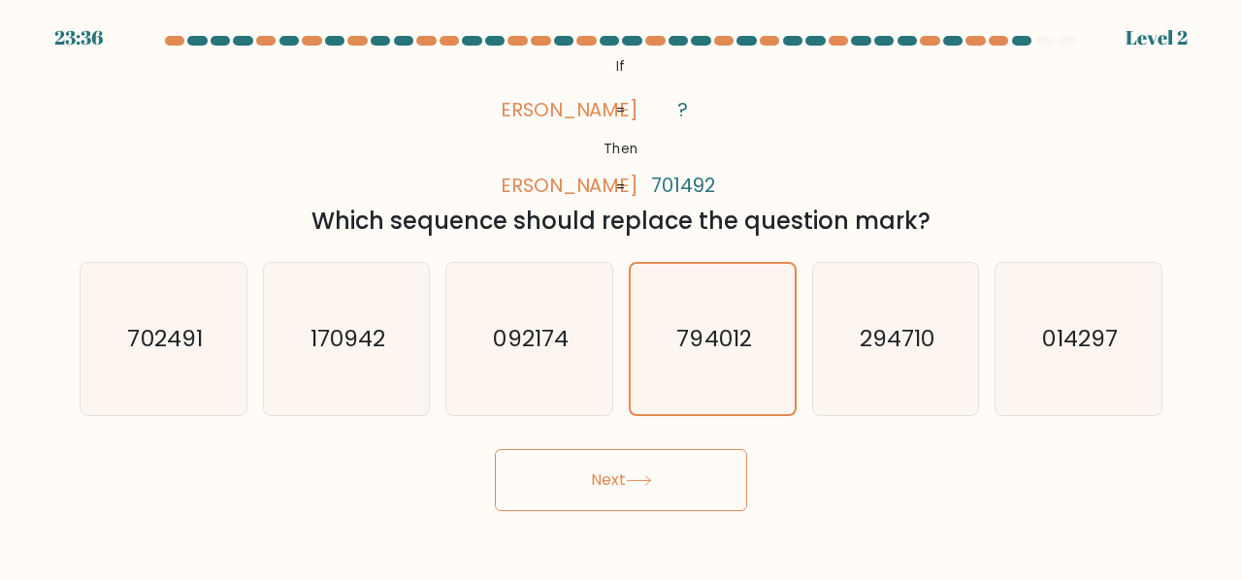
click at [621, 482] on button "Next" at bounding box center [621, 480] width 252 height 62
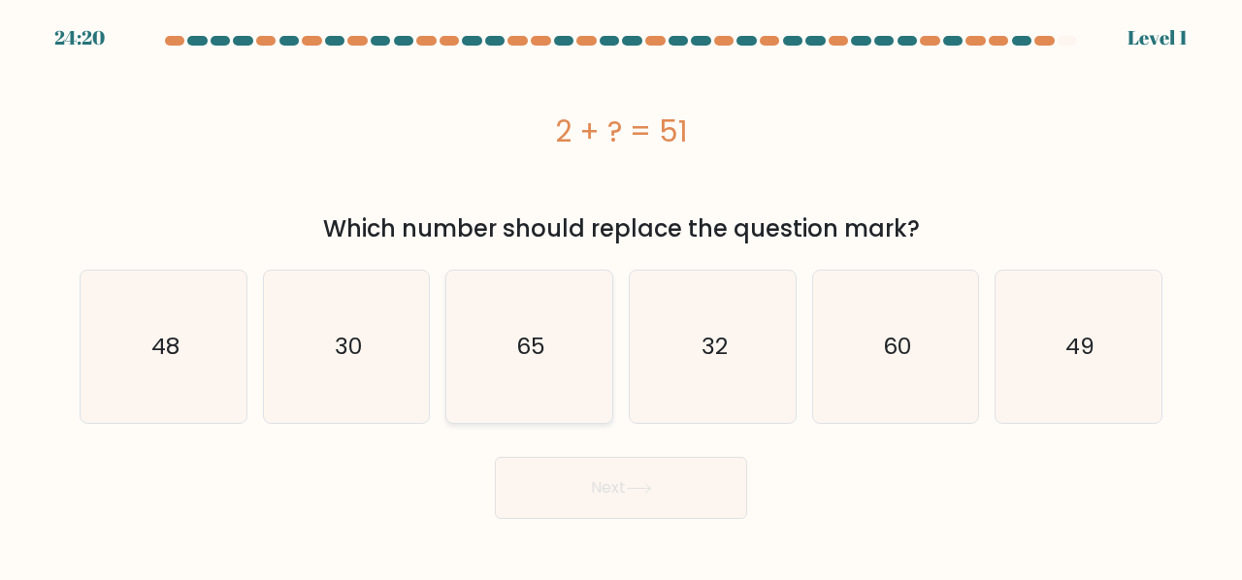
drag, startPoint x: 540, startPoint y: 364, endPoint x: 532, endPoint y: 373, distance: 11.7
click at [536, 365] on icon "65" at bounding box center [529, 347] width 152 height 152
click at [551, 479] on button "Next" at bounding box center [621, 488] width 252 height 62
click at [804, 448] on div "Next" at bounding box center [621, 483] width 1107 height 72
click at [199, 295] on icon "48" at bounding box center [163, 347] width 152 height 152
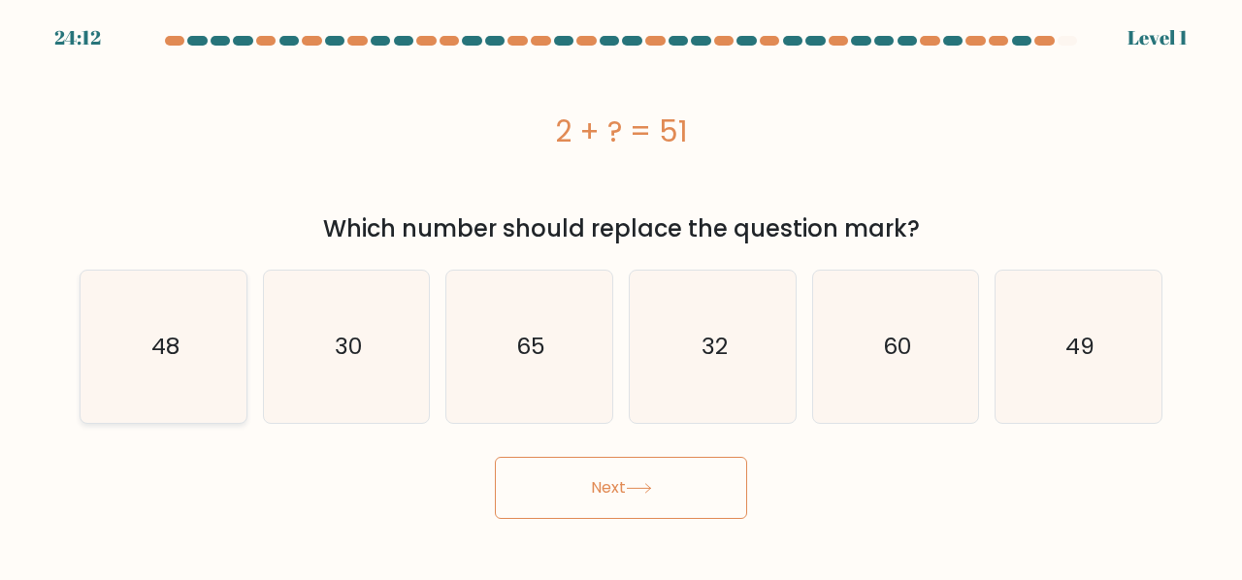
click at [621, 295] on input "a. 48" at bounding box center [621, 292] width 1 height 5
radio input "true"
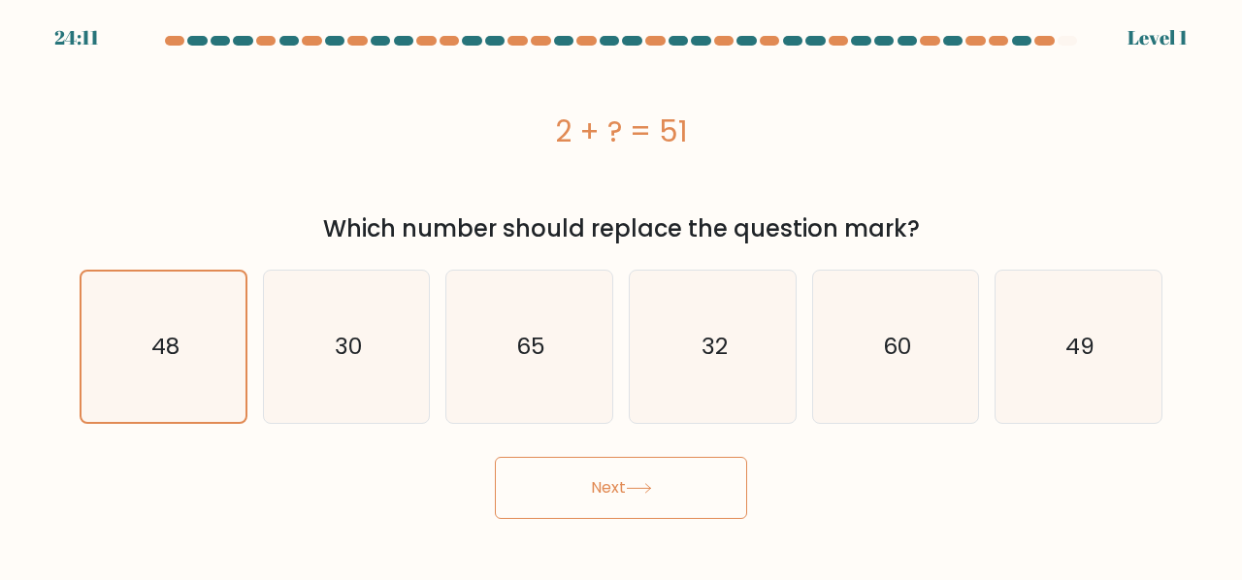
click at [584, 520] on body "24:11 Level 1" at bounding box center [621, 290] width 1242 height 580
drag, startPoint x: 586, startPoint y: 488, endPoint x: 1090, endPoint y: 569, distance: 510.2
click at [1093, 570] on body "24:09 Level 1" at bounding box center [621, 290] width 1242 height 580
click at [1085, 356] on text "49" at bounding box center [1080, 347] width 29 height 32
click at [622, 295] on input "f. 49" at bounding box center [621, 292] width 1 height 5
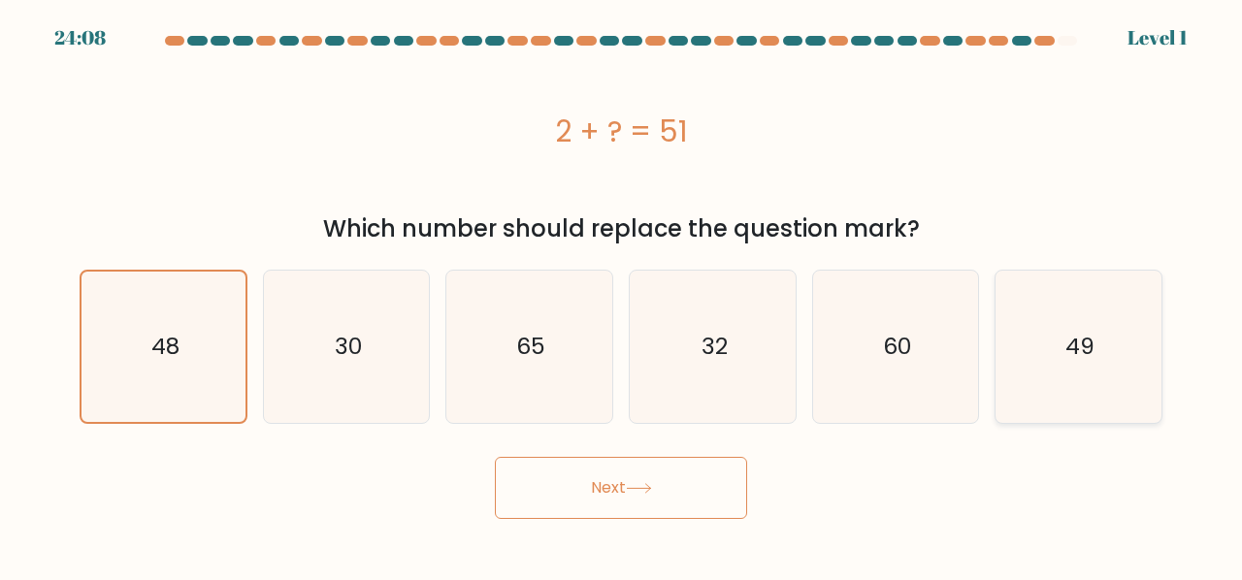
radio input "true"
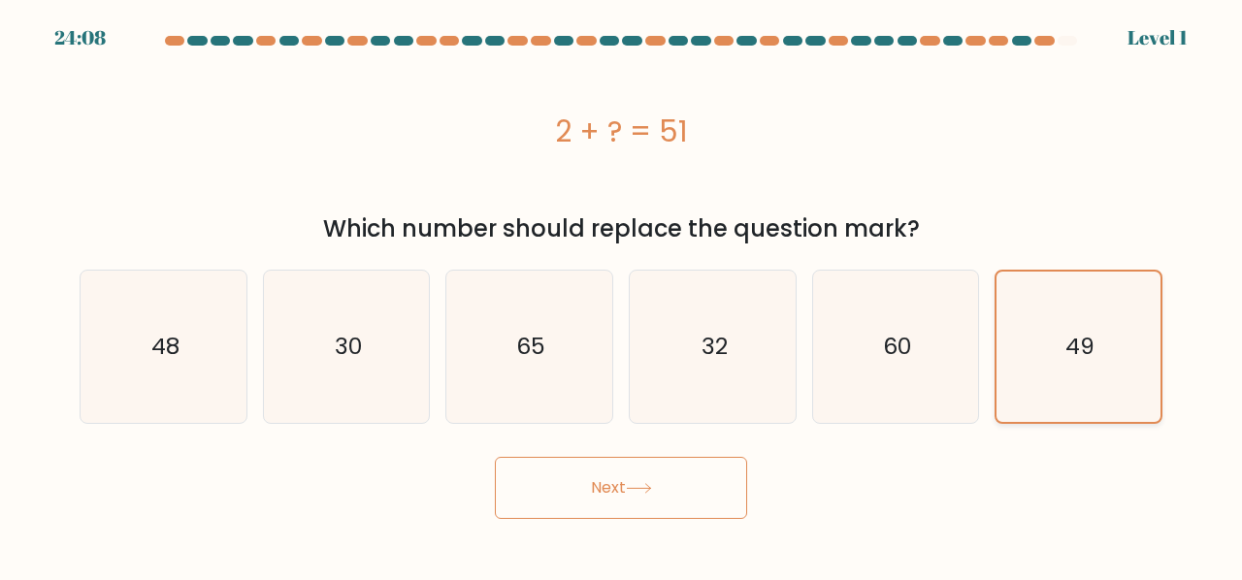
click at [1085, 356] on text "49" at bounding box center [1080, 346] width 29 height 31
click at [622, 295] on input "f. 49" at bounding box center [621, 292] width 1 height 5
click at [619, 490] on button "Next" at bounding box center [621, 488] width 252 height 62
click at [630, 486] on button "Next" at bounding box center [621, 488] width 252 height 62
click at [631, 484] on icon at bounding box center [639, 488] width 26 height 11
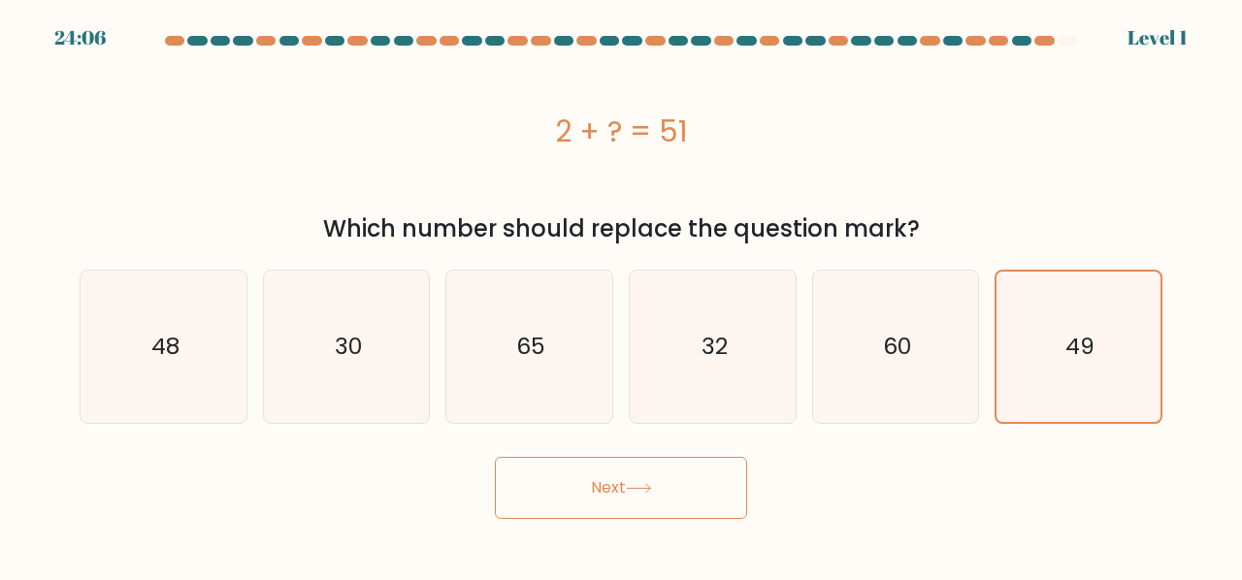
click at [897, 495] on div "Next" at bounding box center [621, 483] width 1107 height 72
click at [715, 472] on button "Next" at bounding box center [621, 488] width 252 height 62
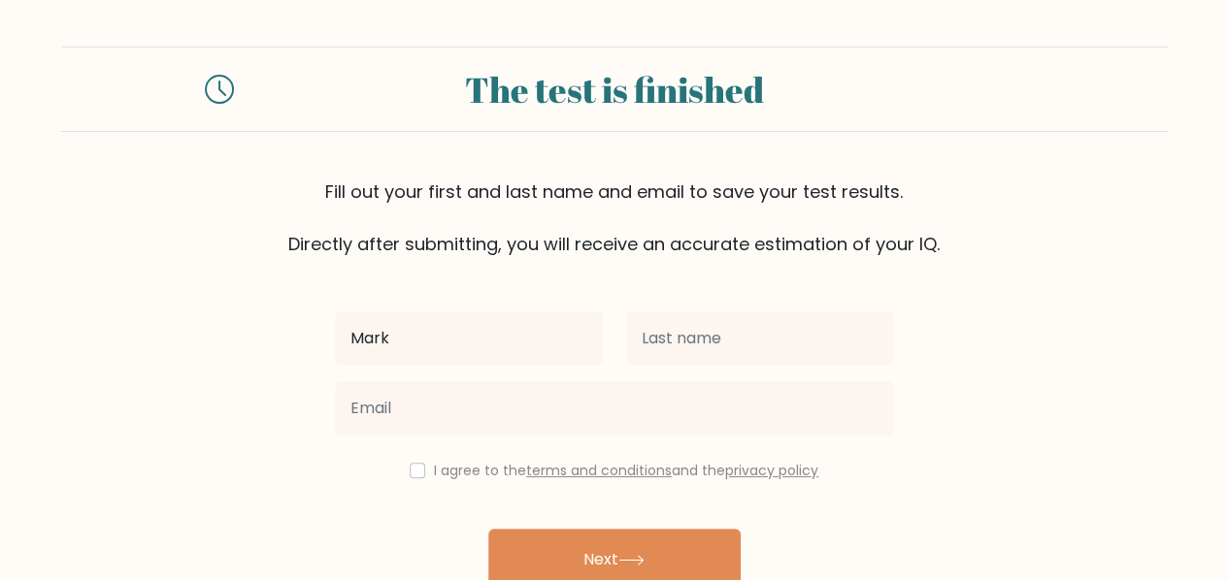
type input "Mark"
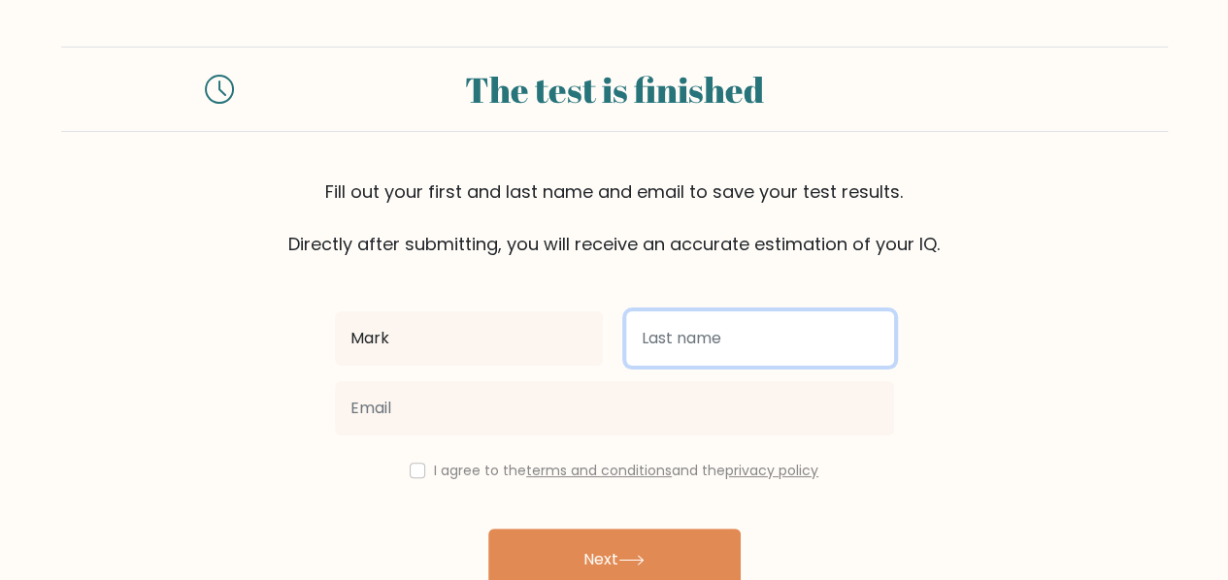
click at [668, 337] on input "text" at bounding box center [760, 339] width 268 height 54
type input "John"
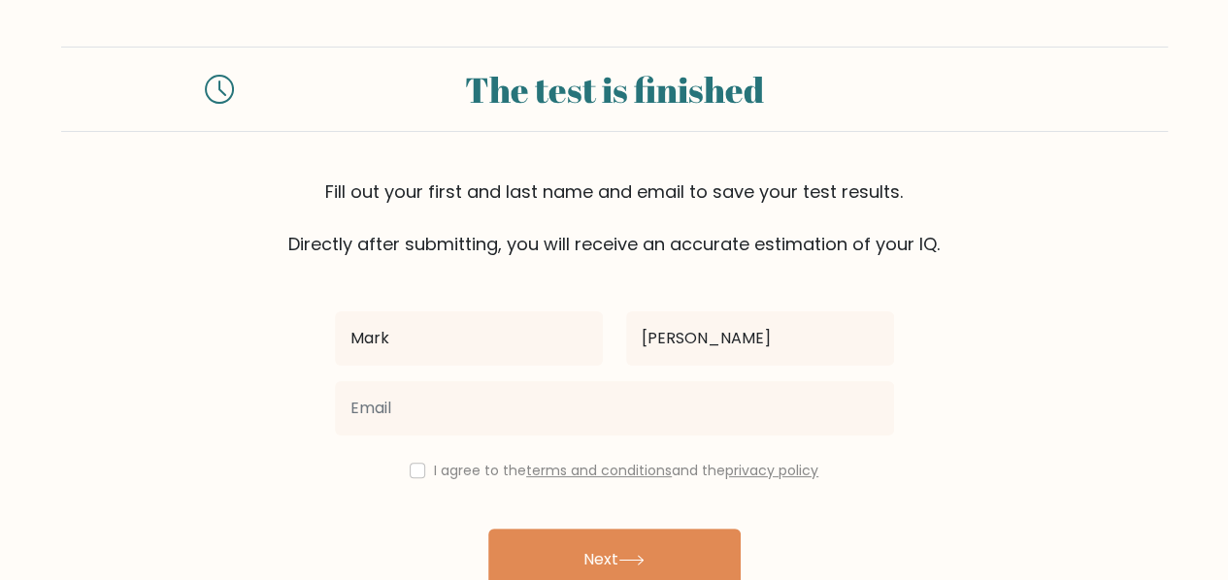
click at [759, 374] on div at bounding box center [614, 409] width 582 height 70
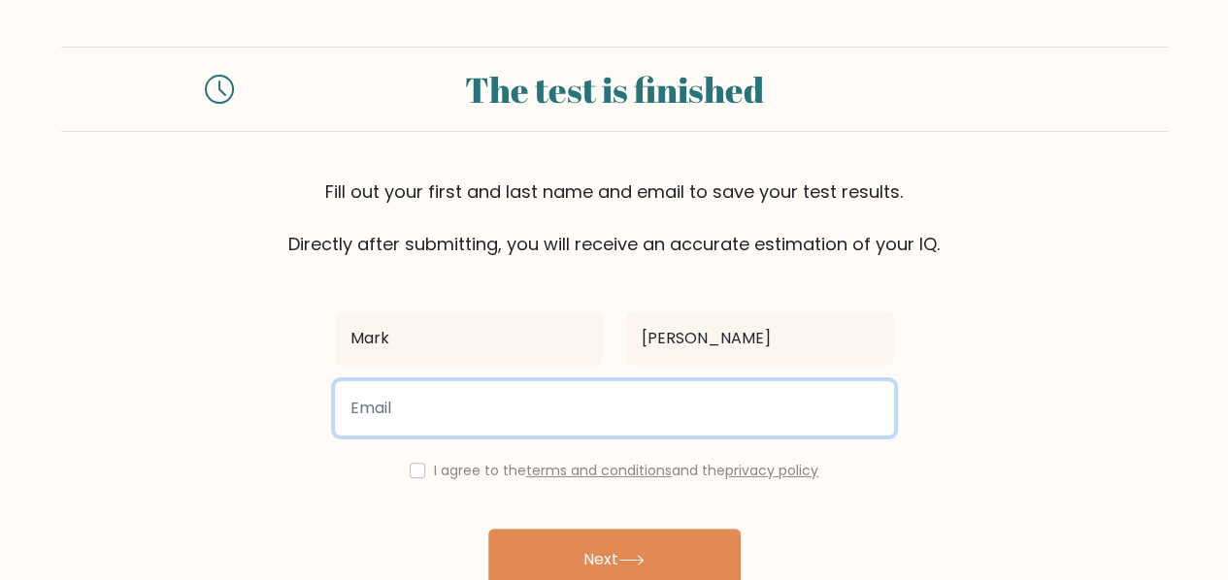
click at [747, 390] on input "email" at bounding box center [614, 408] width 559 height 54
type input "mksimon410@gmail.com"
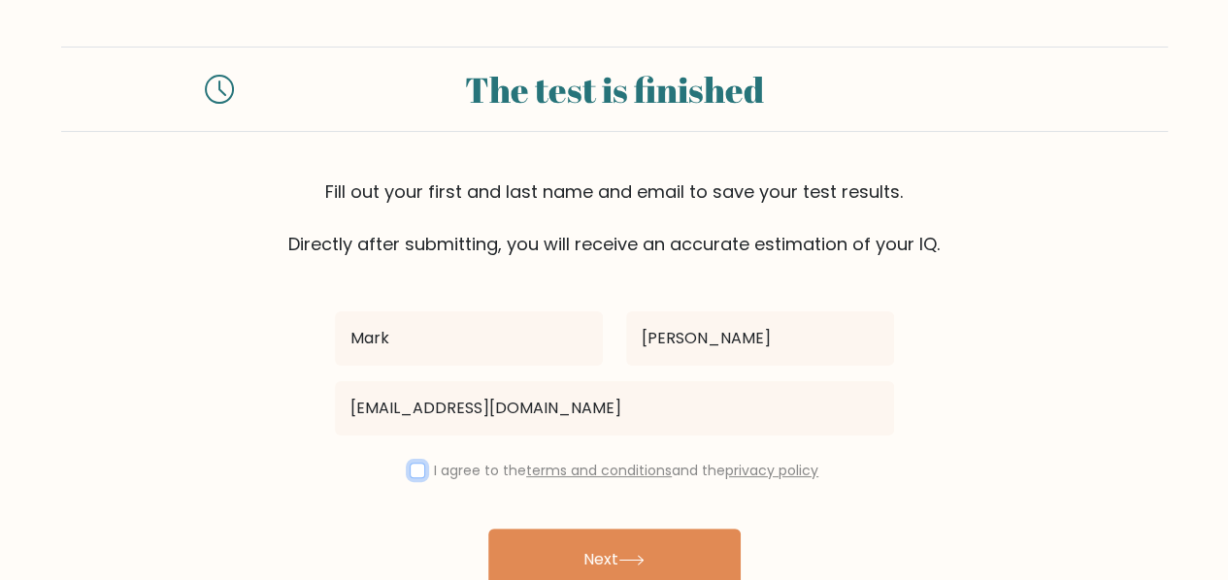
click at [418, 475] on input "checkbox" at bounding box center [418, 471] width 16 height 16
checkbox input "true"
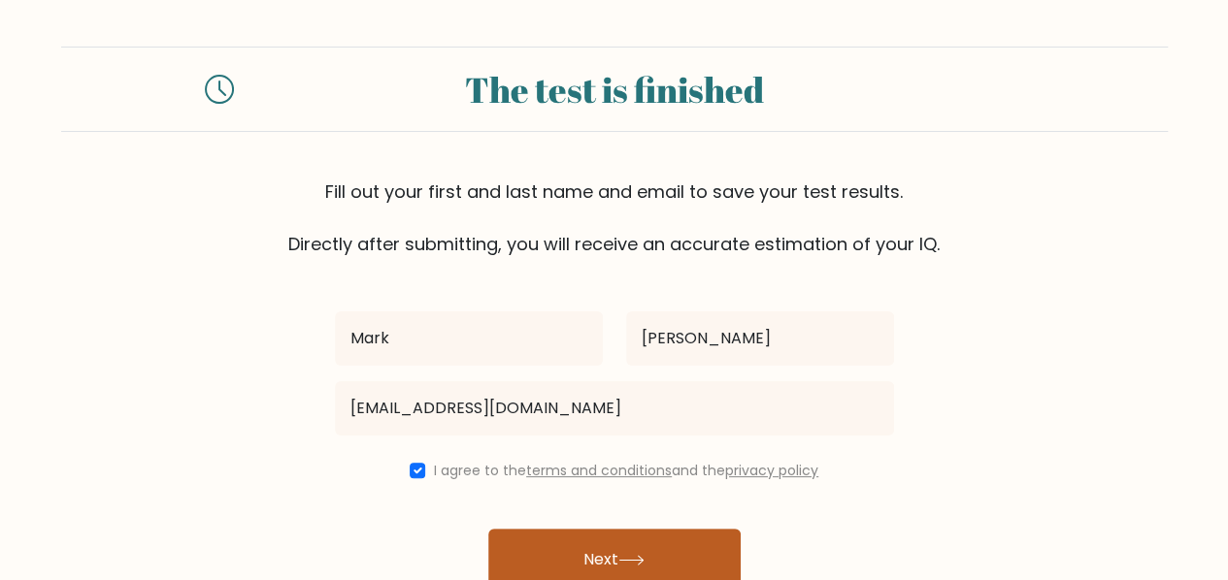
click at [582, 542] on button "Next" at bounding box center [614, 560] width 252 height 62
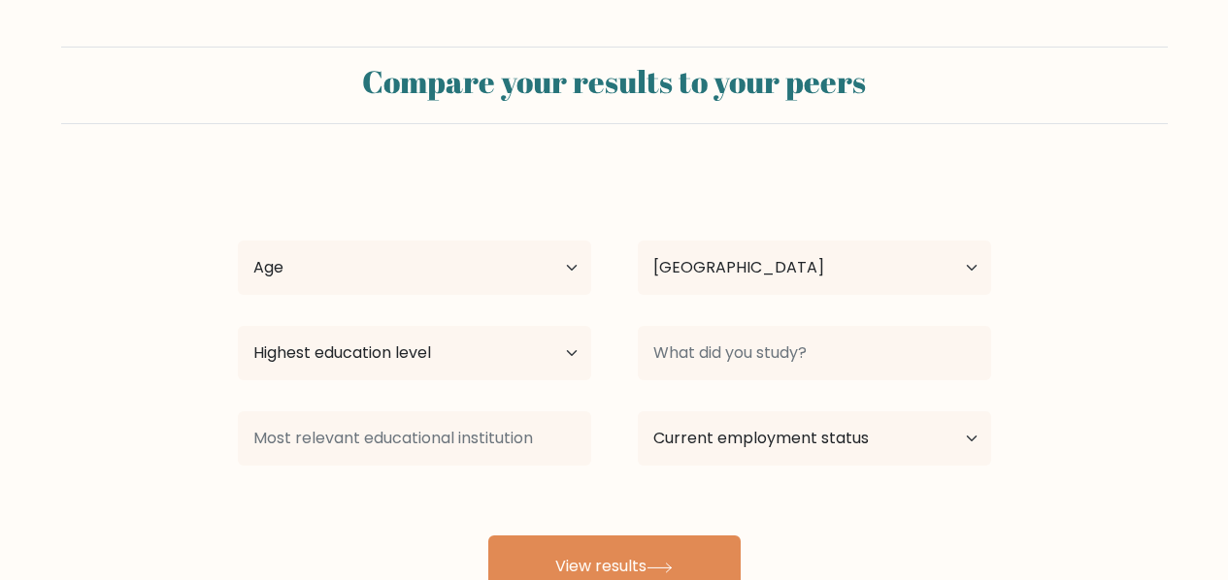
select select "NG"
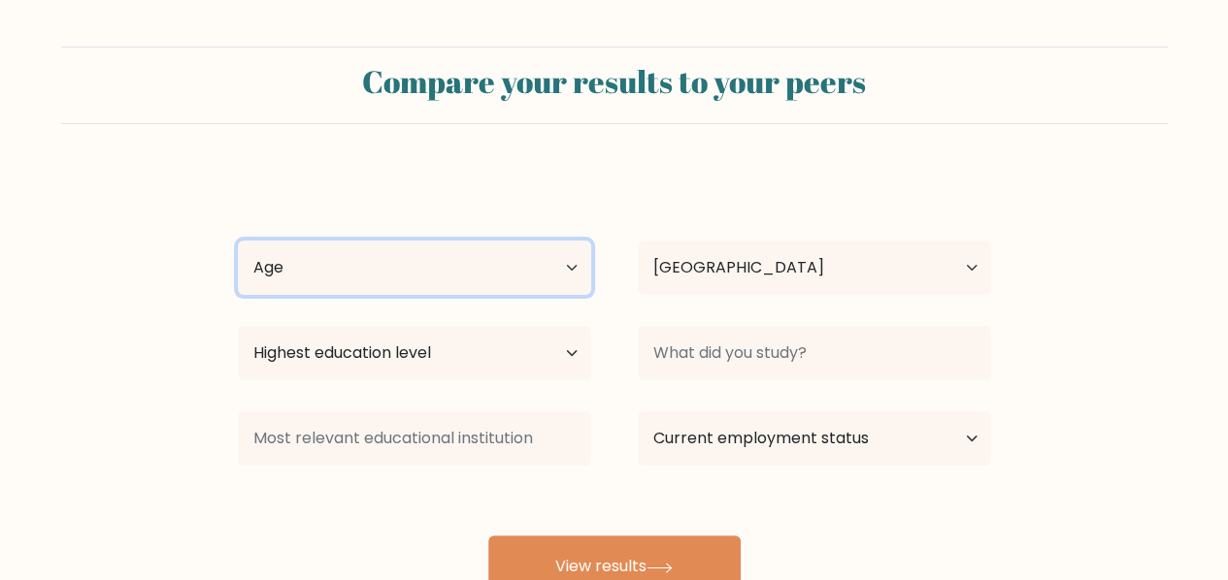
click at [448, 273] on select "Age Under 18 years old 18-24 years old 25-34 years old 35-44 years old 45-54 ye…" at bounding box center [414, 268] width 353 height 54
select select "min_18"
click at [238, 241] on select "Age Under 18 years old 18-24 years old 25-34 years old 35-44 years old 45-54 ye…" at bounding box center [414, 268] width 353 height 54
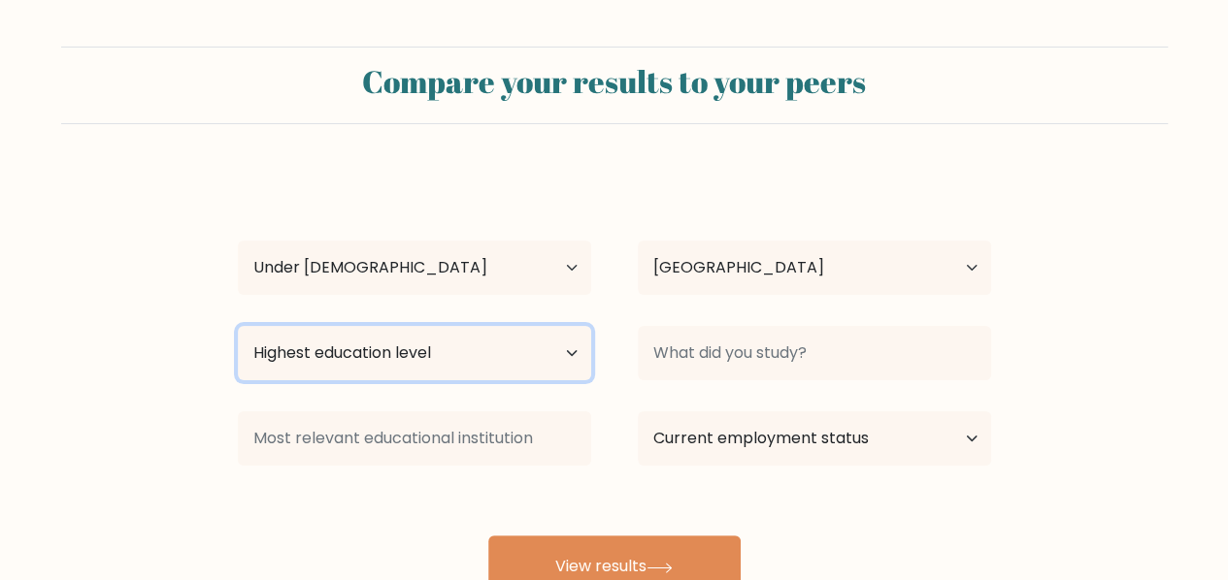
click at [522, 345] on select "Highest education level No schooling Primary Lower Secondary Upper Secondary Oc…" at bounding box center [414, 353] width 353 height 54
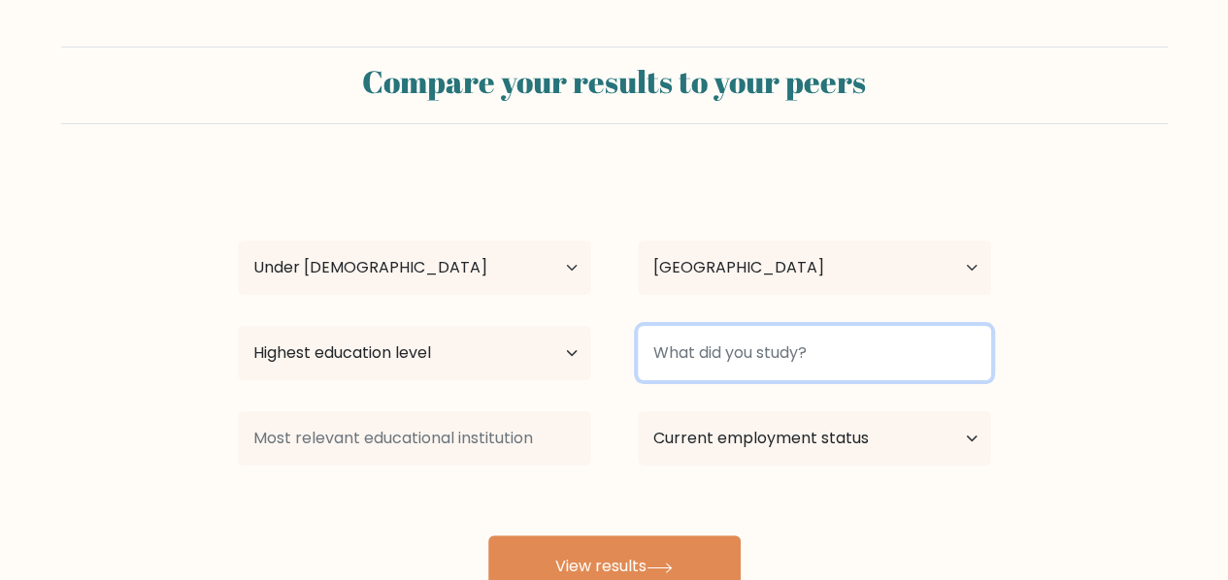
click at [681, 376] on input at bounding box center [814, 353] width 353 height 54
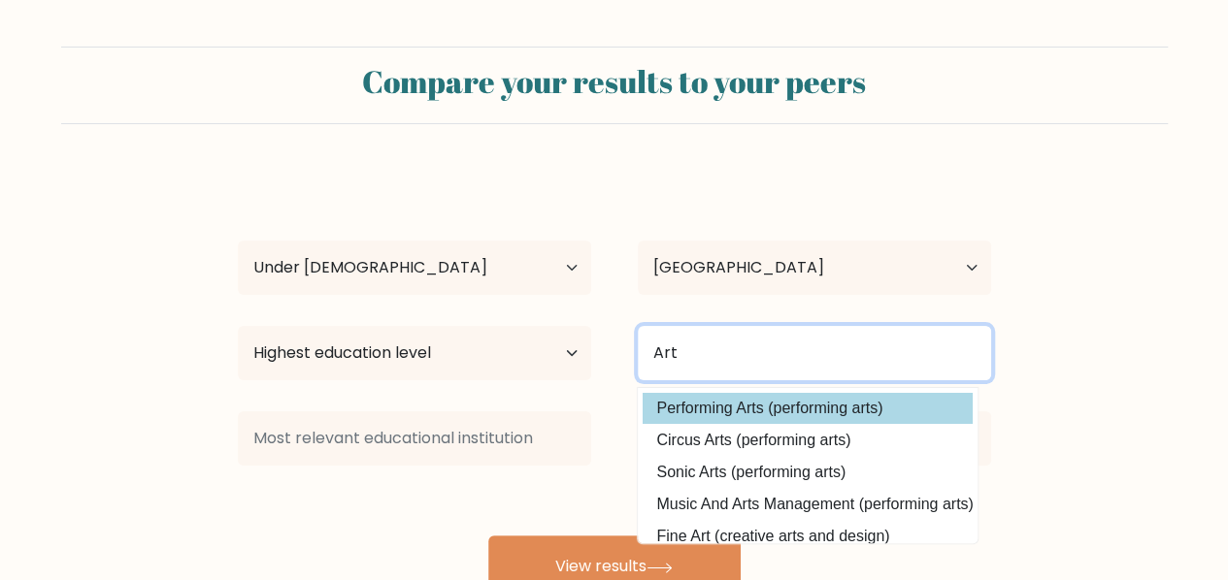
type input "Art"
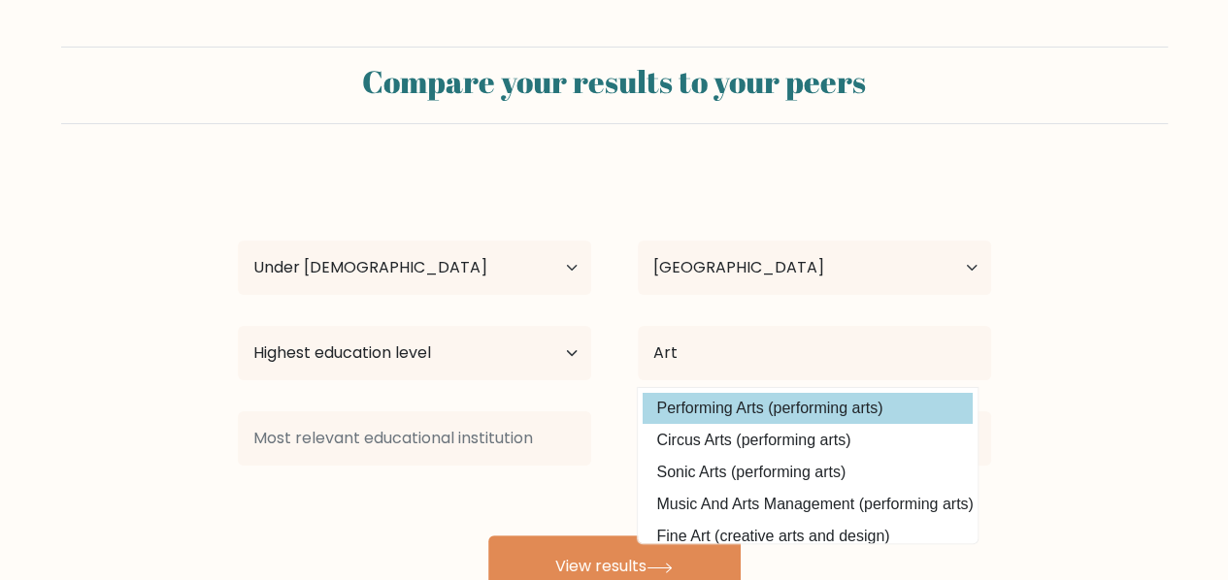
click at [818, 418] on div "Mark John Age Under 18 years old 18-24 years old 25-34 years old 35-44 years ol…" at bounding box center [614, 384] width 777 height 427
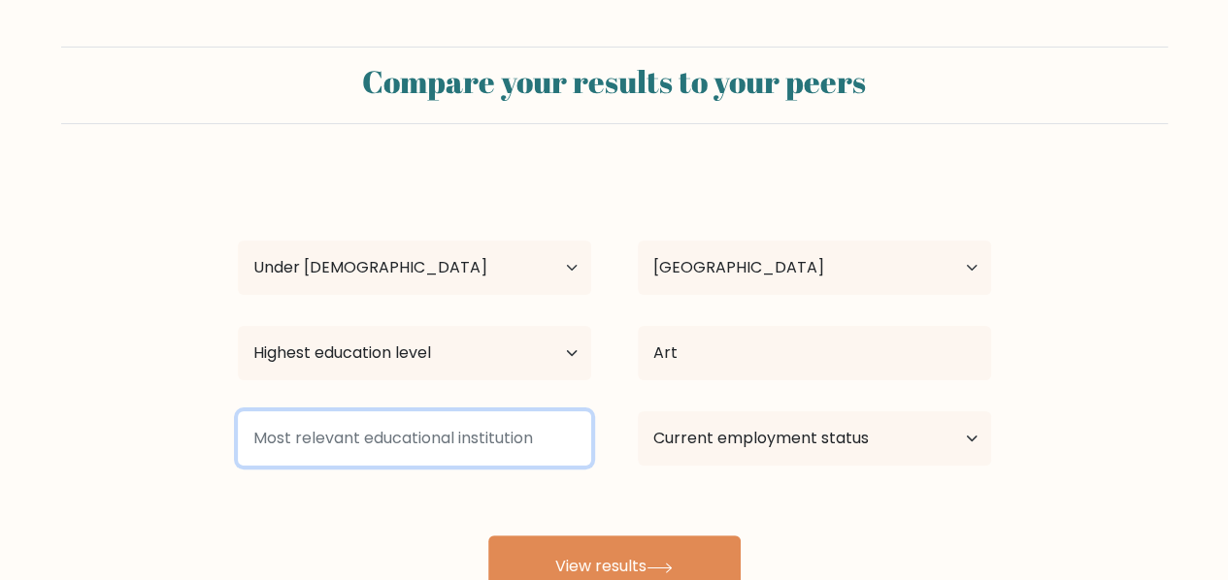
click at [425, 429] on input at bounding box center [414, 439] width 353 height 54
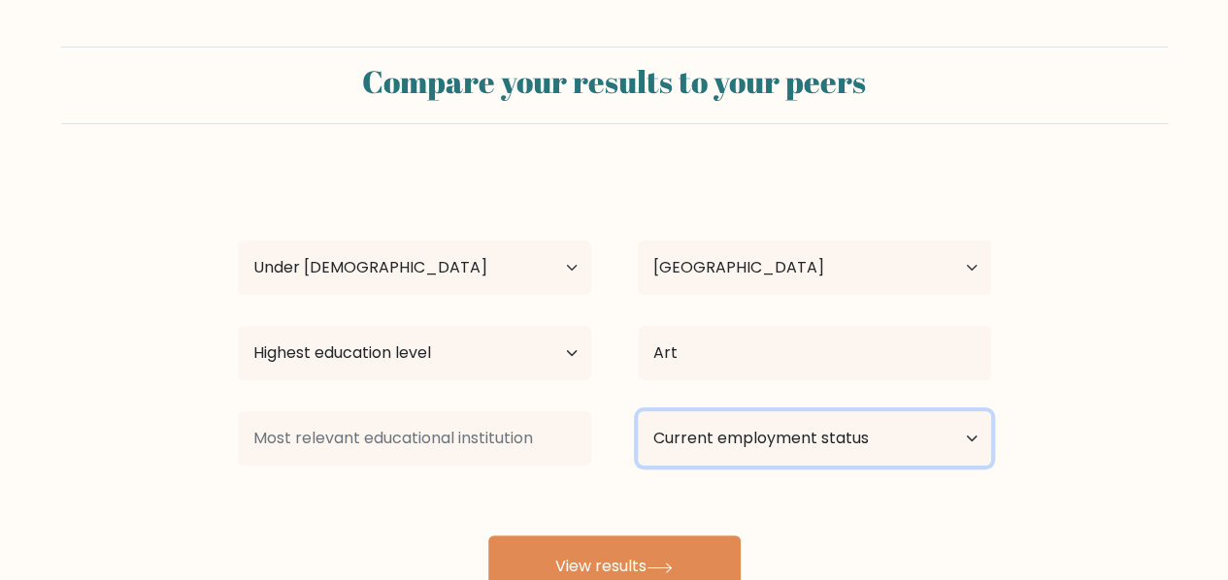
click at [749, 444] on select "Current employment status Employed Student Retired Other / prefer not to answer" at bounding box center [814, 439] width 353 height 54
select select "student"
click at [638, 412] on select "Current employment status Employed Student Retired Other / prefer not to answer" at bounding box center [814, 439] width 353 height 54
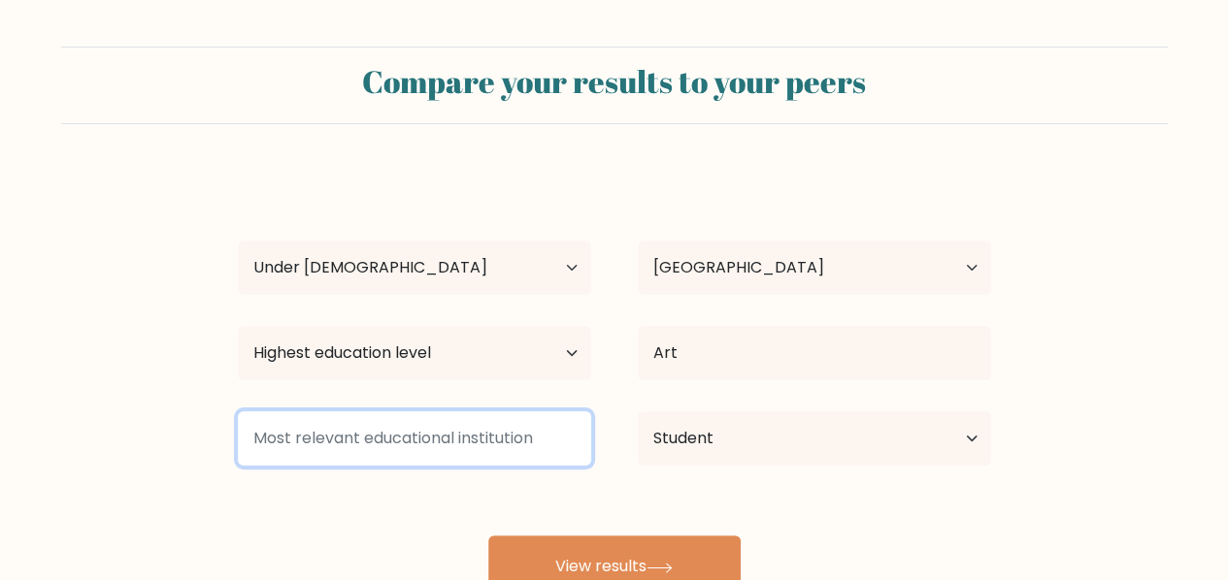
click at [487, 453] on input at bounding box center [414, 439] width 353 height 54
type input "f"
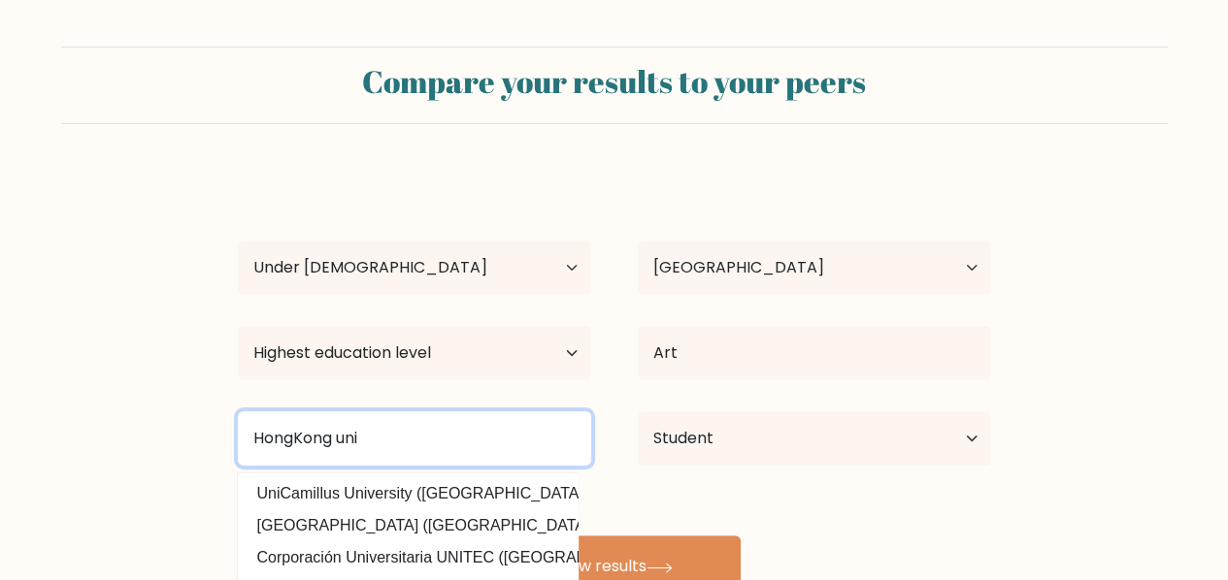
click at [498, 464] on input "HongKong uni" at bounding box center [414, 439] width 353 height 54
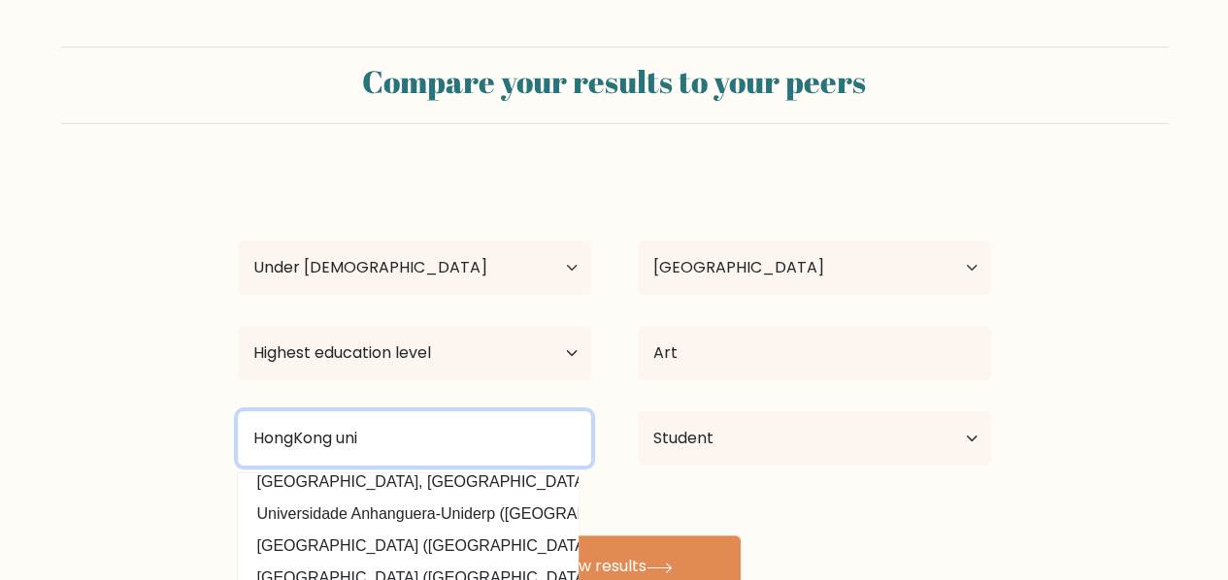
scroll to position [189, 0]
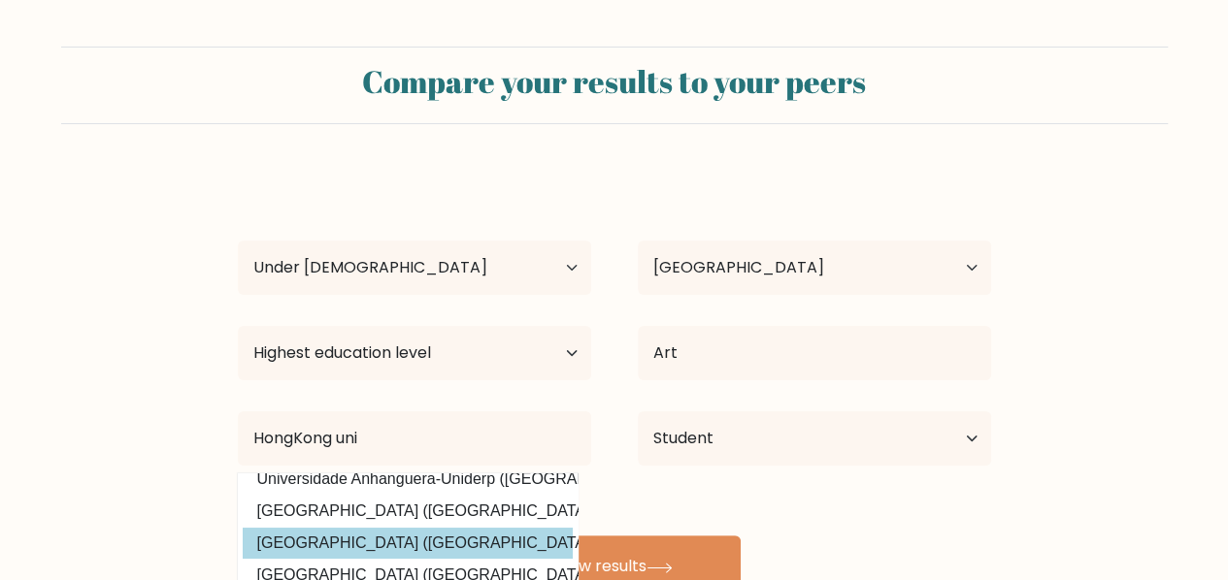
click at [423, 528] on option "Union Institute & University (United States)" at bounding box center [408, 543] width 330 height 31
type input "[GEOGRAPHIC_DATA]"
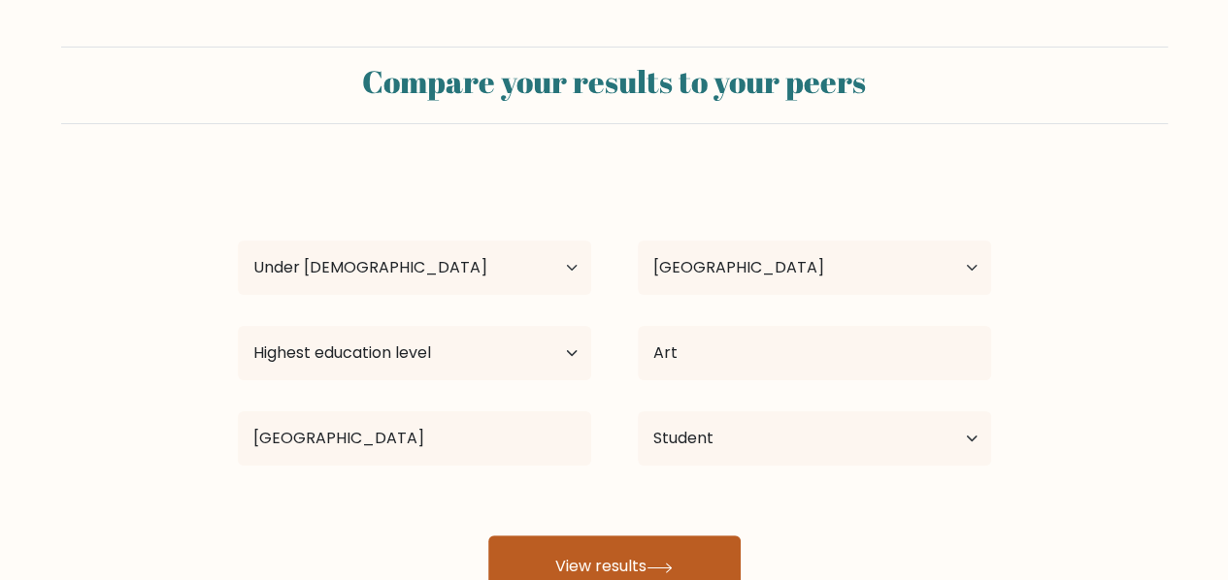
click at [546, 562] on button "View results" at bounding box center [614, 567] width 252 height 62
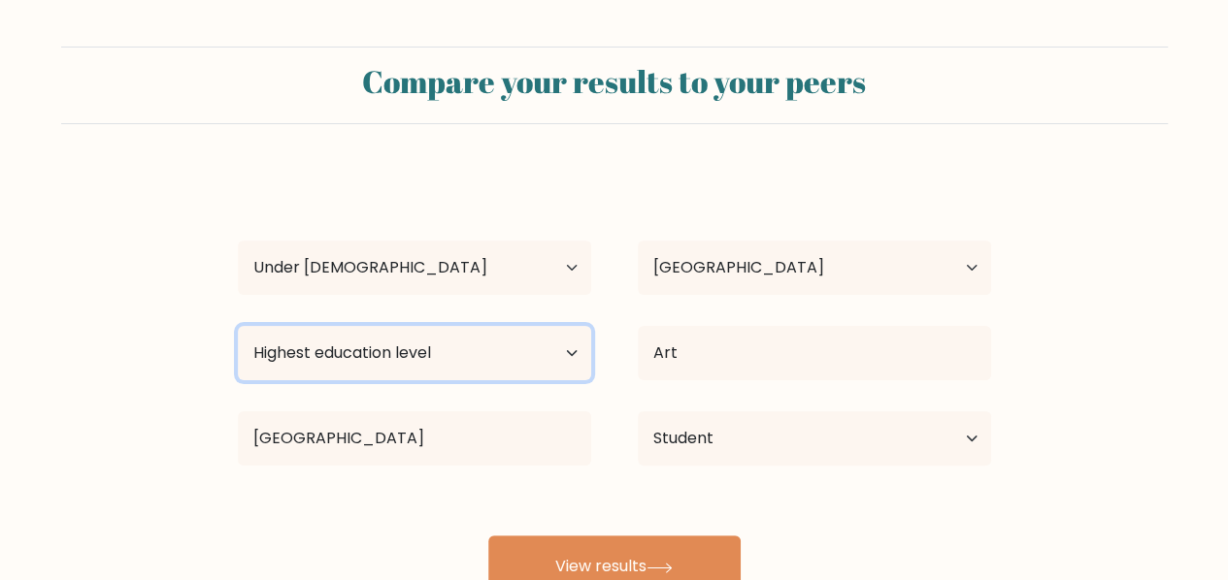
click at [453, 345] on select "Highest education level No schooling Primary Lower Secondary Upper Secondary Oc…" at bounding box center [414, 353] width 353 height 54
select select "upper_secondary"
click at [238, 326] on select "Highest education level No schooling Primary Lower Secondary Upper Secondary Oc…" at bounding box center [414, 353] width 353 height 54
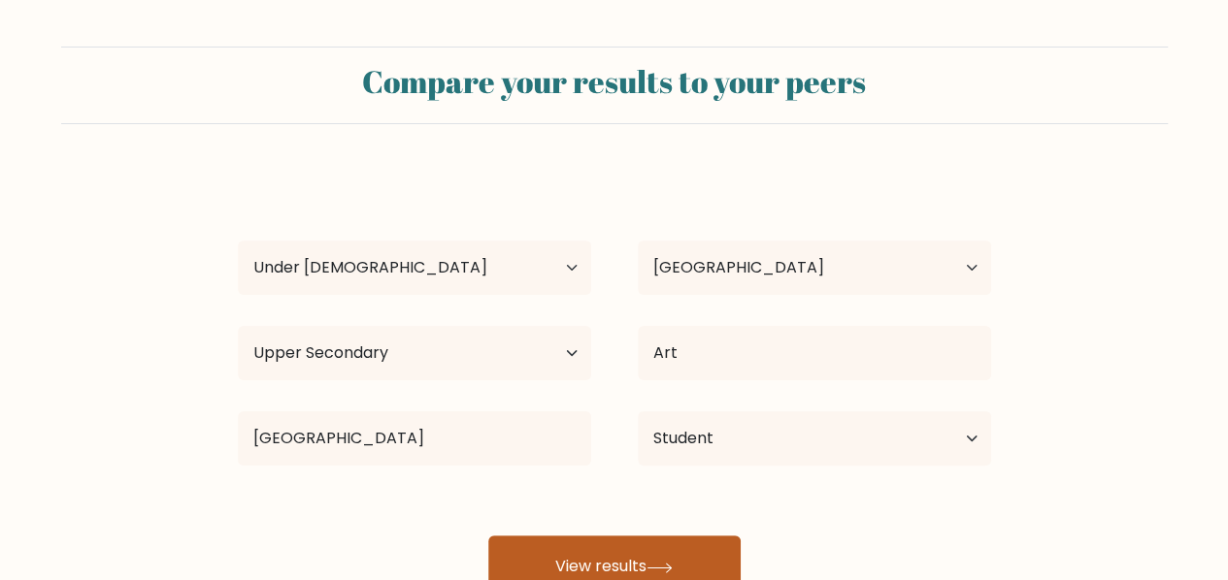
click at [592, 555] on button "View results" at bounding box center [614, 567] width 252 height 62
